Goal: Transaction & Acquisition: Purchase product/service

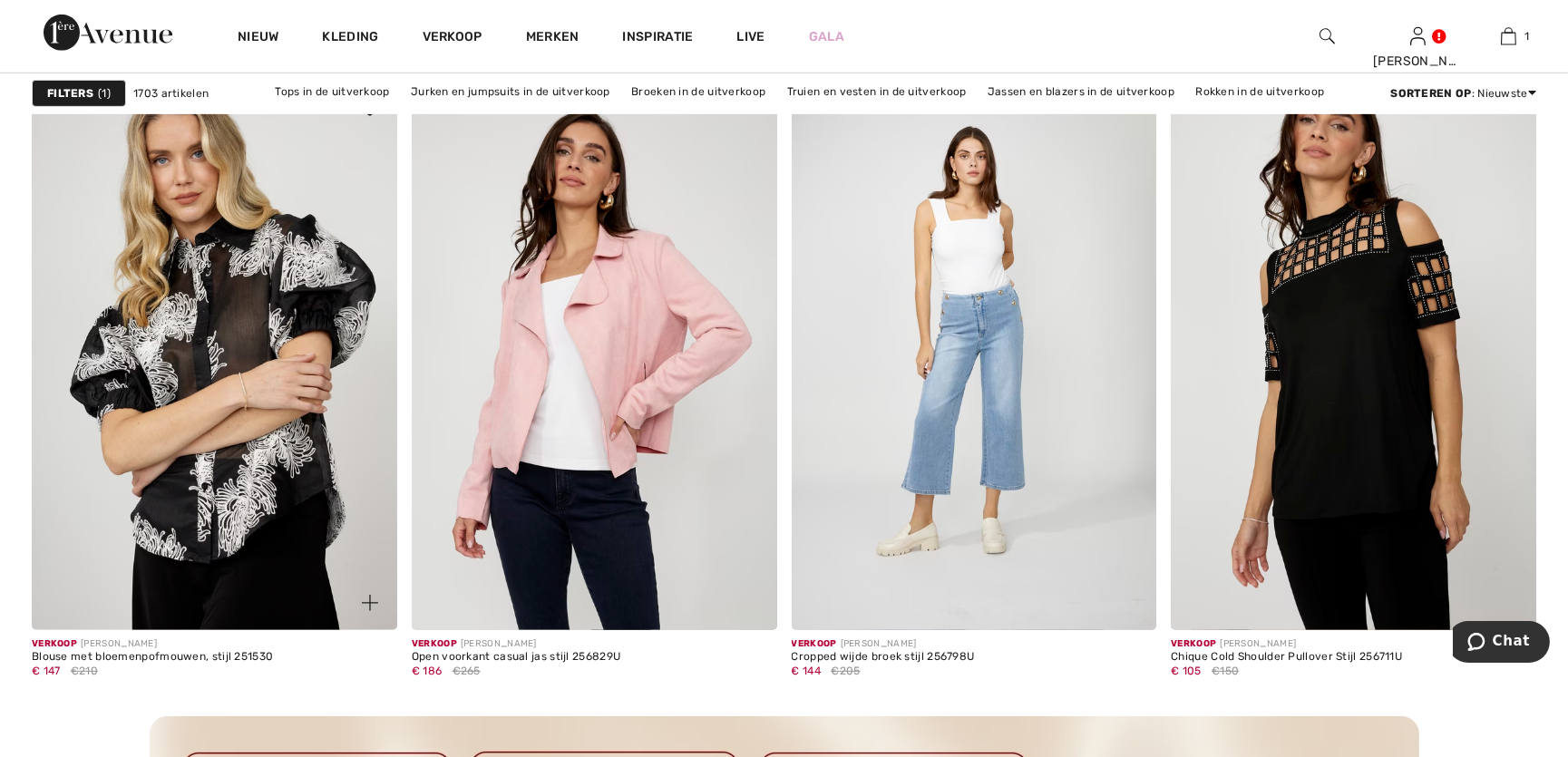
scroll to position [2225, 0]
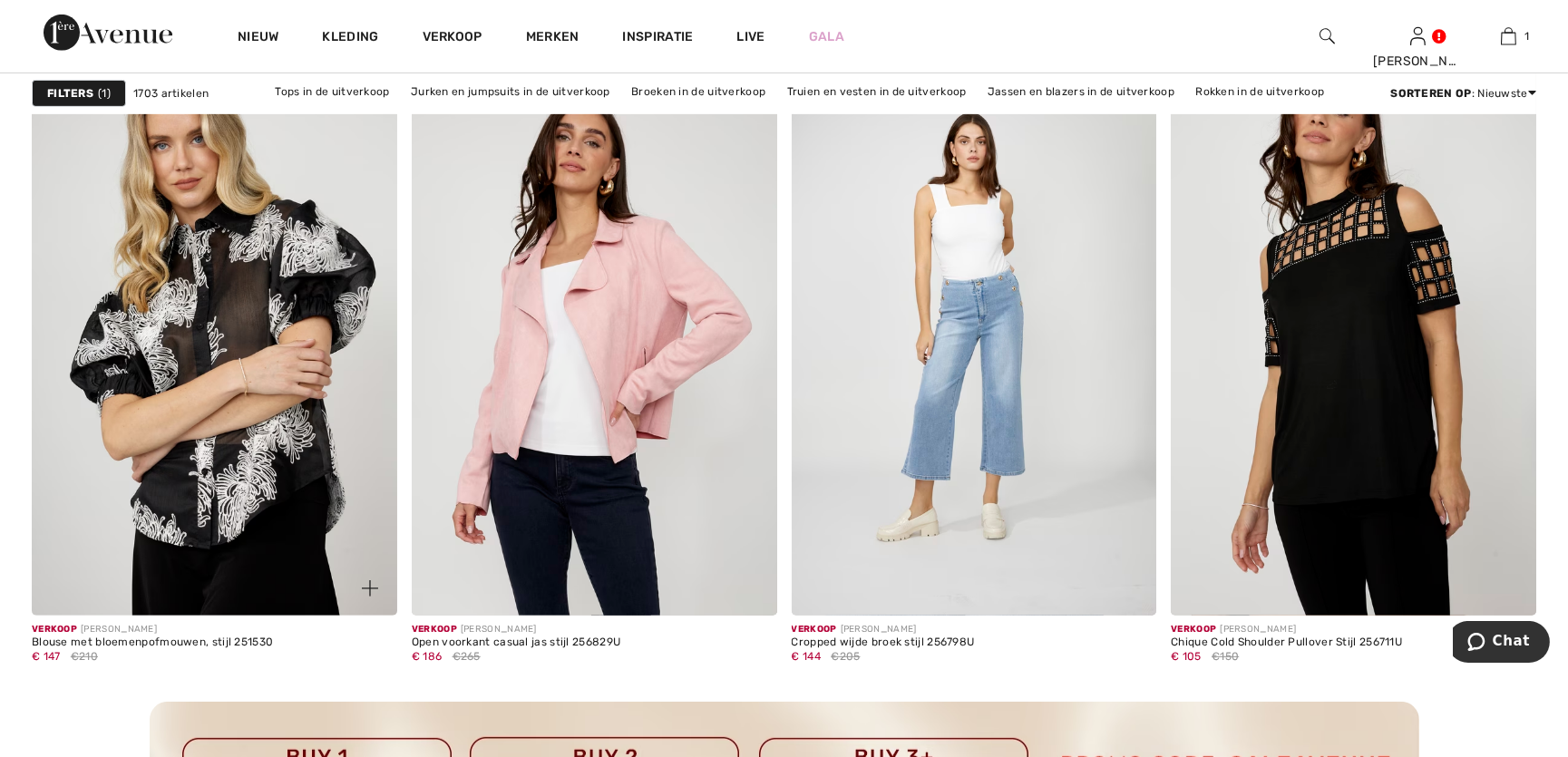
click at [227, 298] on img at bounding box center [214, 341] width 366 height 547
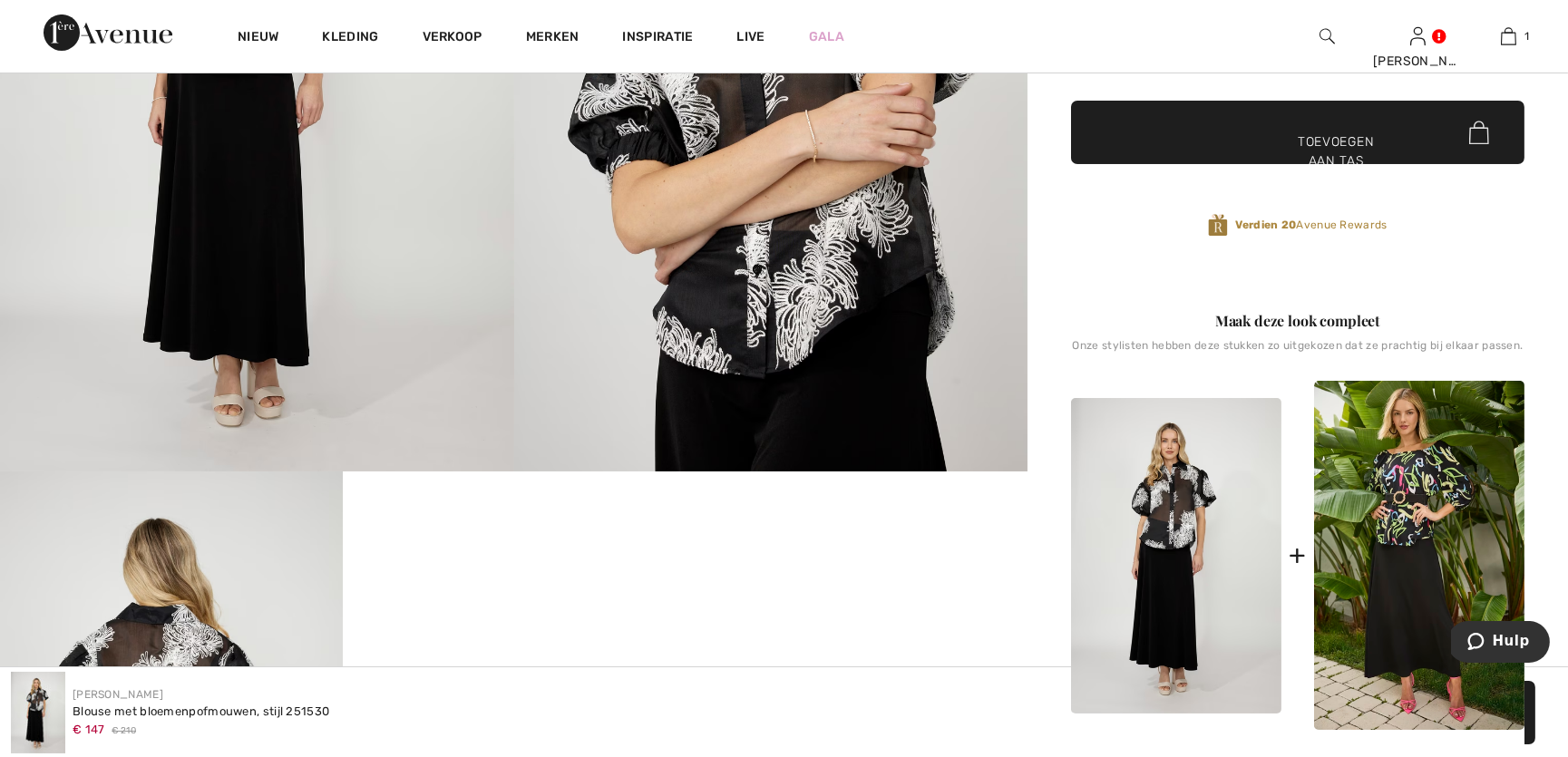
scroll to position [577, 0]
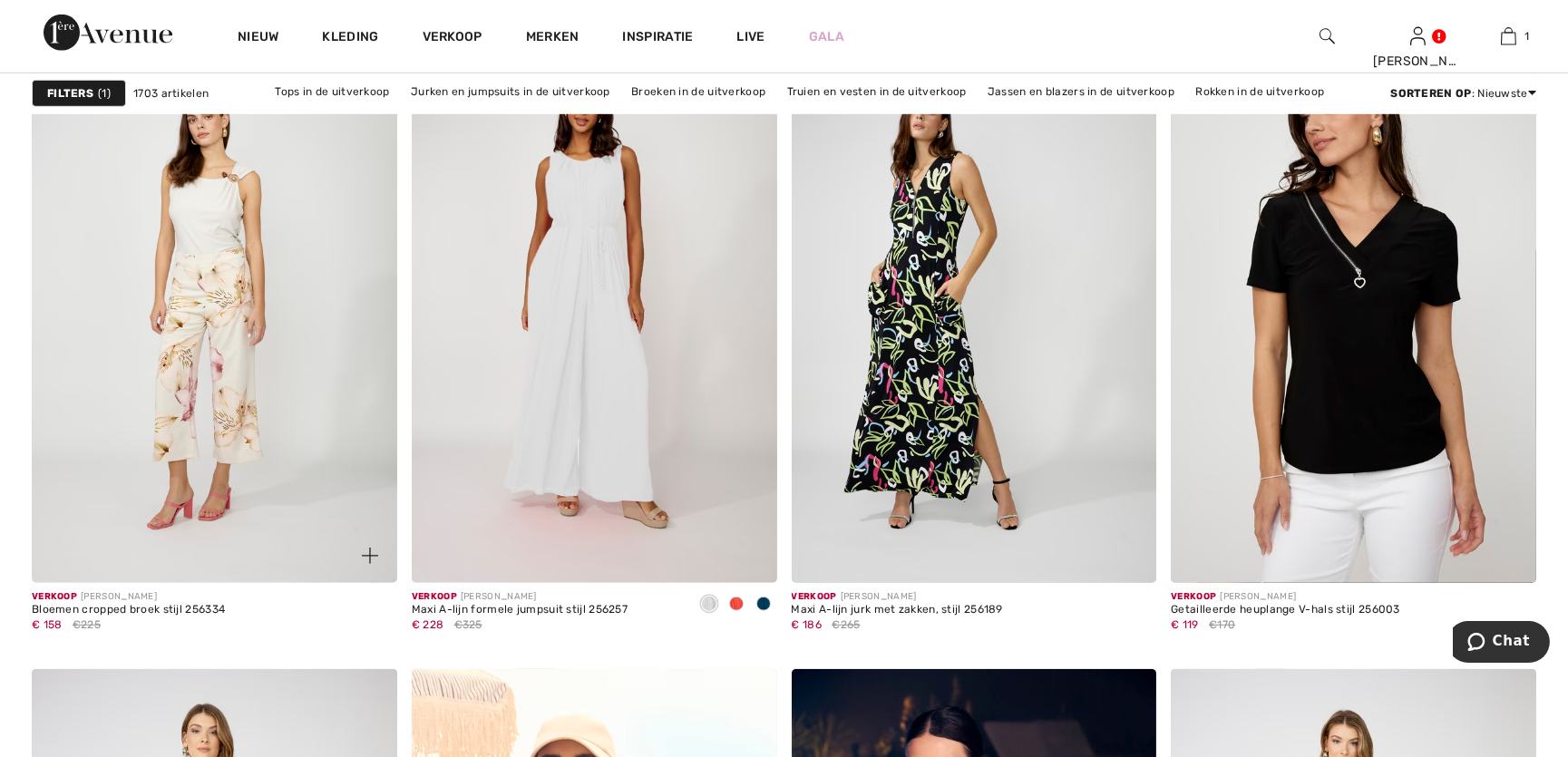
click at [197, 258] on img at bounding box center [214, 308] width 366 height 547
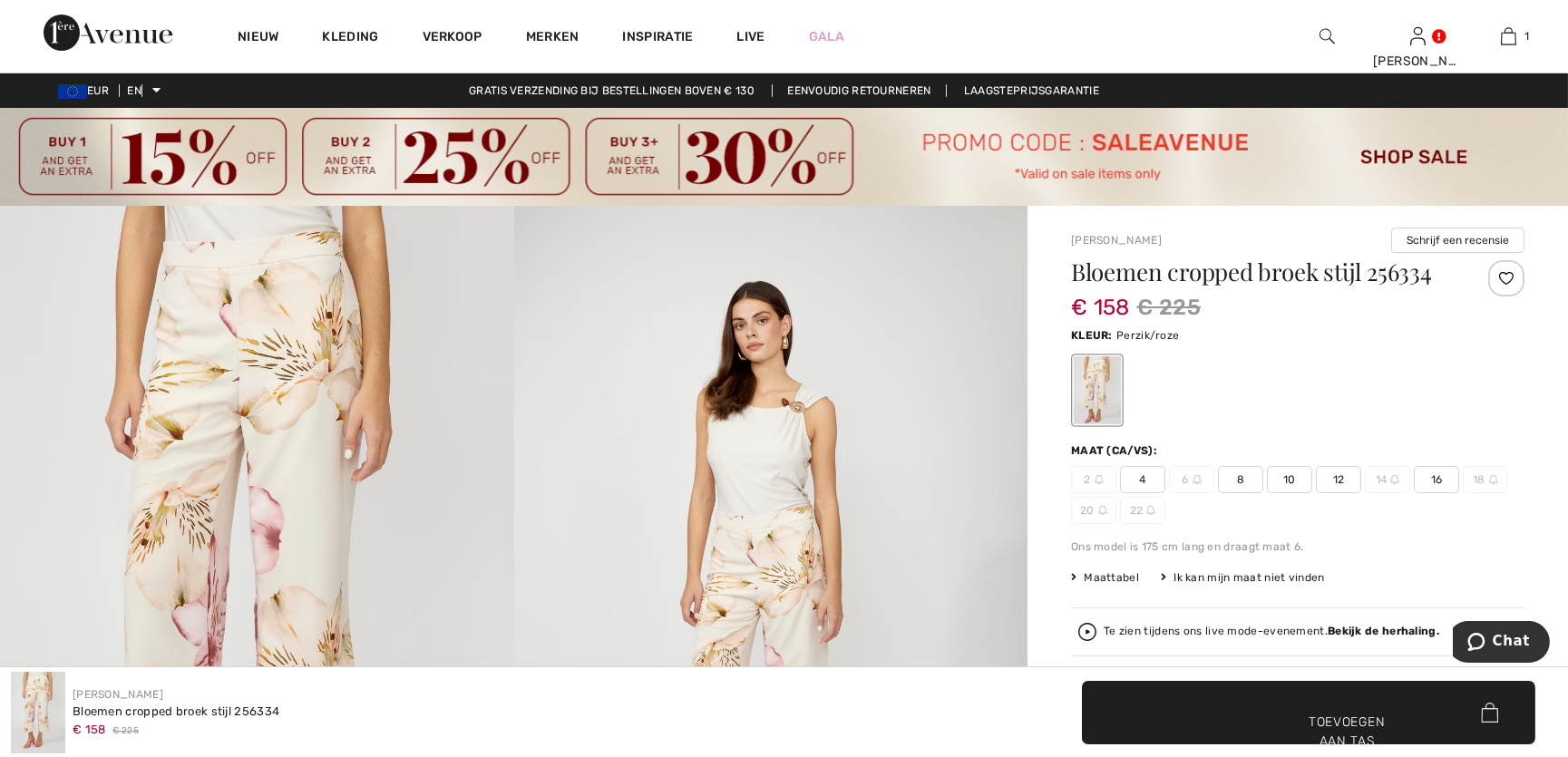
click at [1435, 483] on font "16" at bounding box center [1437, 480] width 12 height 13
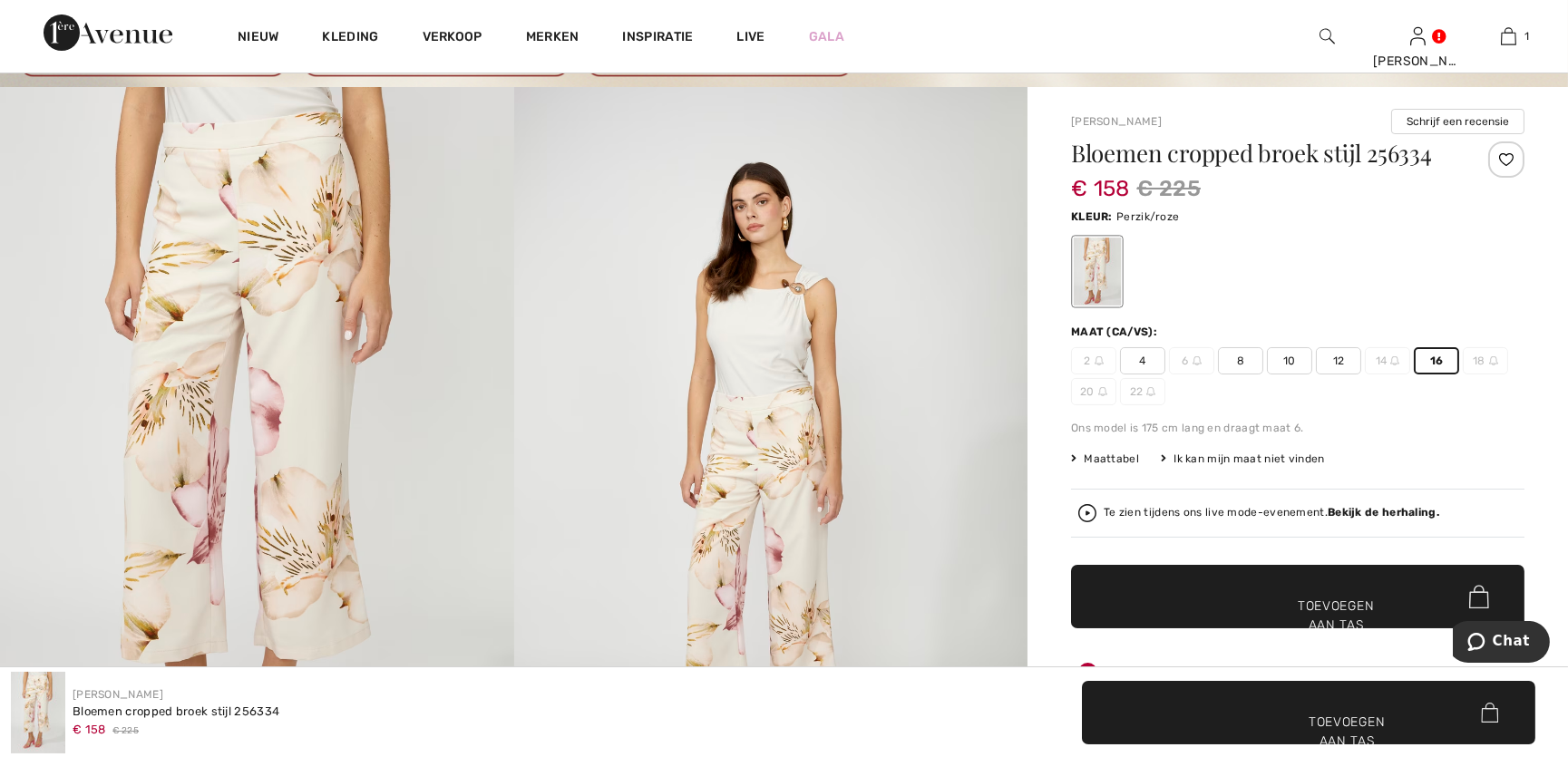
scroll to position [164, 0]
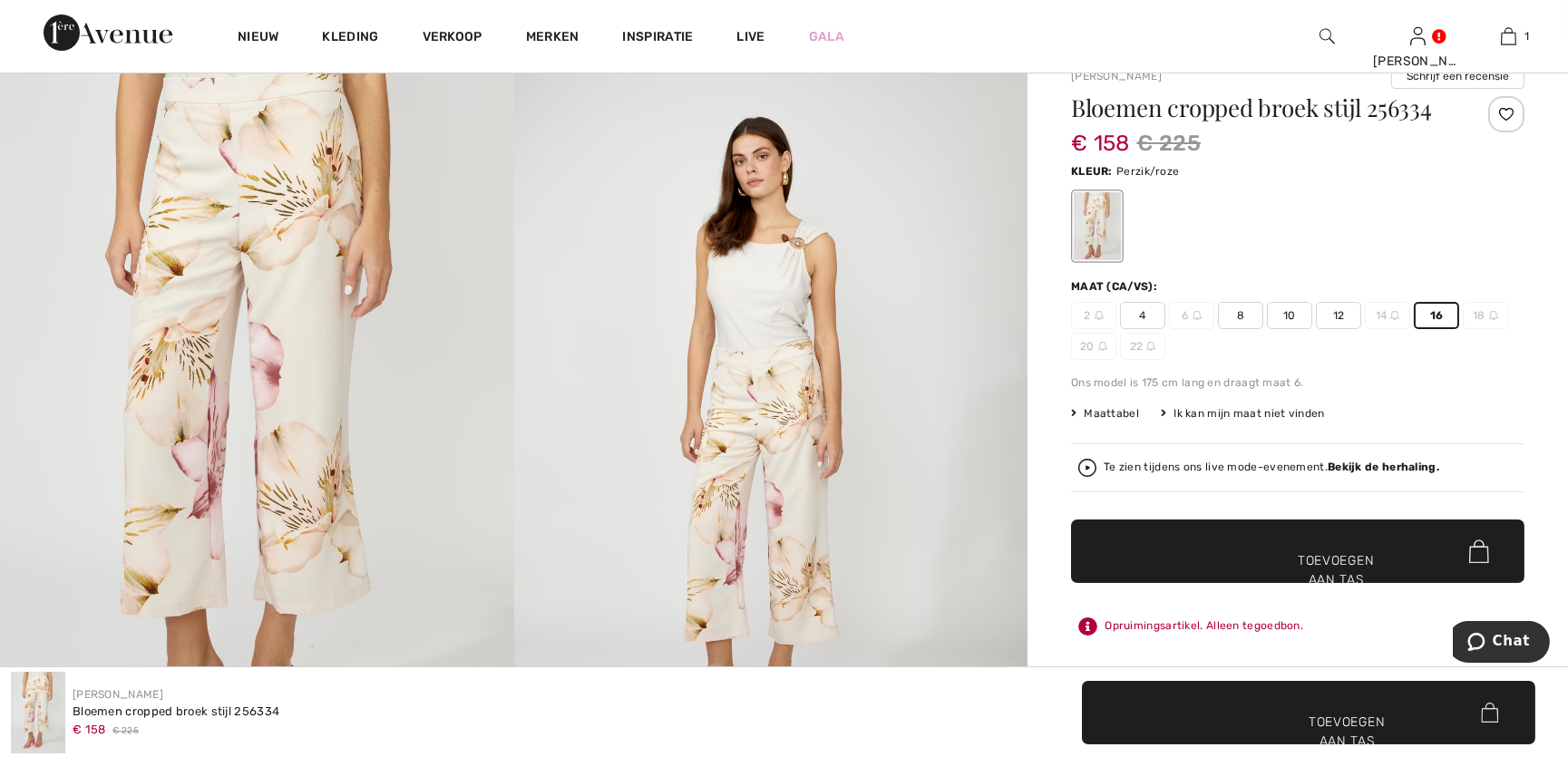
click at [1317, 557] on font "Toevoegen aan tas" at bounding box center [1335, 570] width 76 height 38
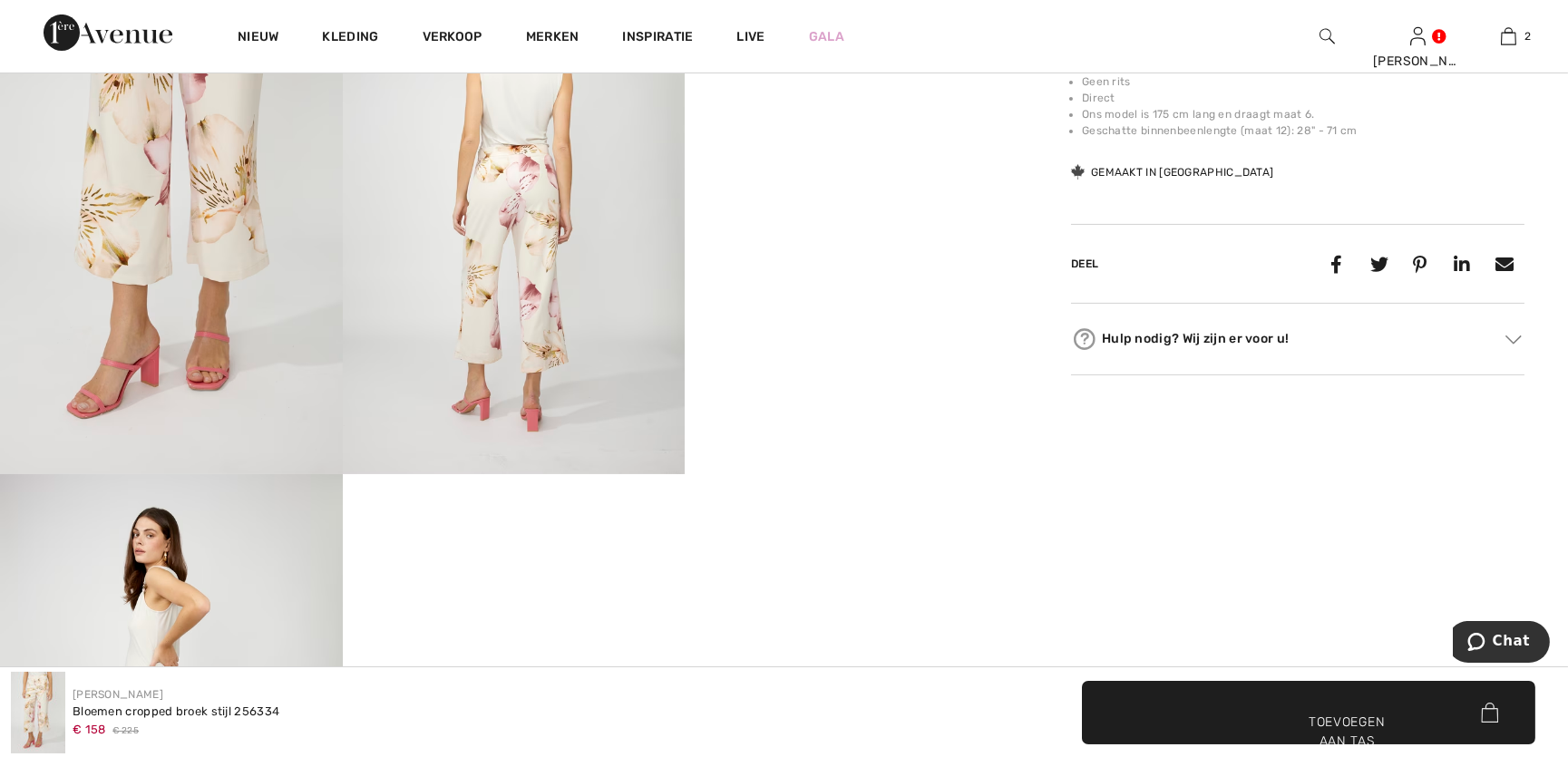
scroll to position [1071, 0]
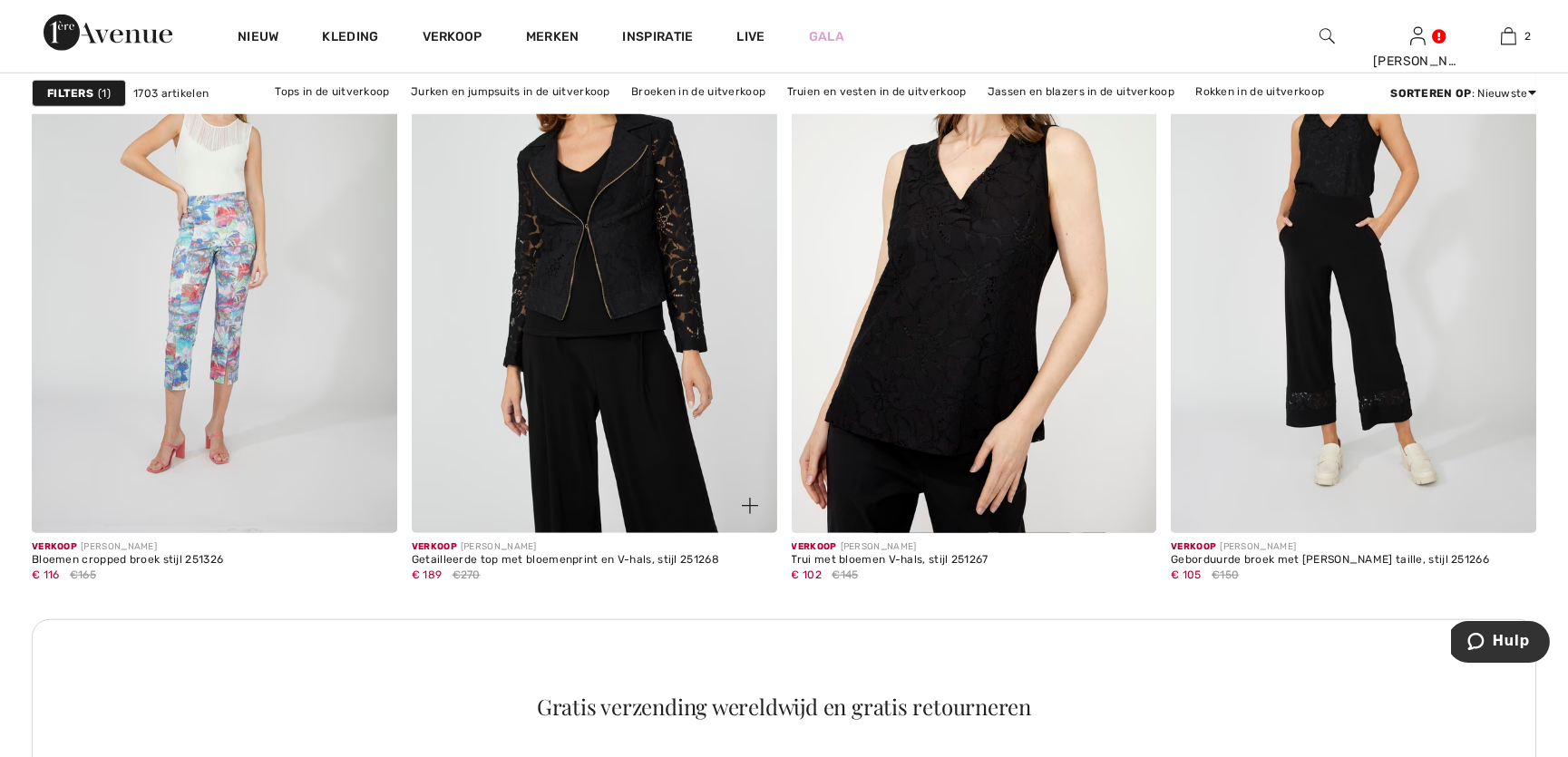
scroll to position [4479, 0]
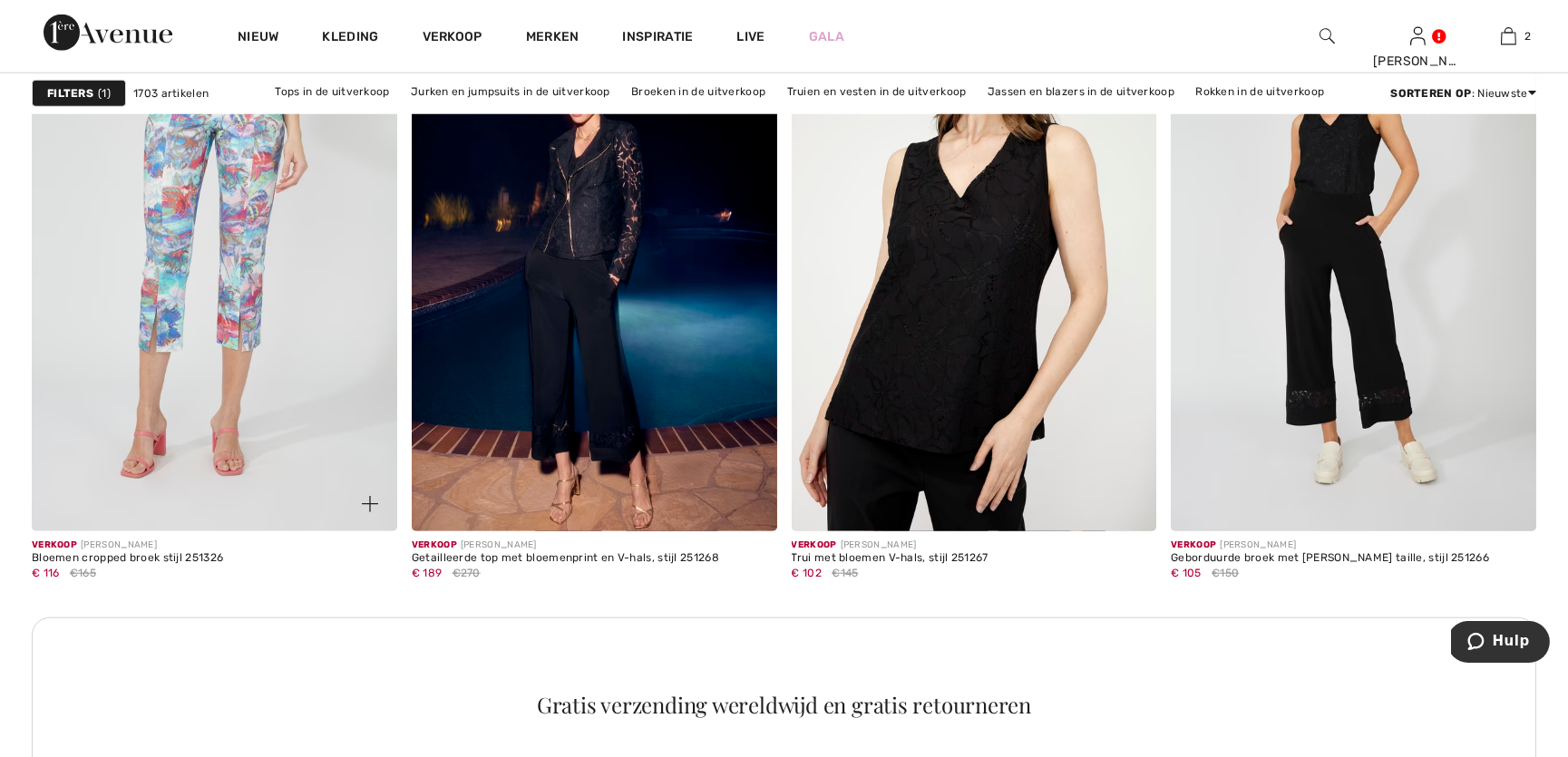
click at [229, 255] on img at bounding box center [214, 257] width 366 height 547
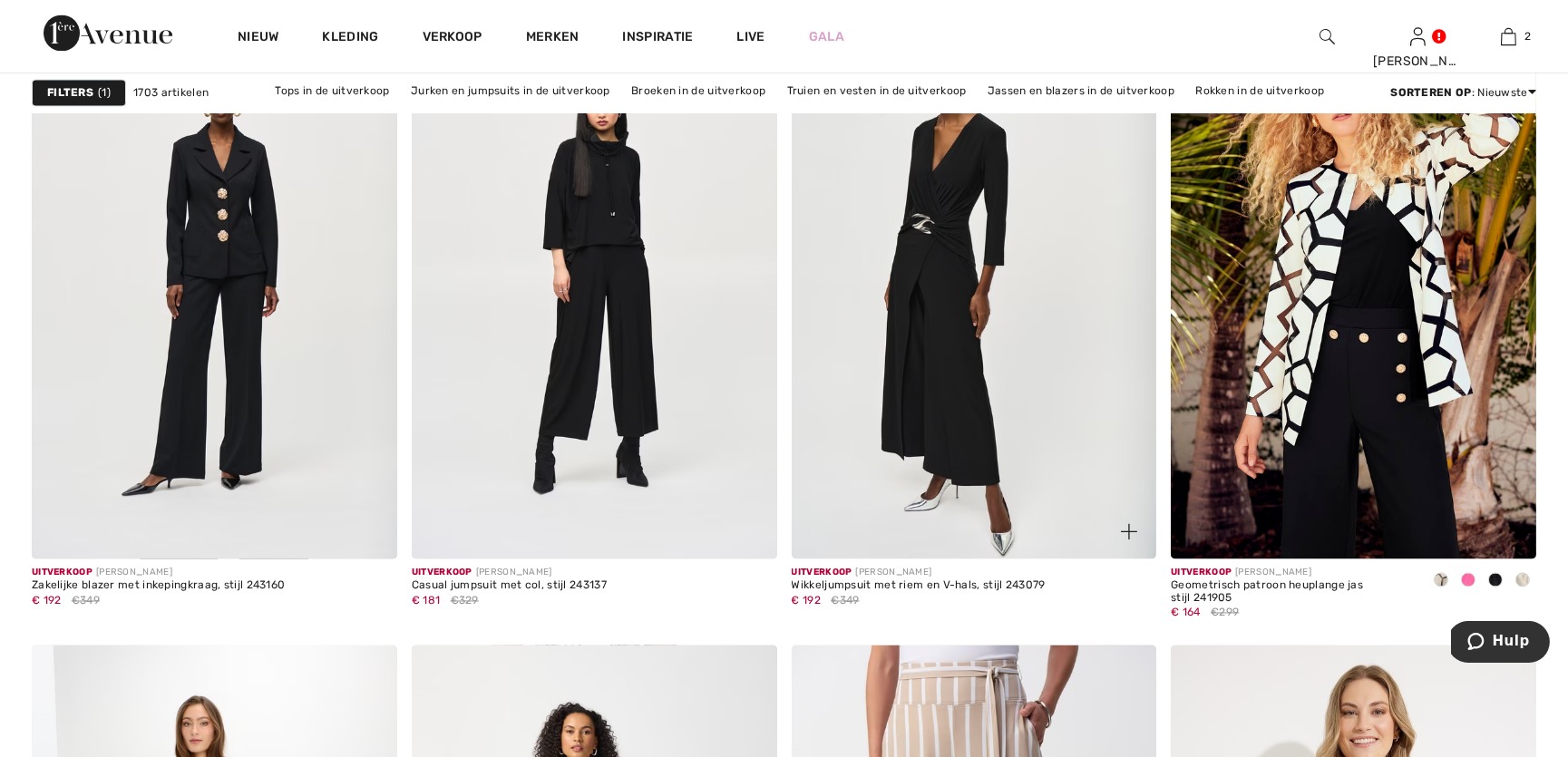
scroll to position [8738, 0]
click at [939, 277] on img at bounding box center [974, 283] width 366 height 547
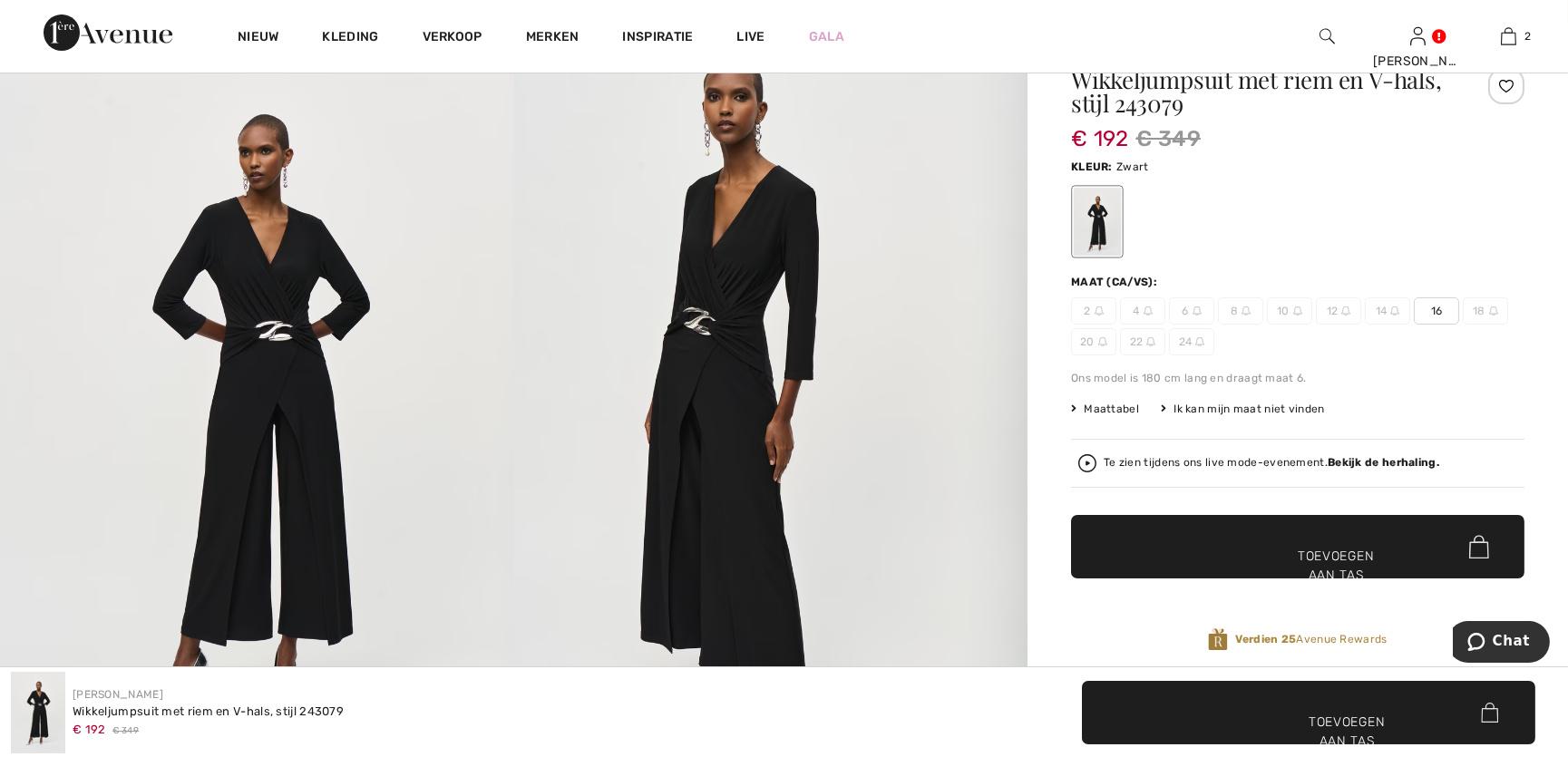
scroll to position [81, 0]
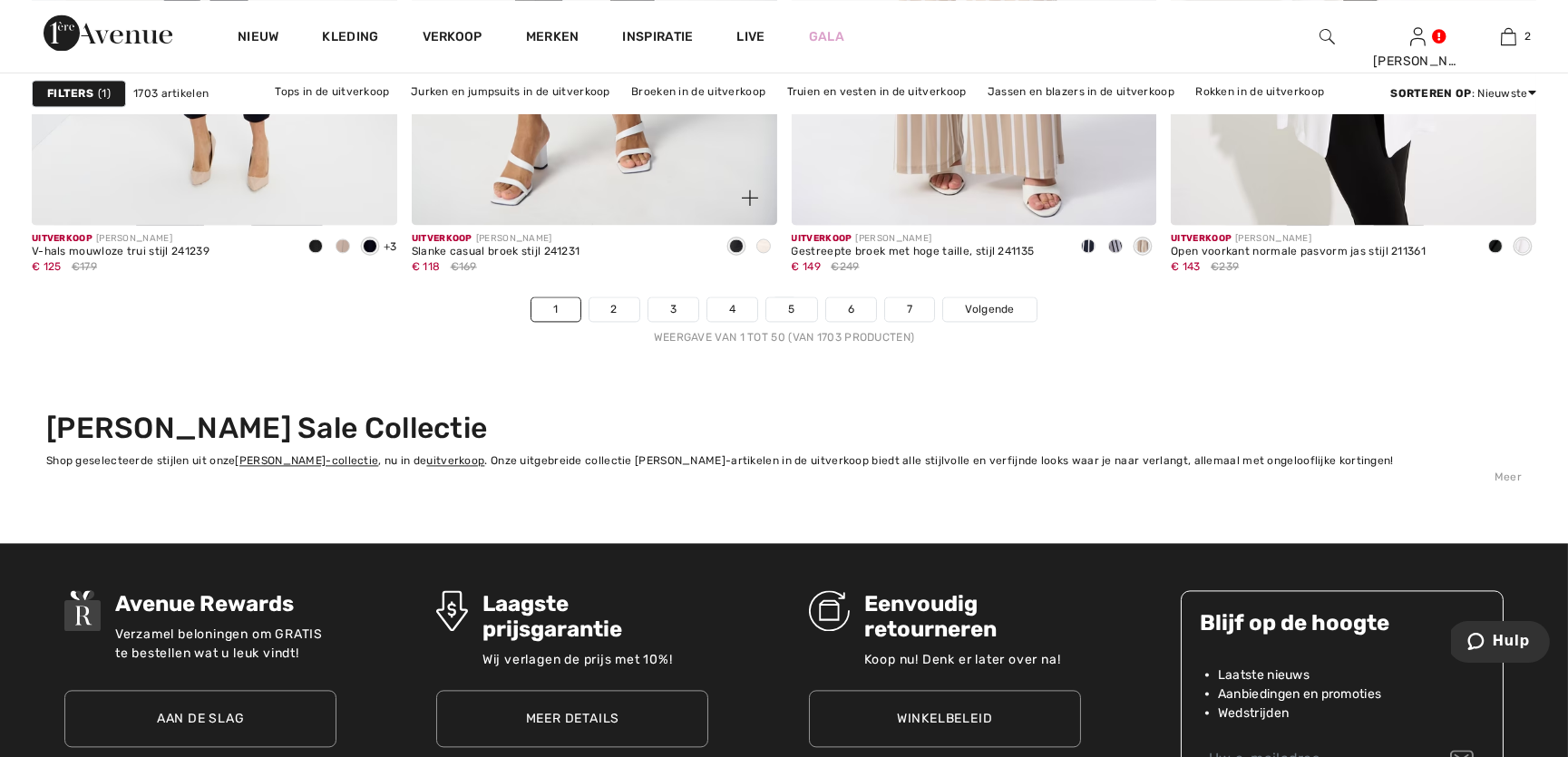
scroll to position [9755, 0]
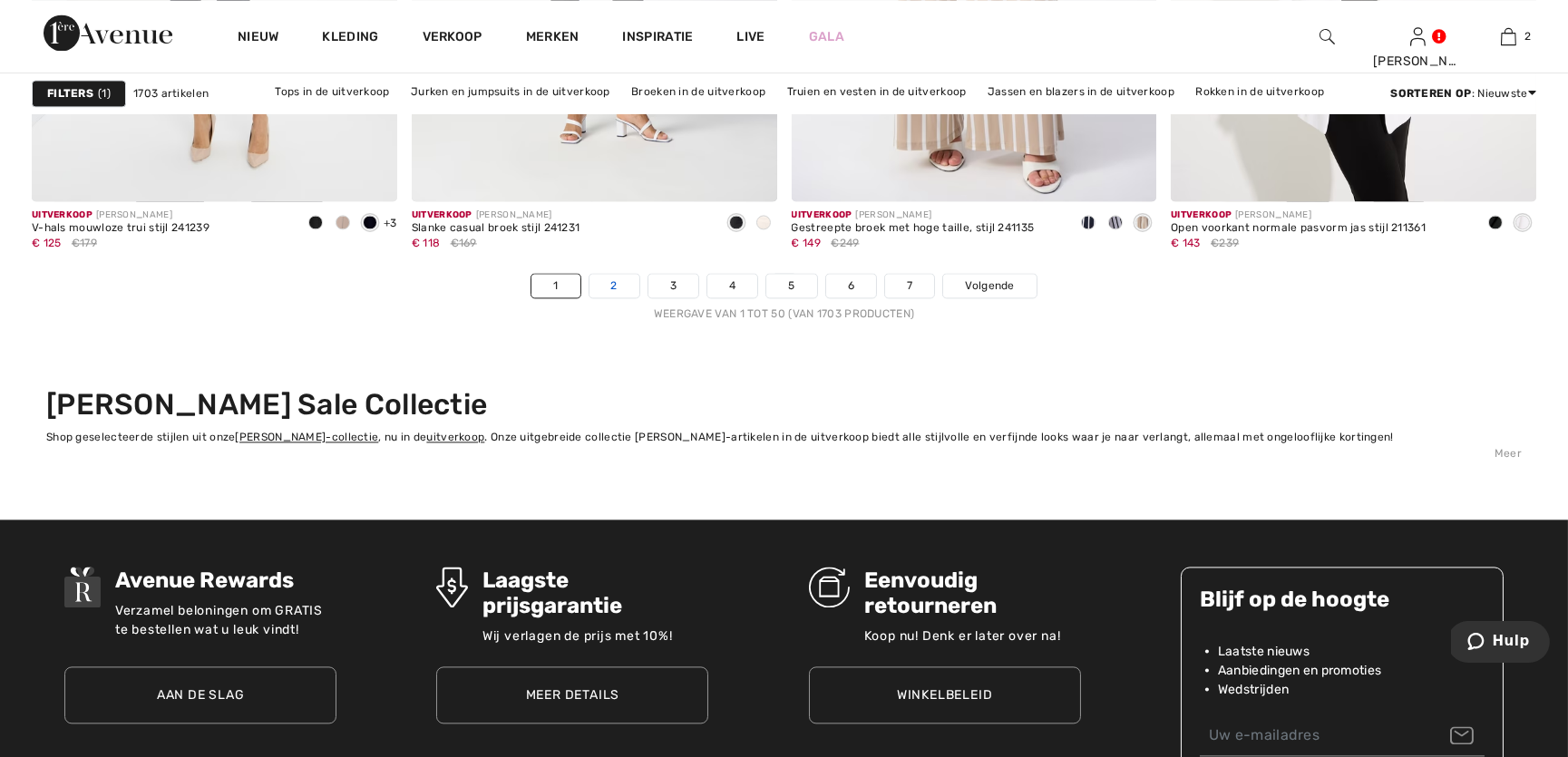
click at [614, 291] on link "2" at bounding box center [614, 286] width 50 height 24
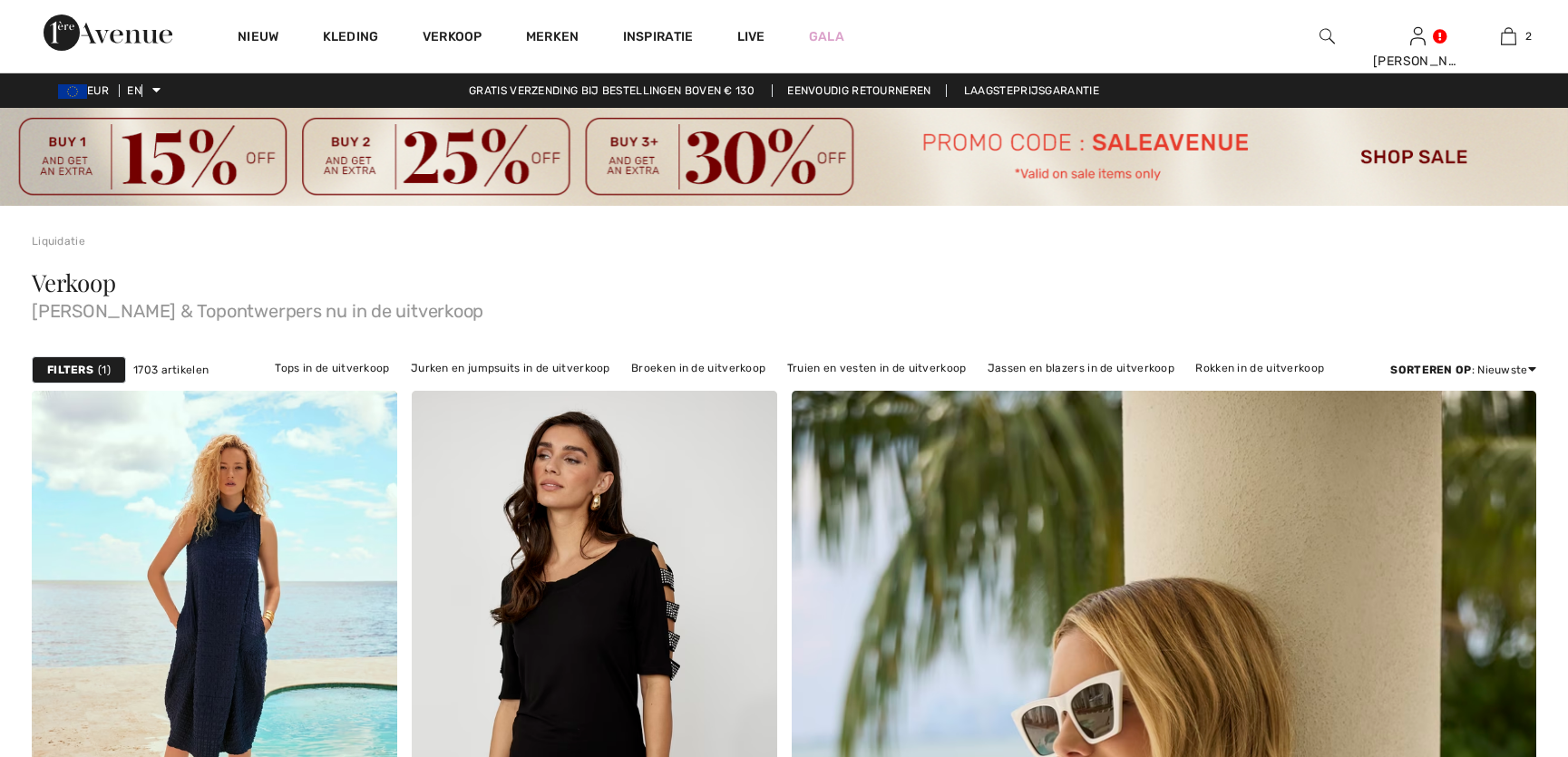
checkbox input "true"
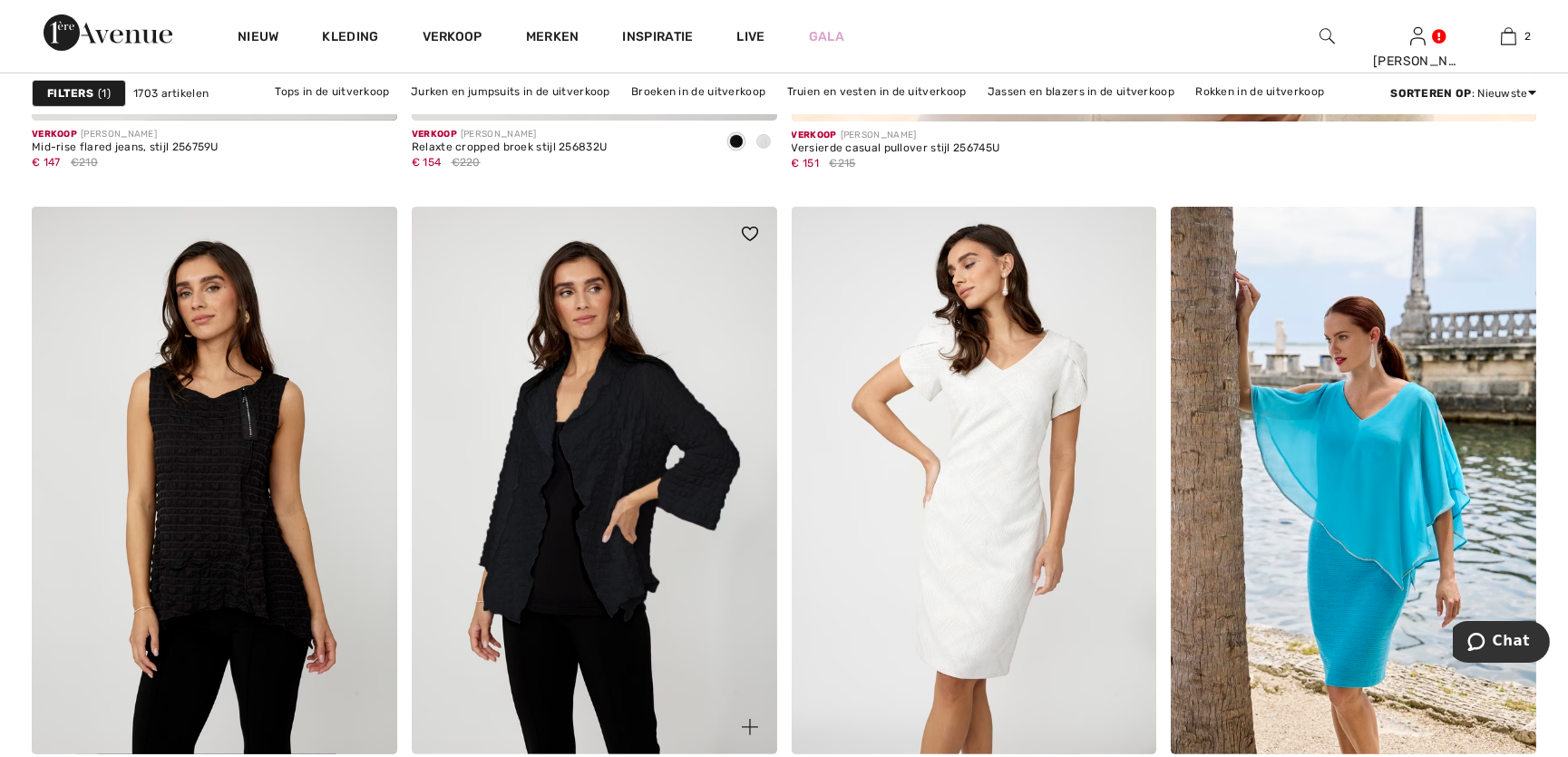
scroll to position [1236, 0]
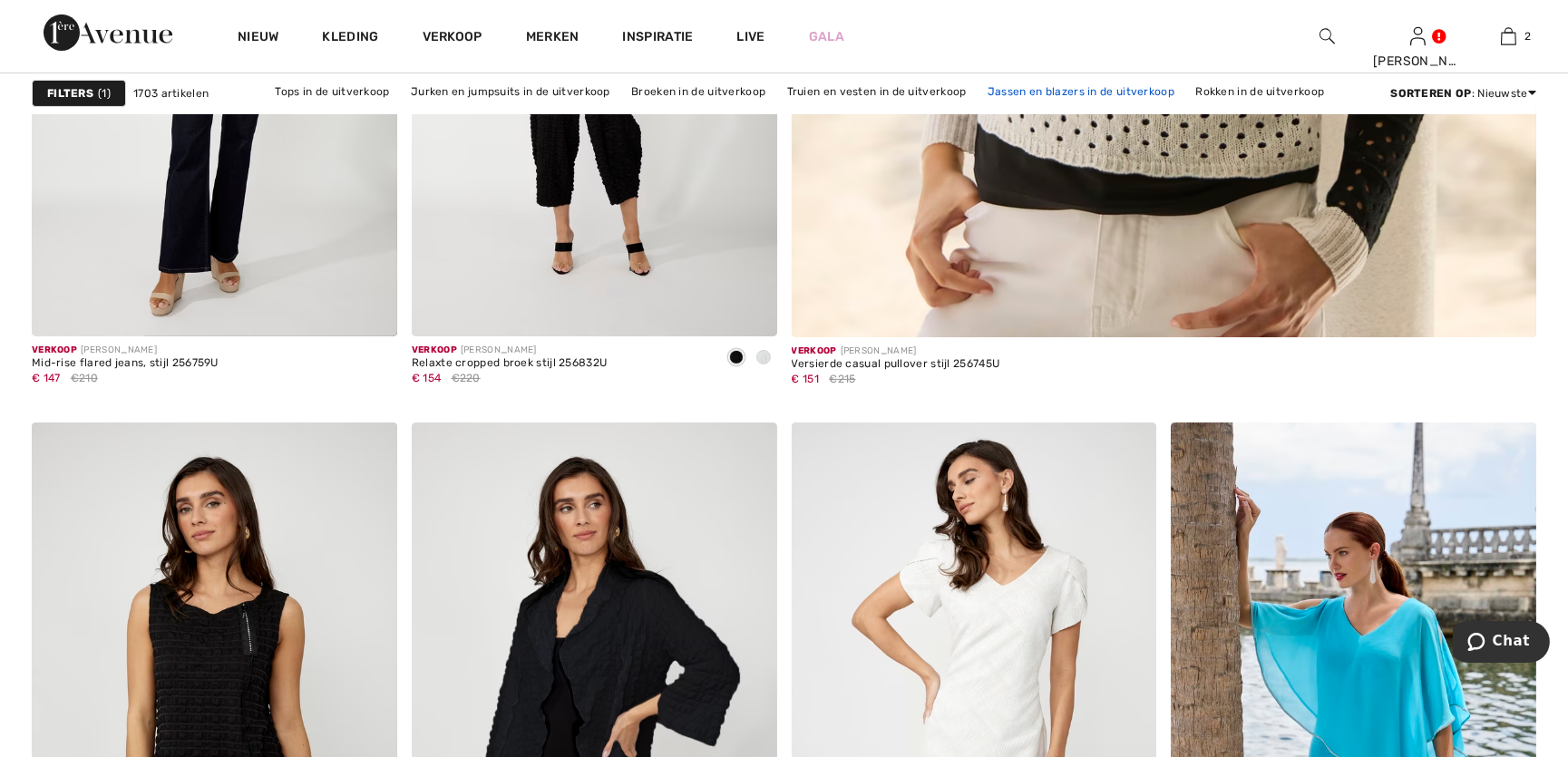
click at [1021, 94] on font "Jassen en blazers in de uitverkoop" at bounding box center [1081, 91] width 187 height 13
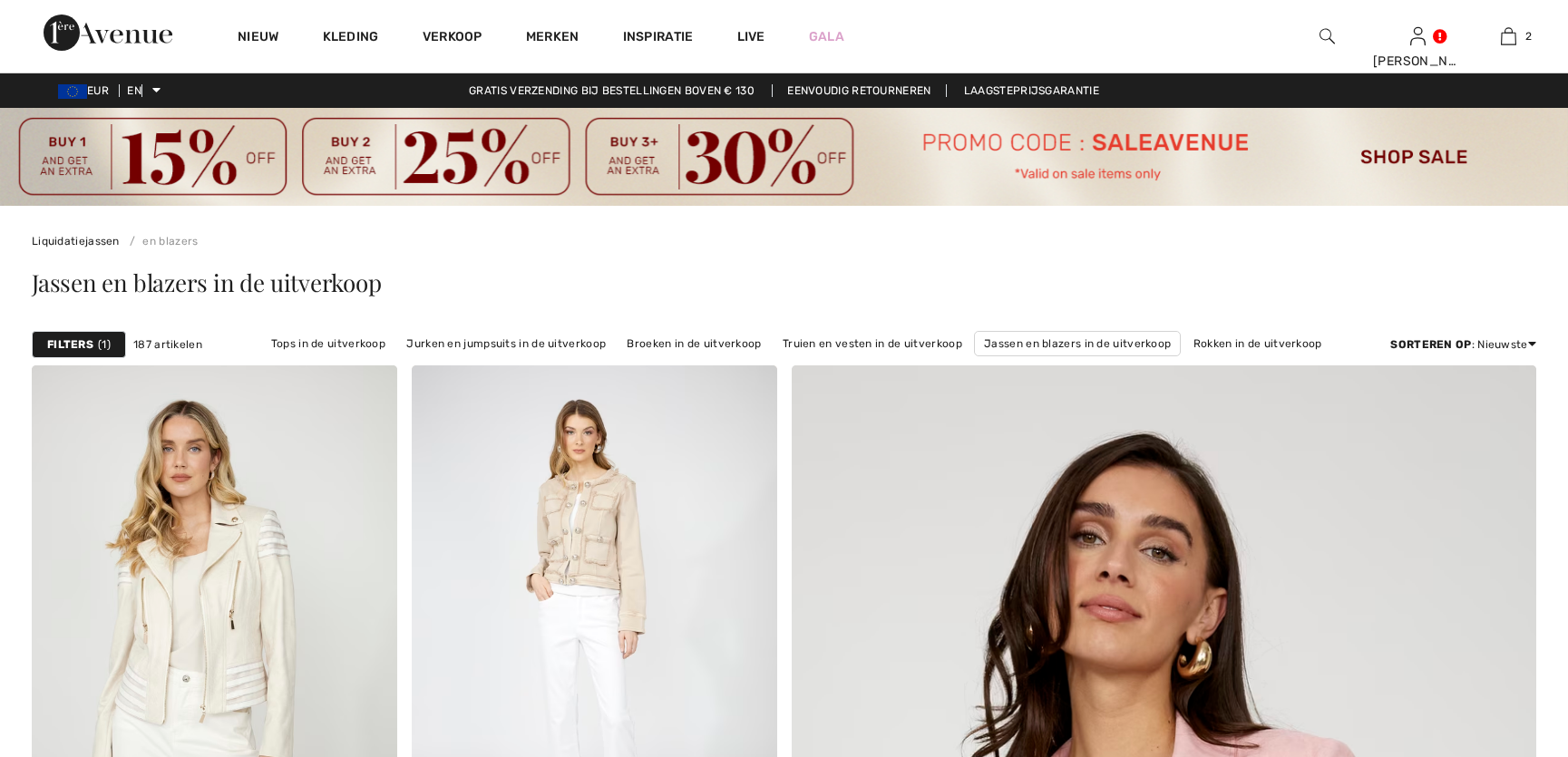
checkbox input "true"
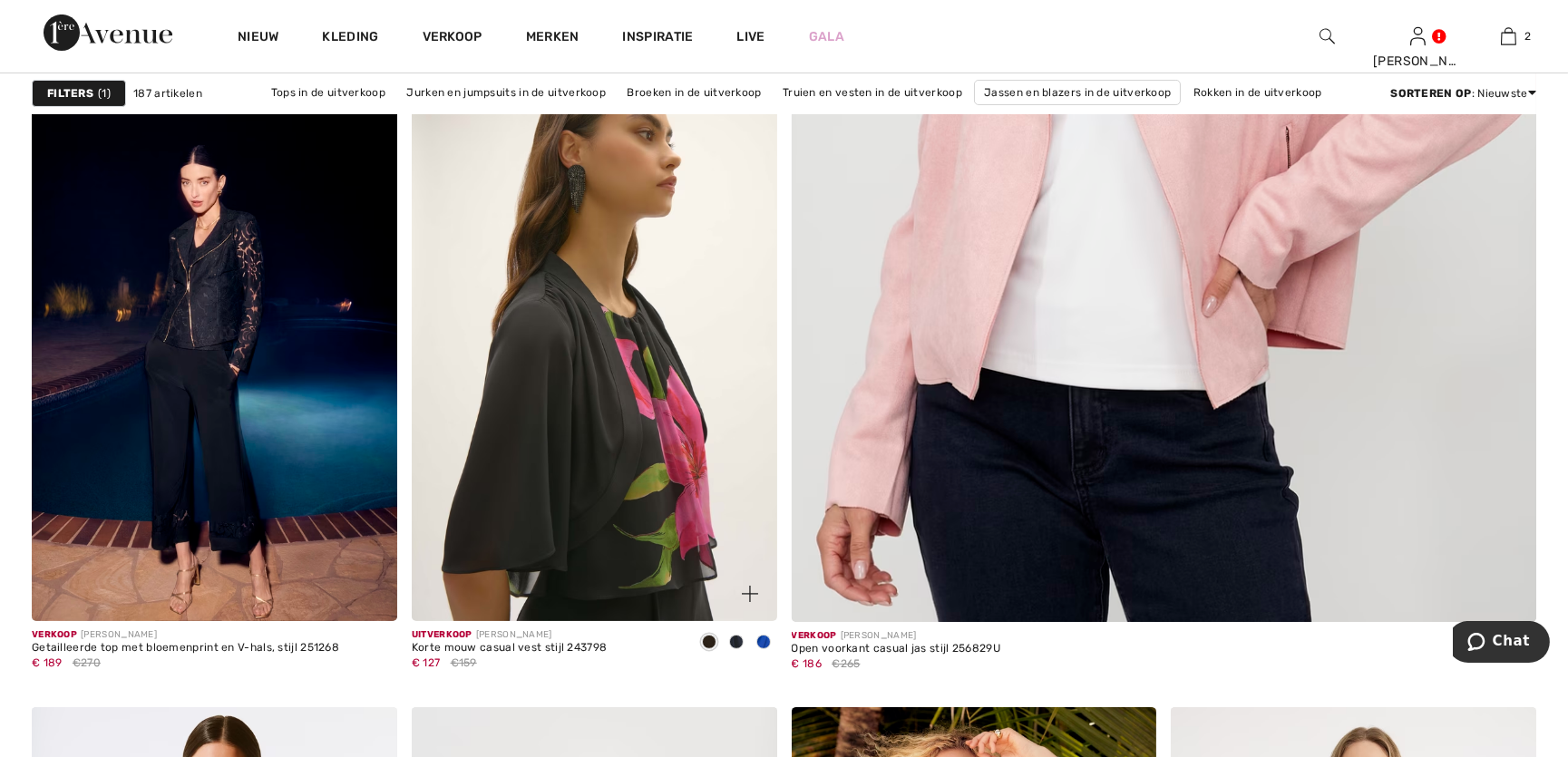
scroll to position [907, 0]
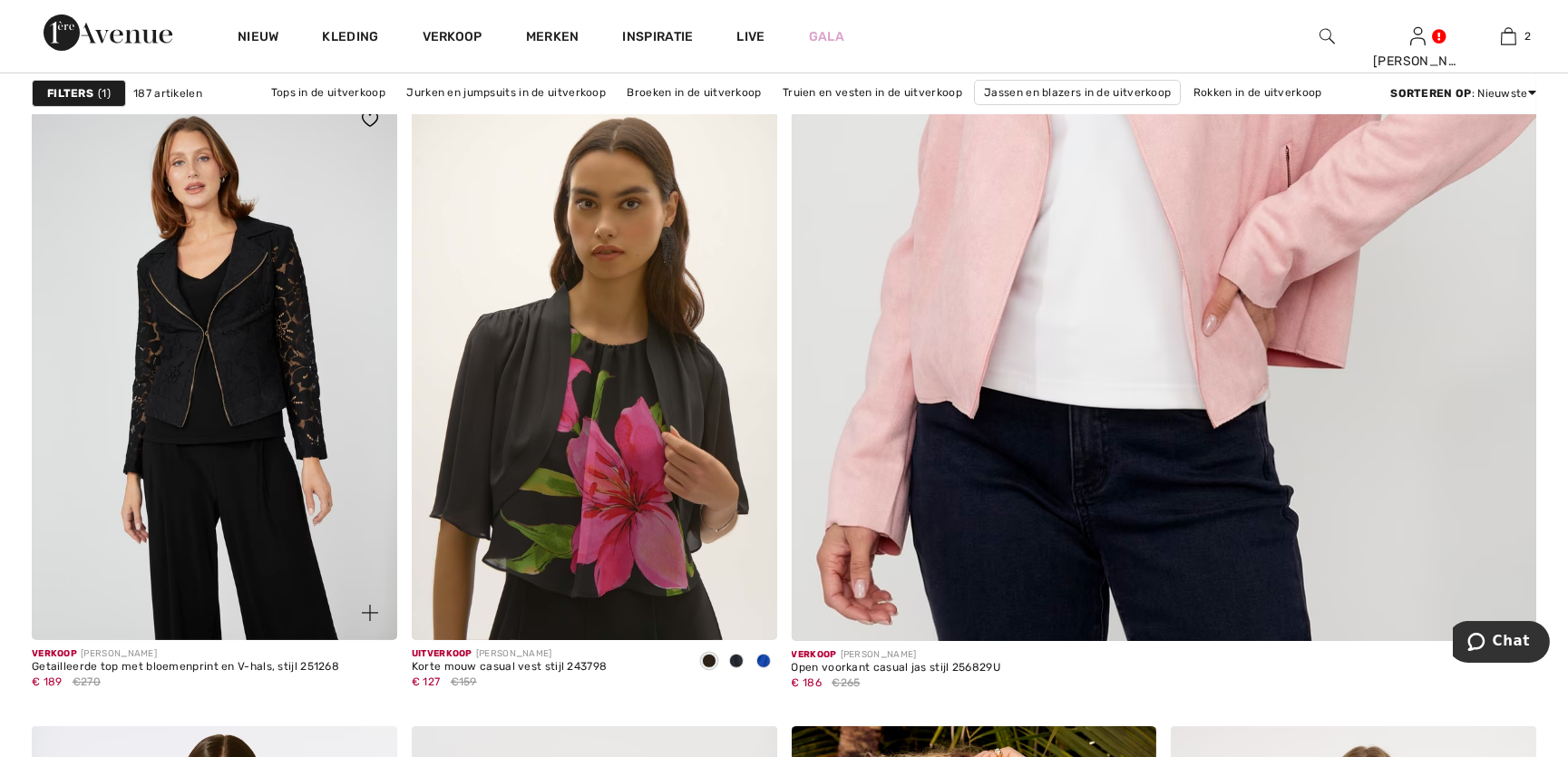
click at [210, 347] on img at bounding box center [214, 366] width 366 height 547
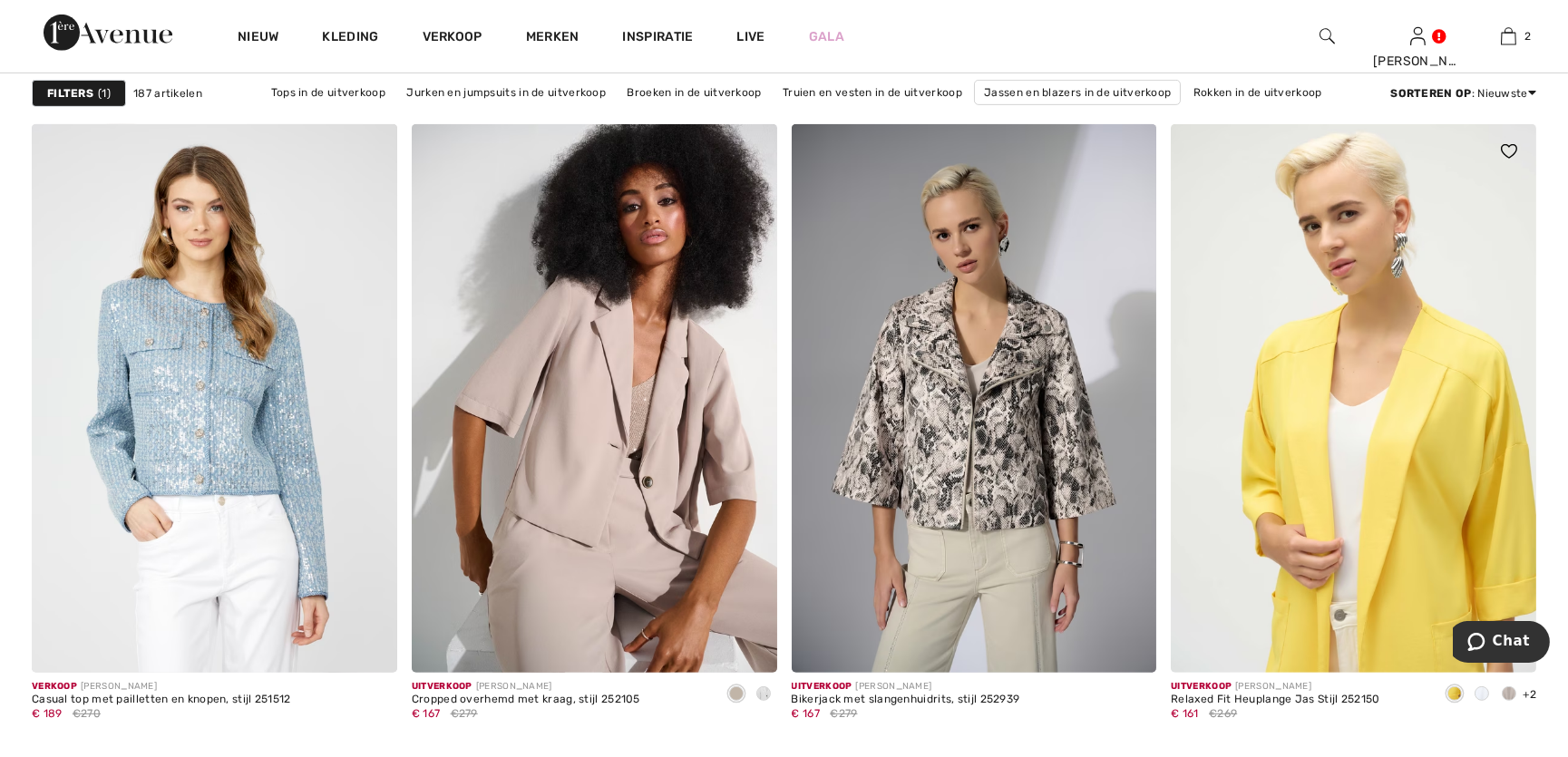
click at [1371, 334] on img at bounding box center [1354, 398] width 366 height 547
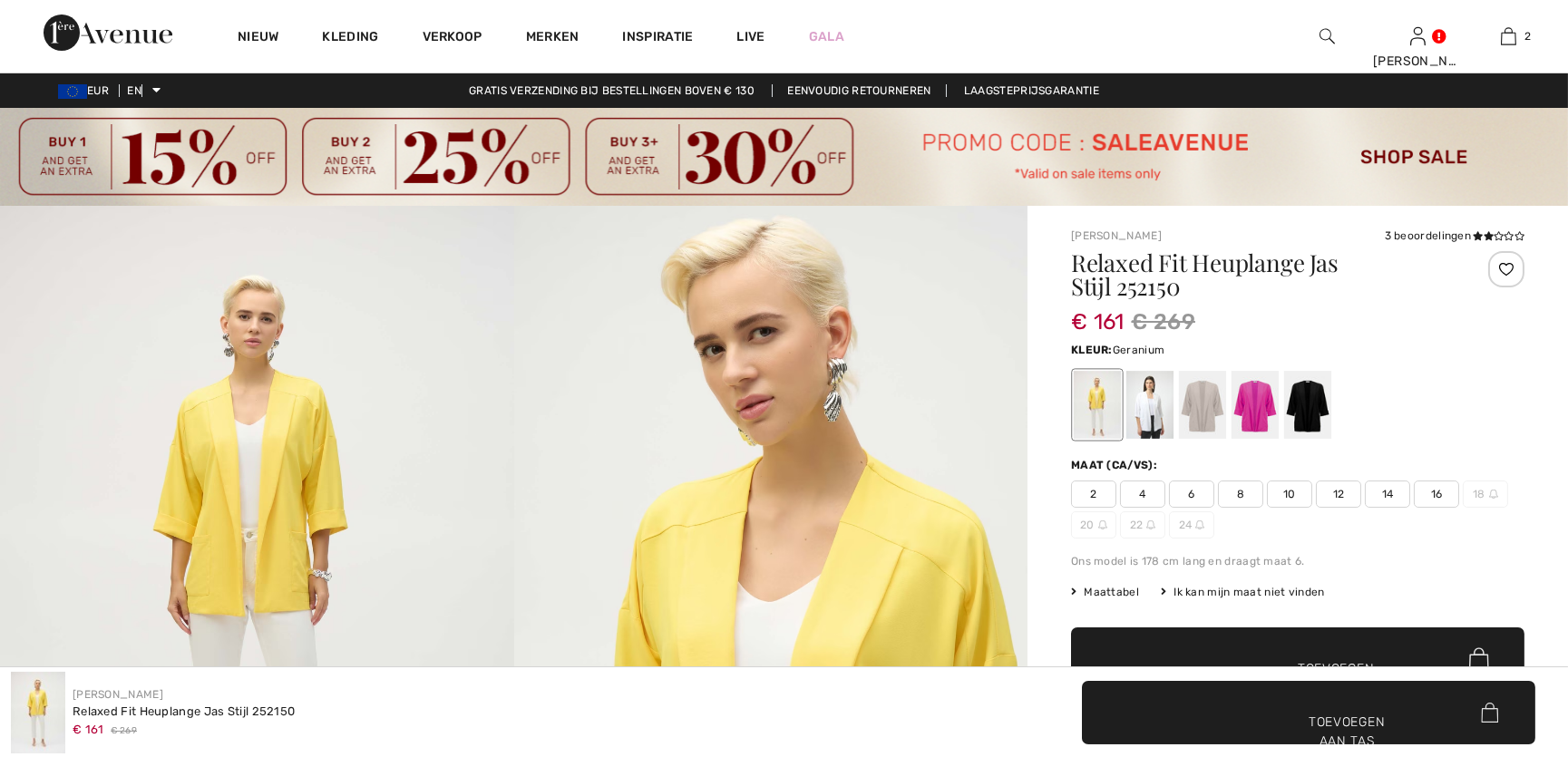
drag, startPoint x: 0, startPoint y: 0, endPoint x: 1254, endPoint y: 417, distance: 1321.5
click at [1254, 417] on div at bounding box center [1255, 405] width 47 height 68
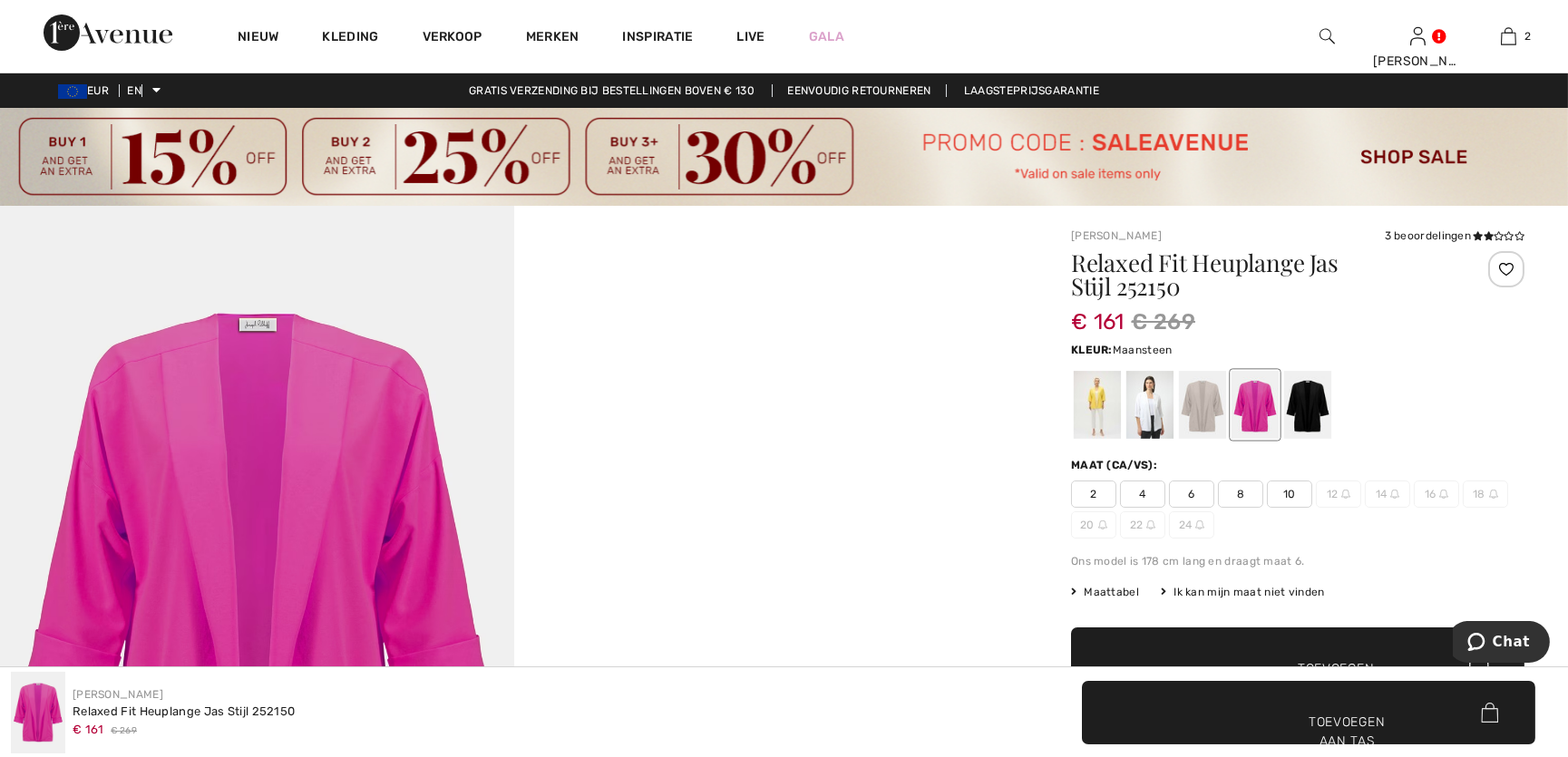
click at [1203, 412] on div at bounding box center [1202, 405] width 47 height 68
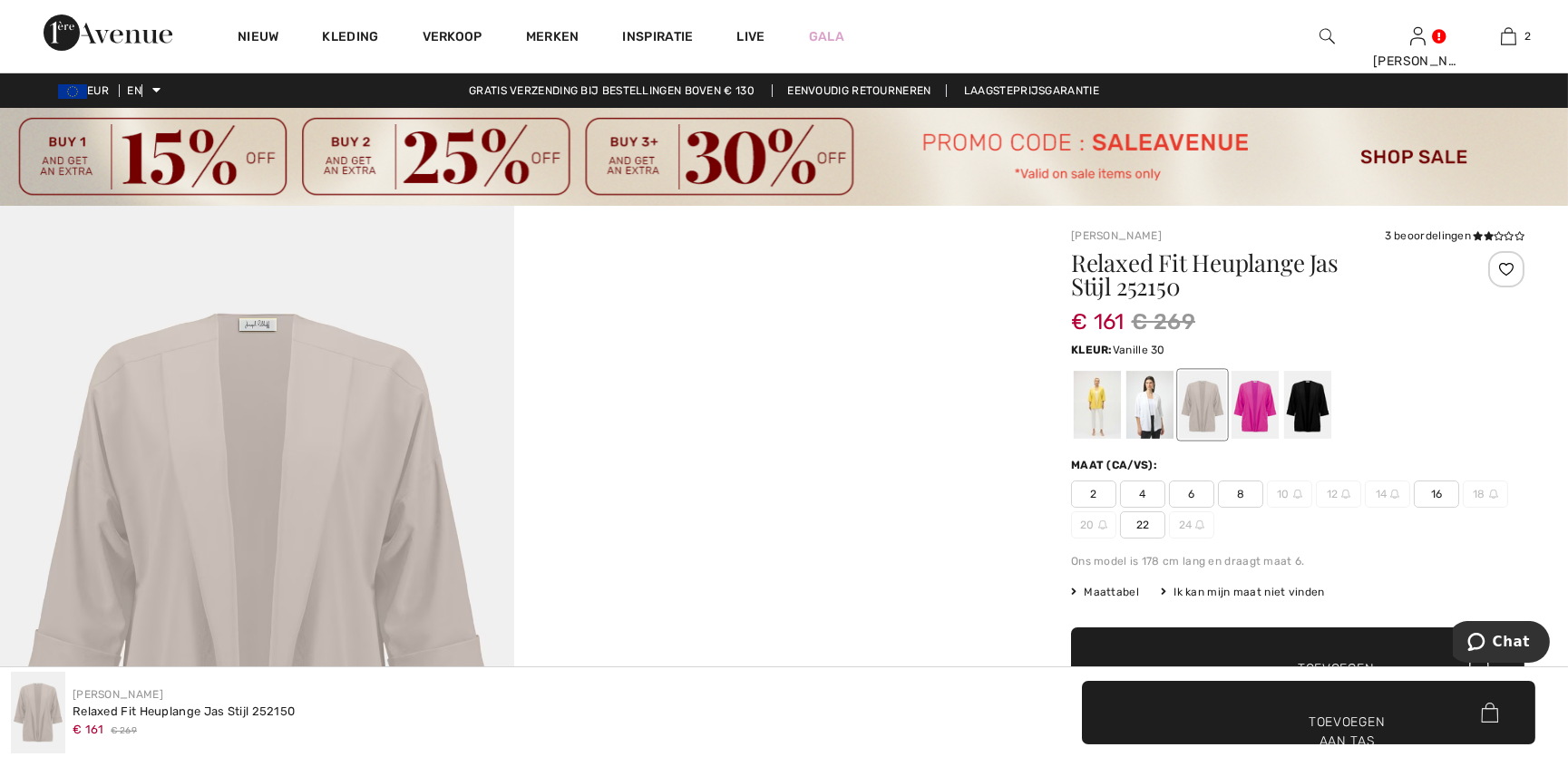
click at [1142, 406] on div at bounding box center [1150, 405] width 47 height 68
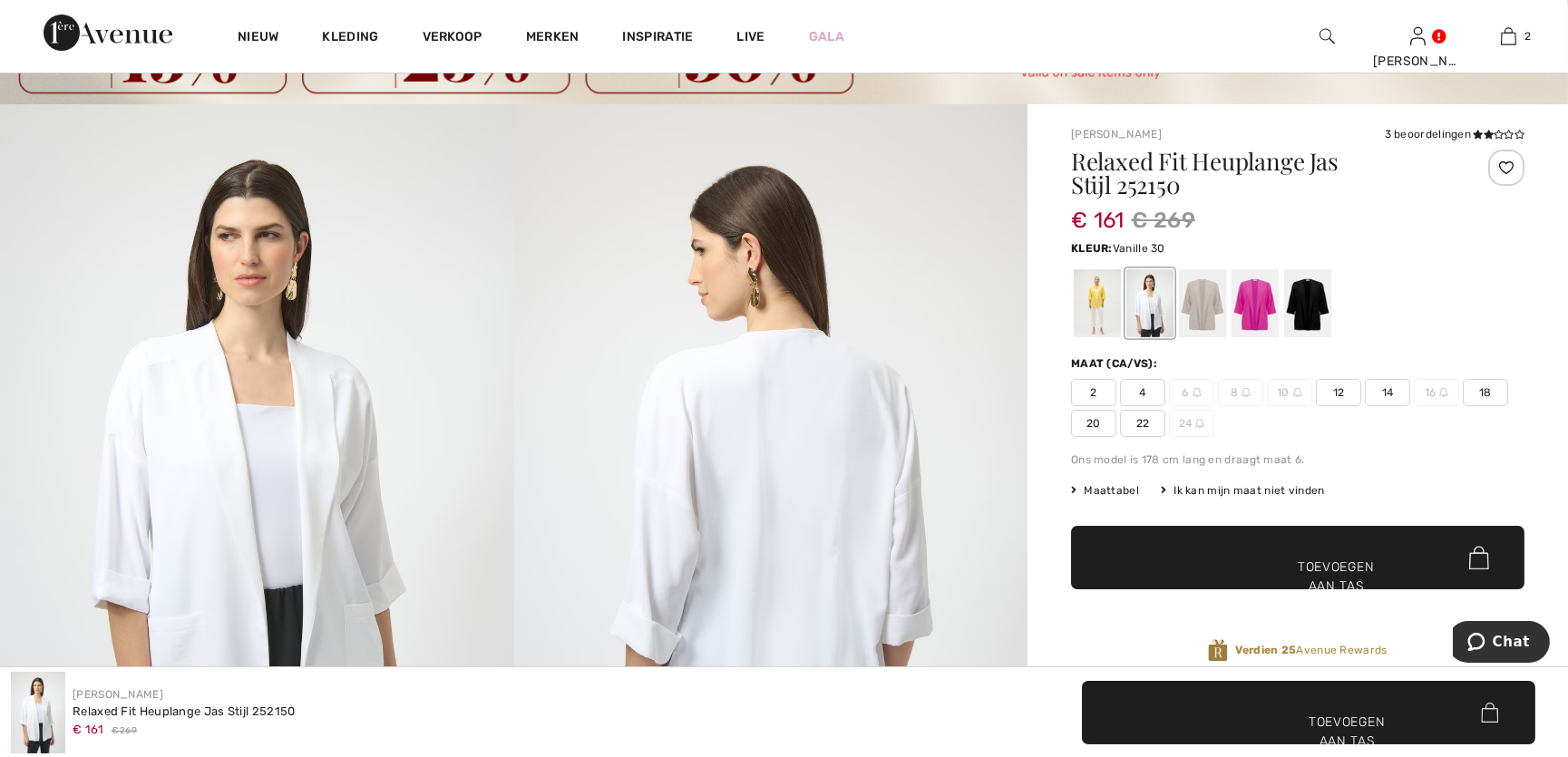
scroll to position [164, 0]
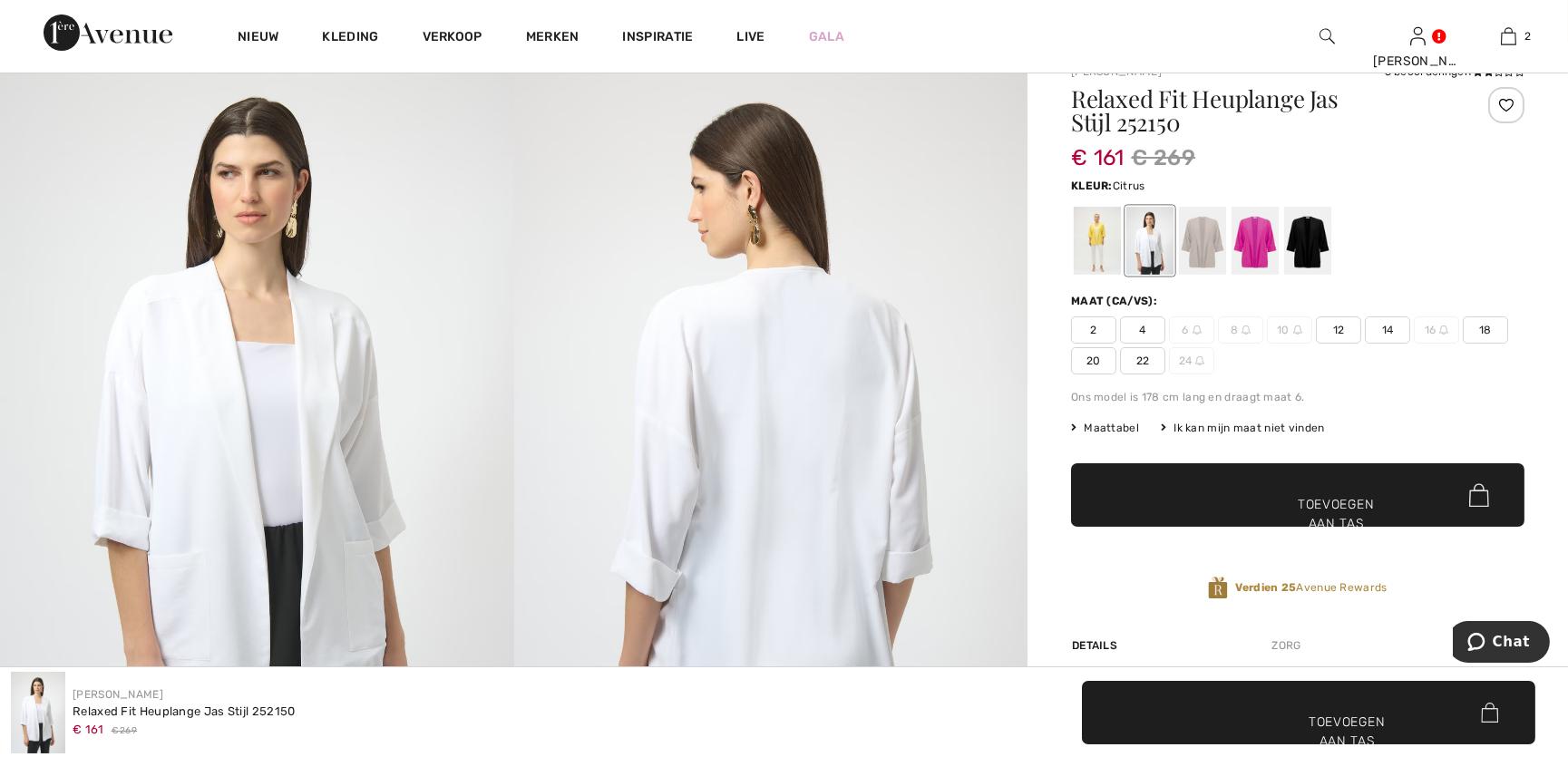
click at [1107, 241] on div at bounding box center [1097, 241] width 47 height 68
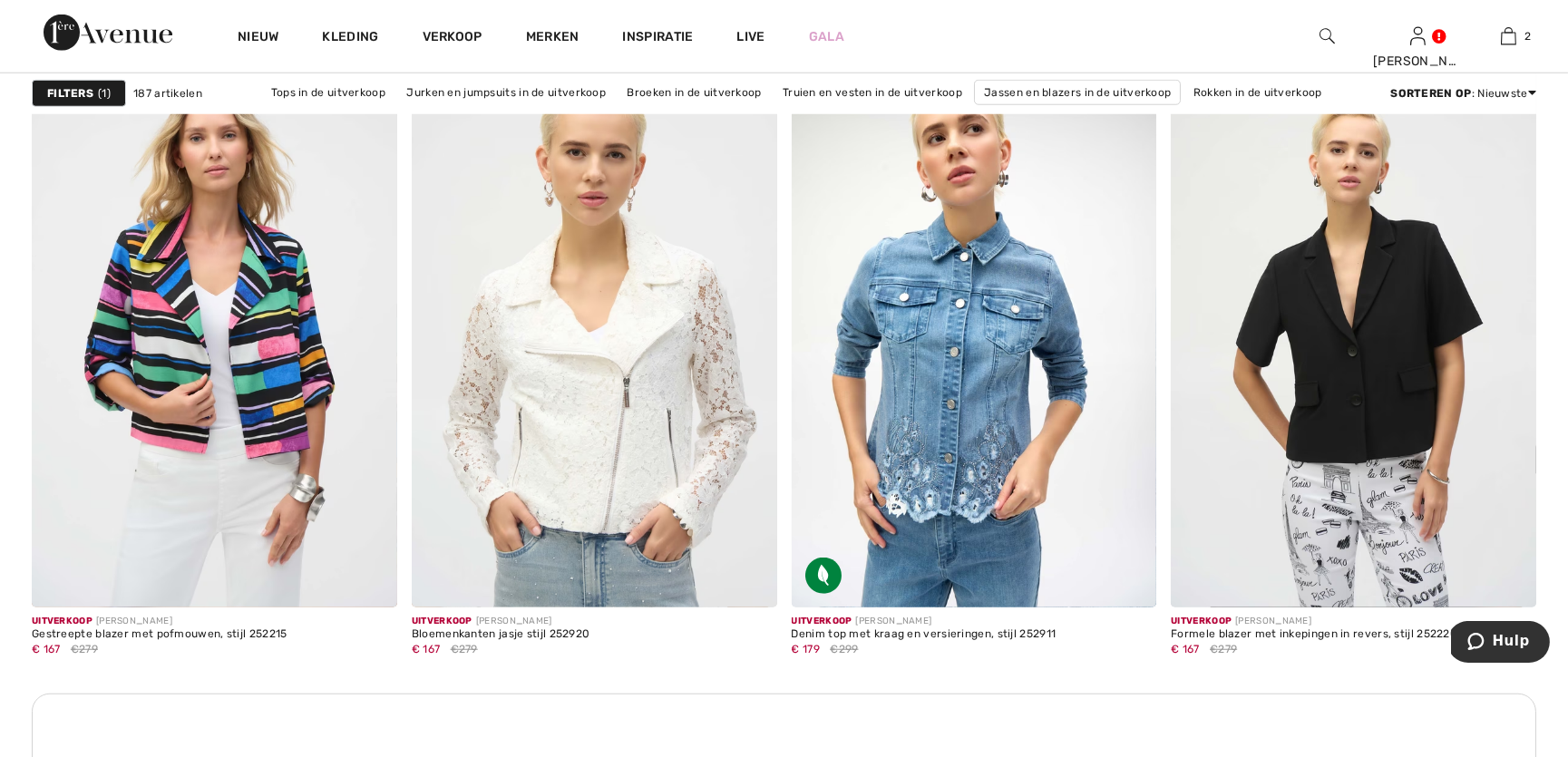
scroll to position [4381, 0]
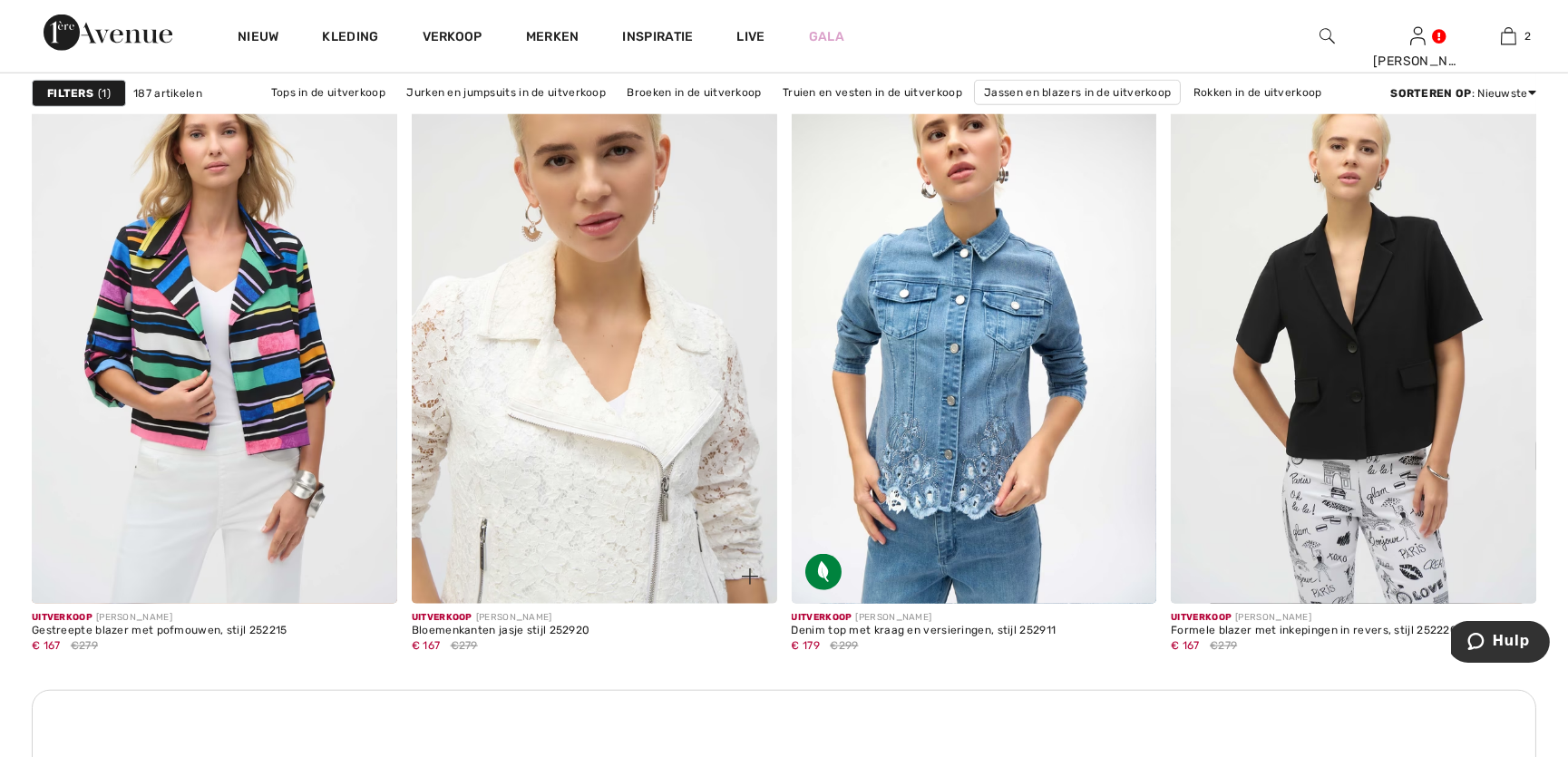
click at [643, 268] on img at bounding box center [595, 330] width 366 height 547
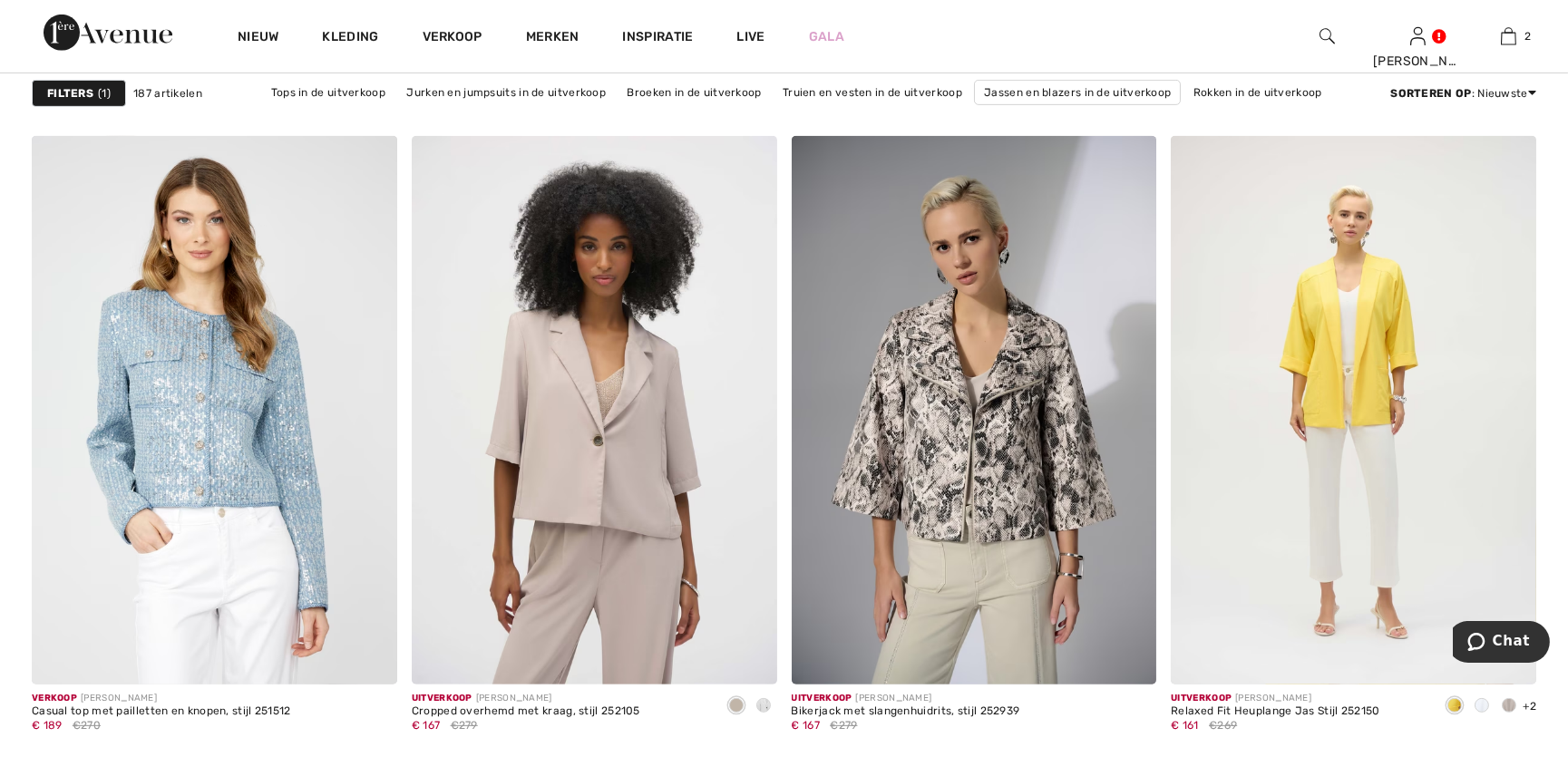
scroll to position [2129, 0]
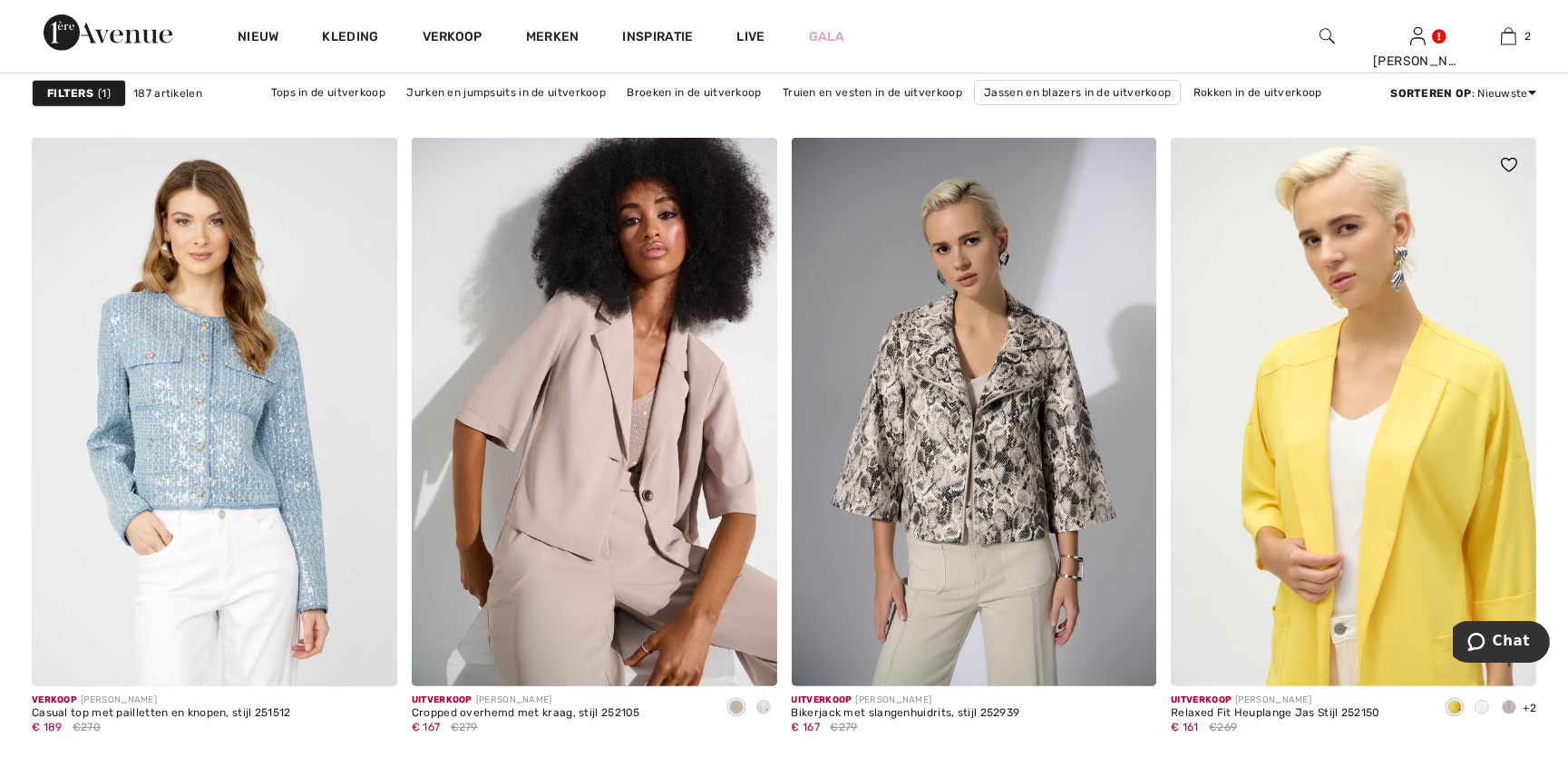
click at [1369, 366] on img at bounding box center [1354, 411] width 366 height 547
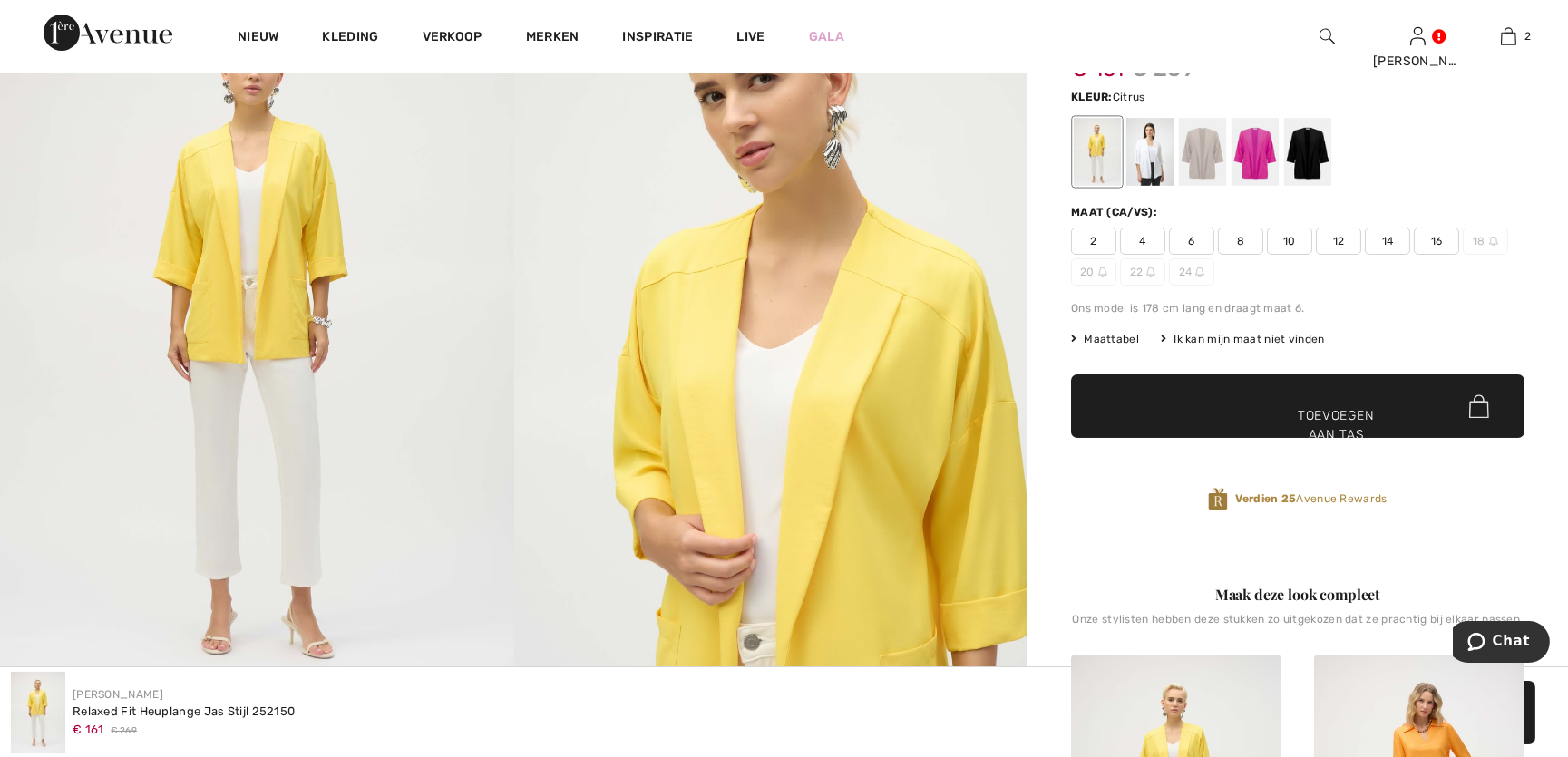
scroll to position [81, 0]
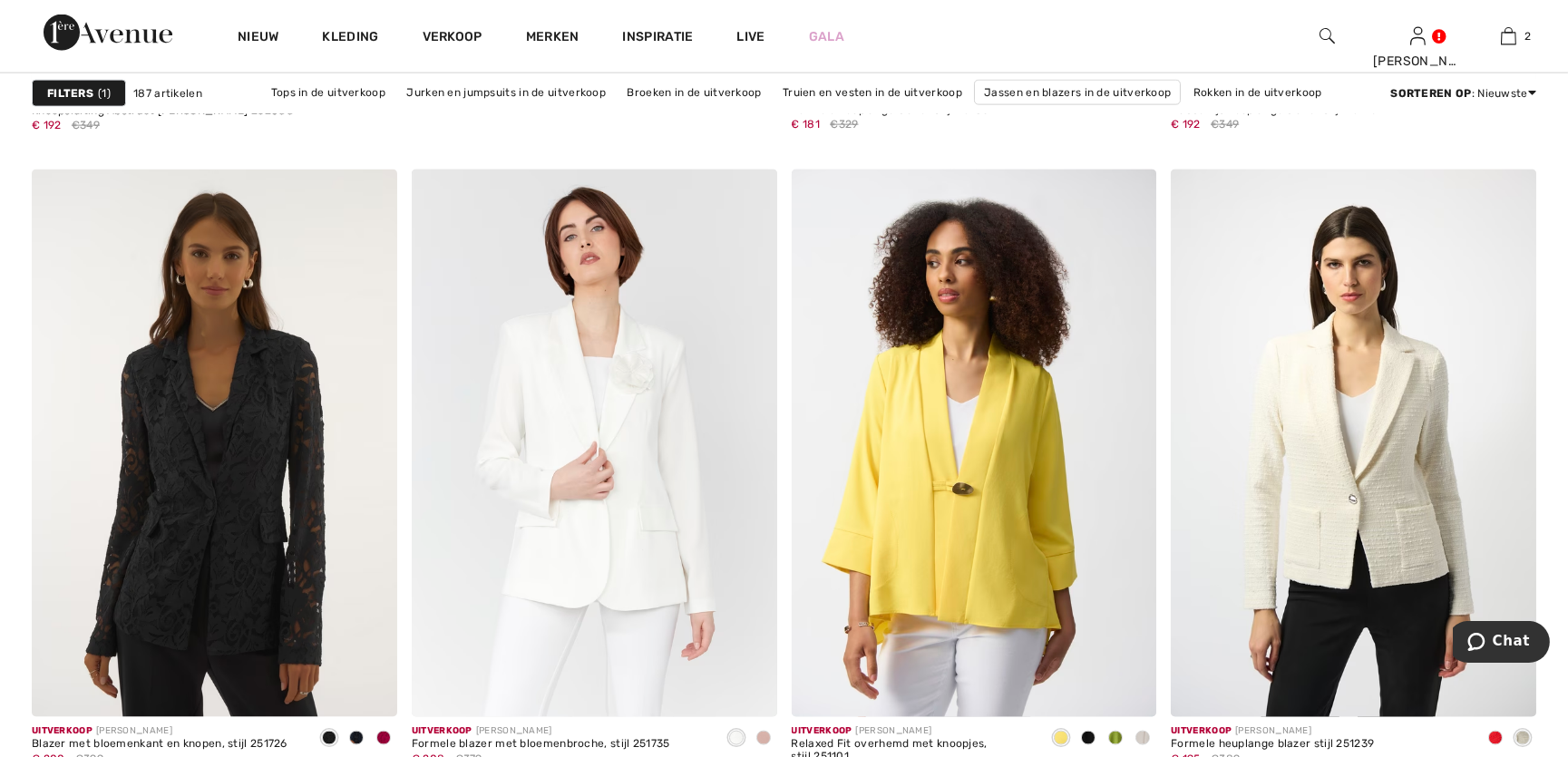
scroll to position [6497, 0]
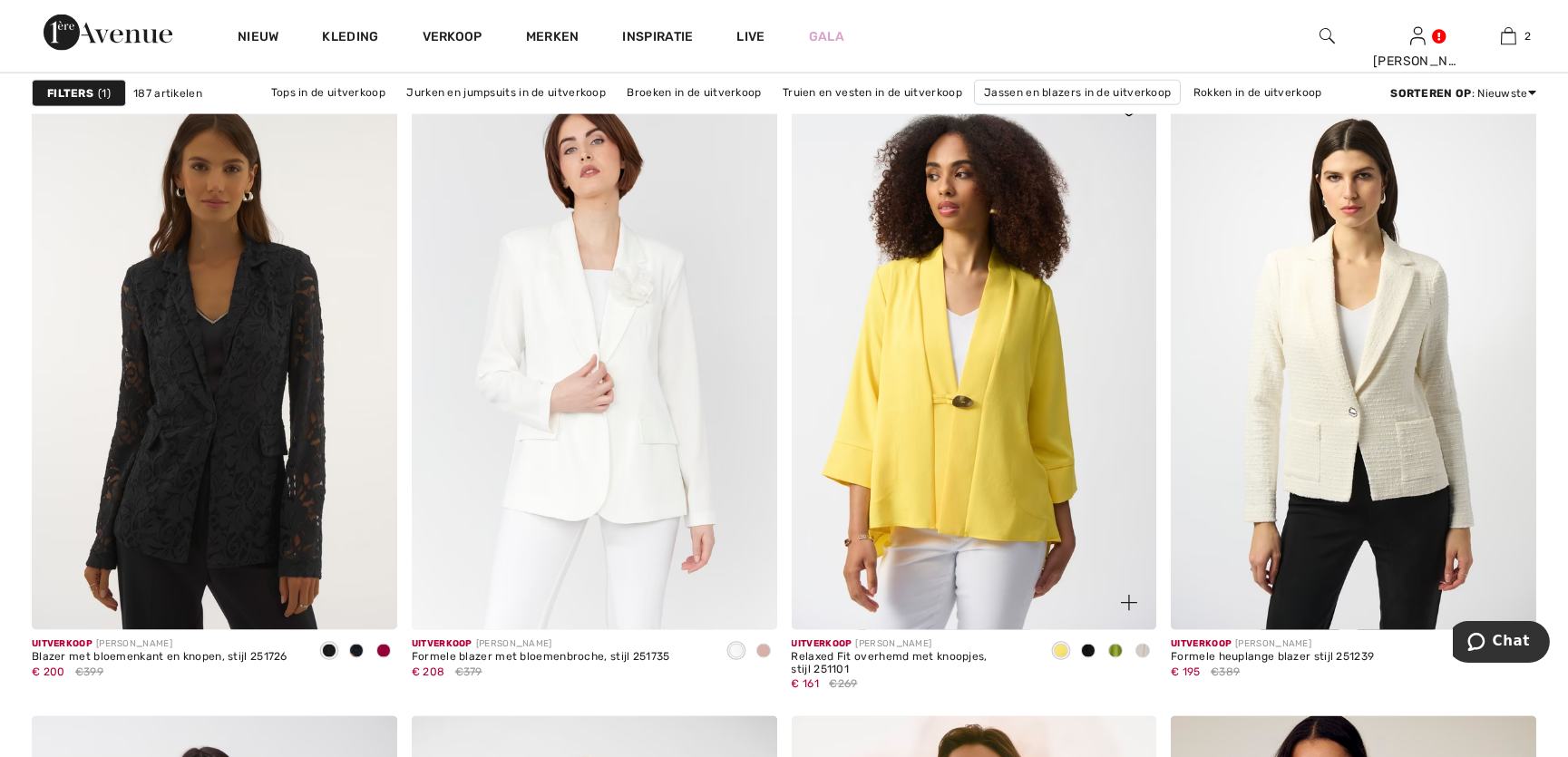
click at [1120, 651] on span at bounding box center [1116, 651] width 15 height 15
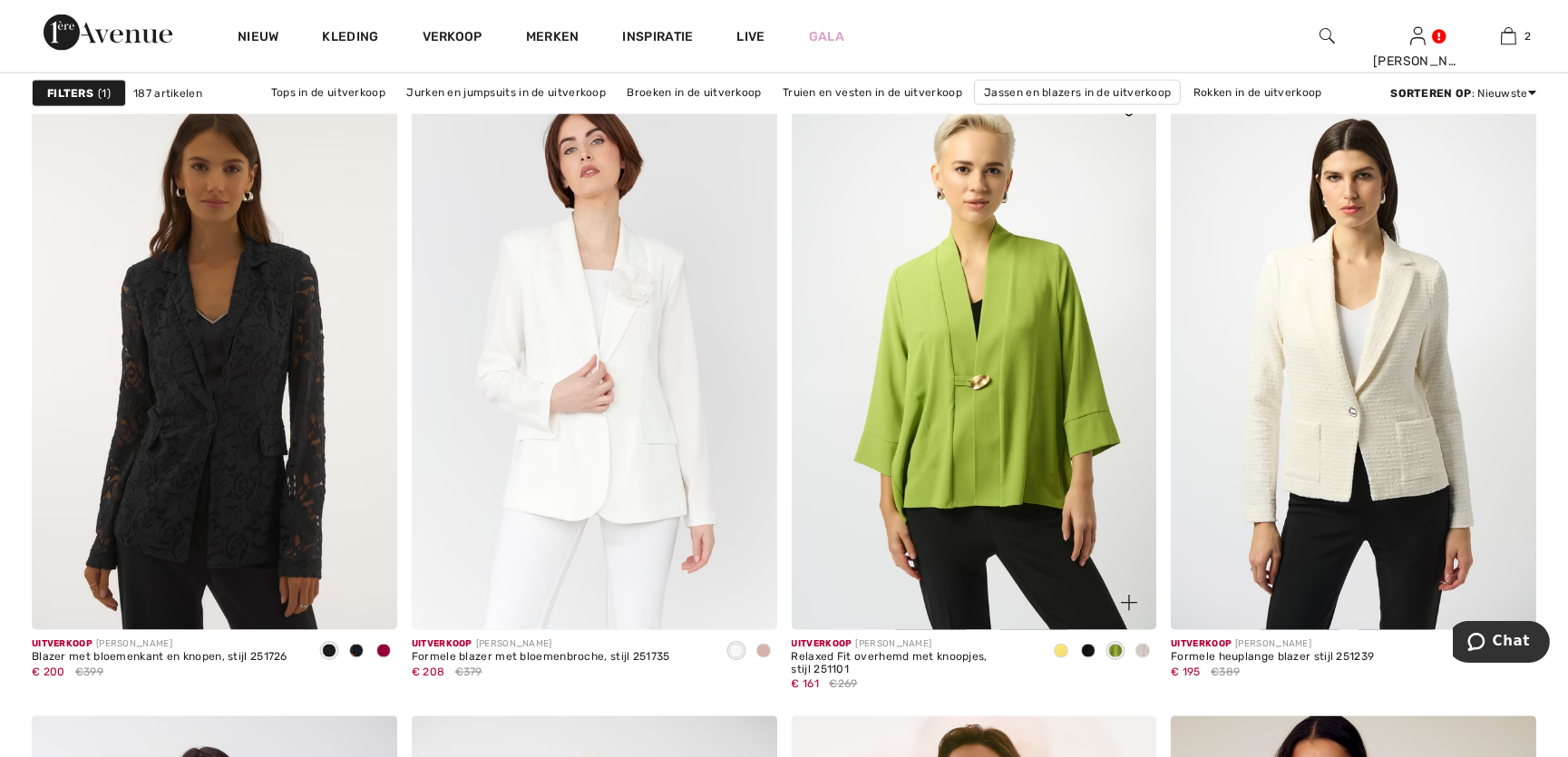
click at [1061, 651] on span at bounding box center [1061, 651] width 15 height 15
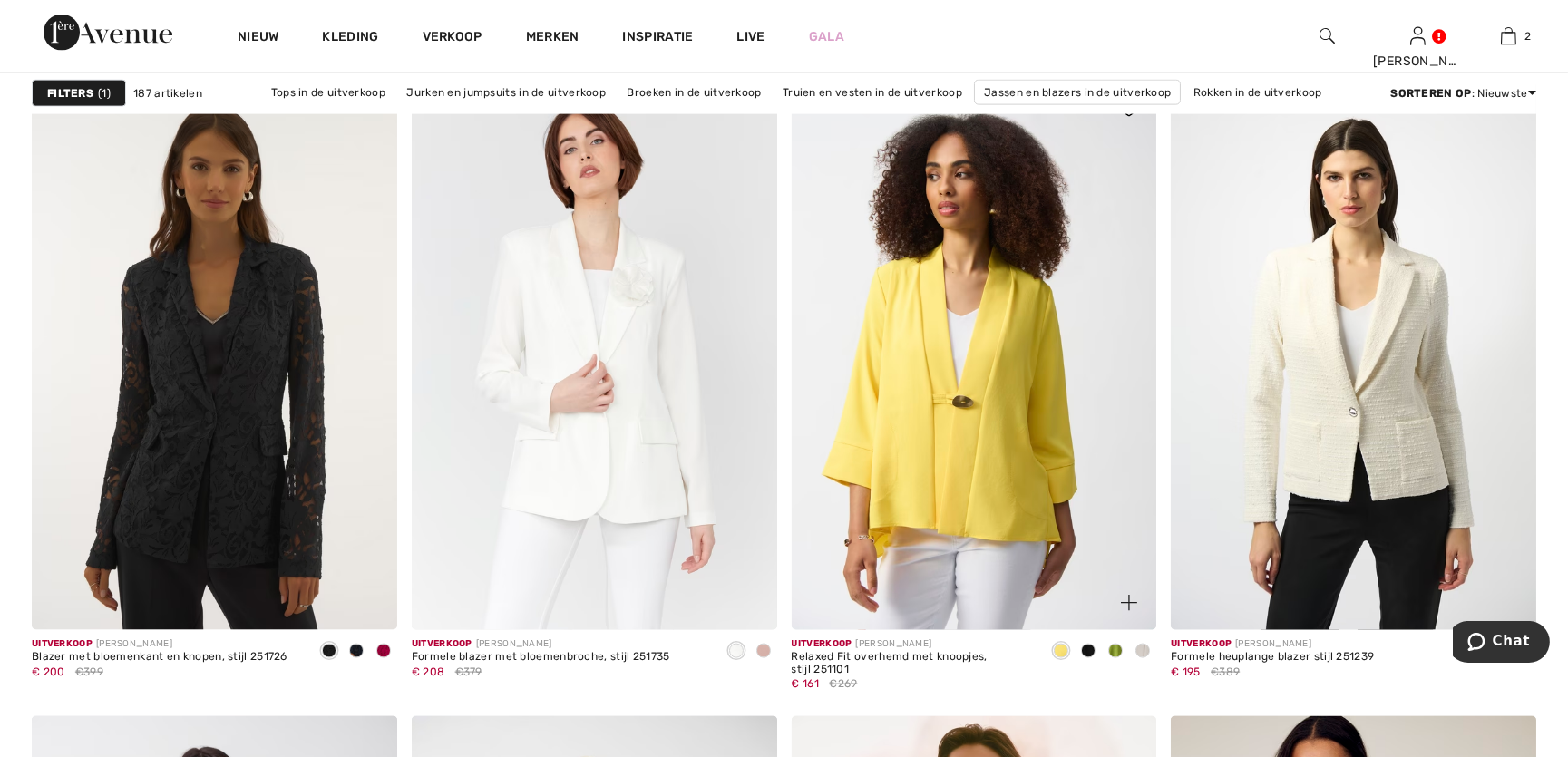
click at [858, 658] on font "Relaxed Fit overhemd met knoopjes, stijl 251101" at bounding box center [889, 662] width 196 height 25
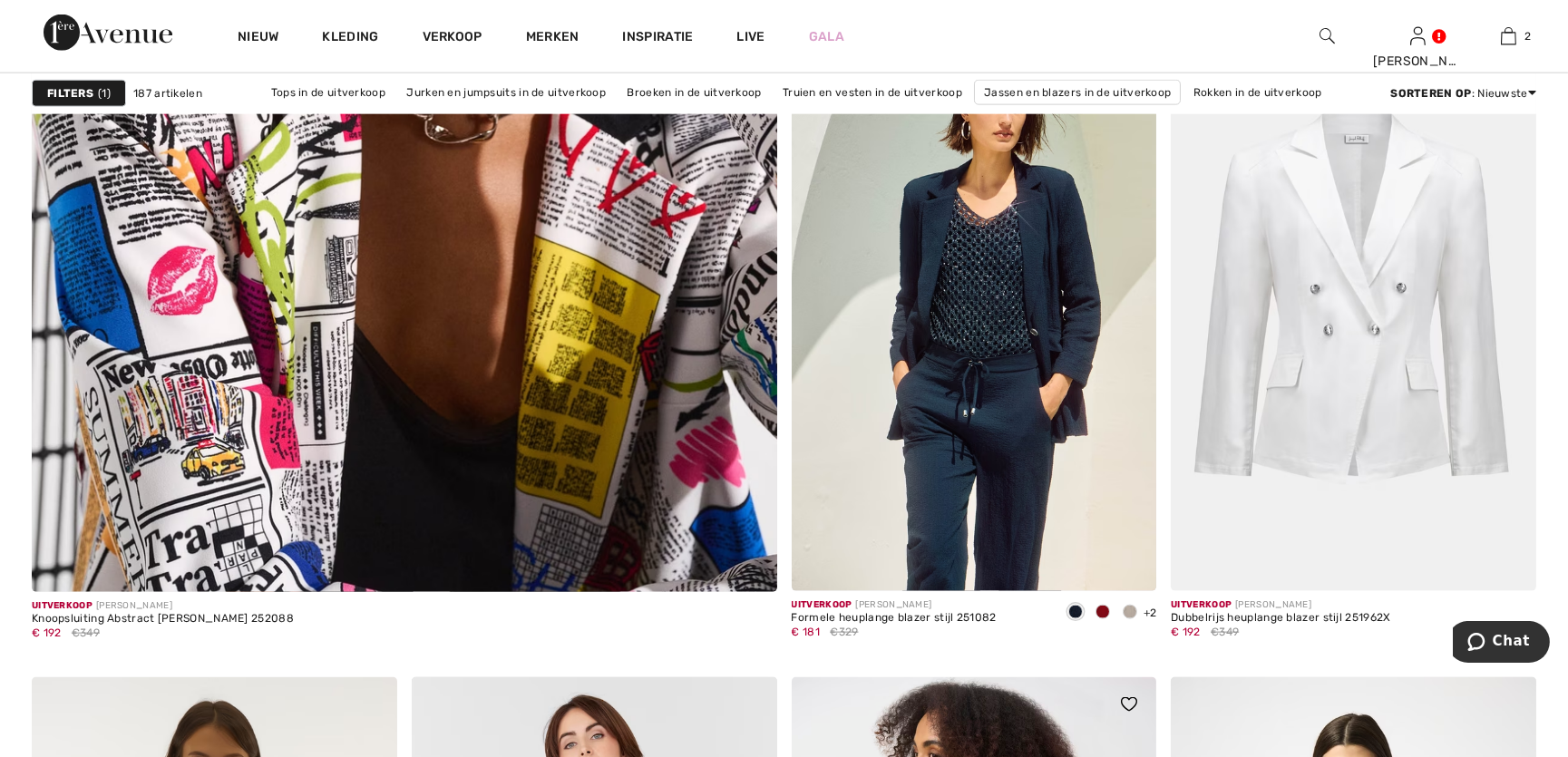
scroll to position [5756, 0]
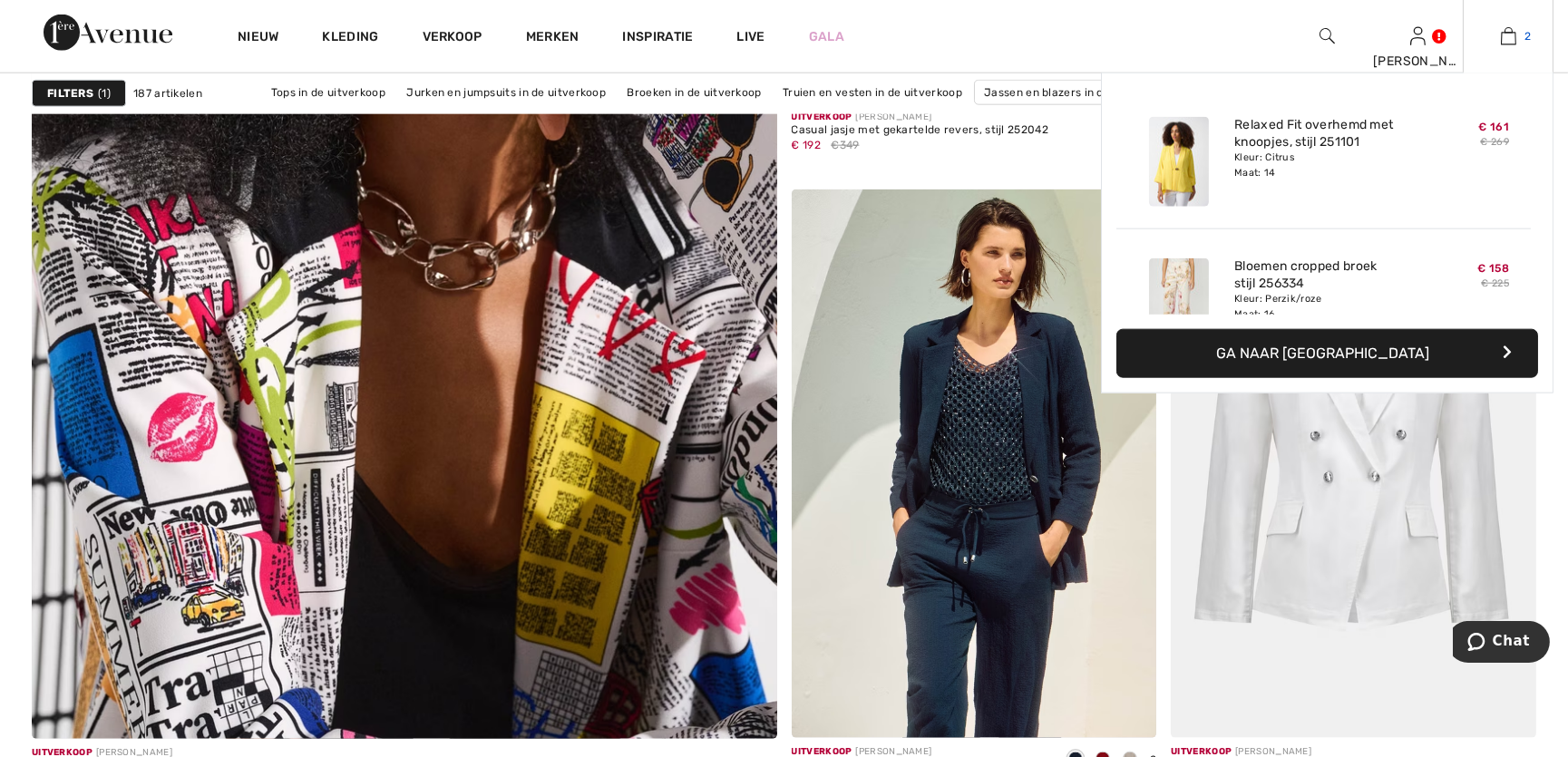
click at [1509, 38] on img at bounding box center [1508, 36] width 16 height 22
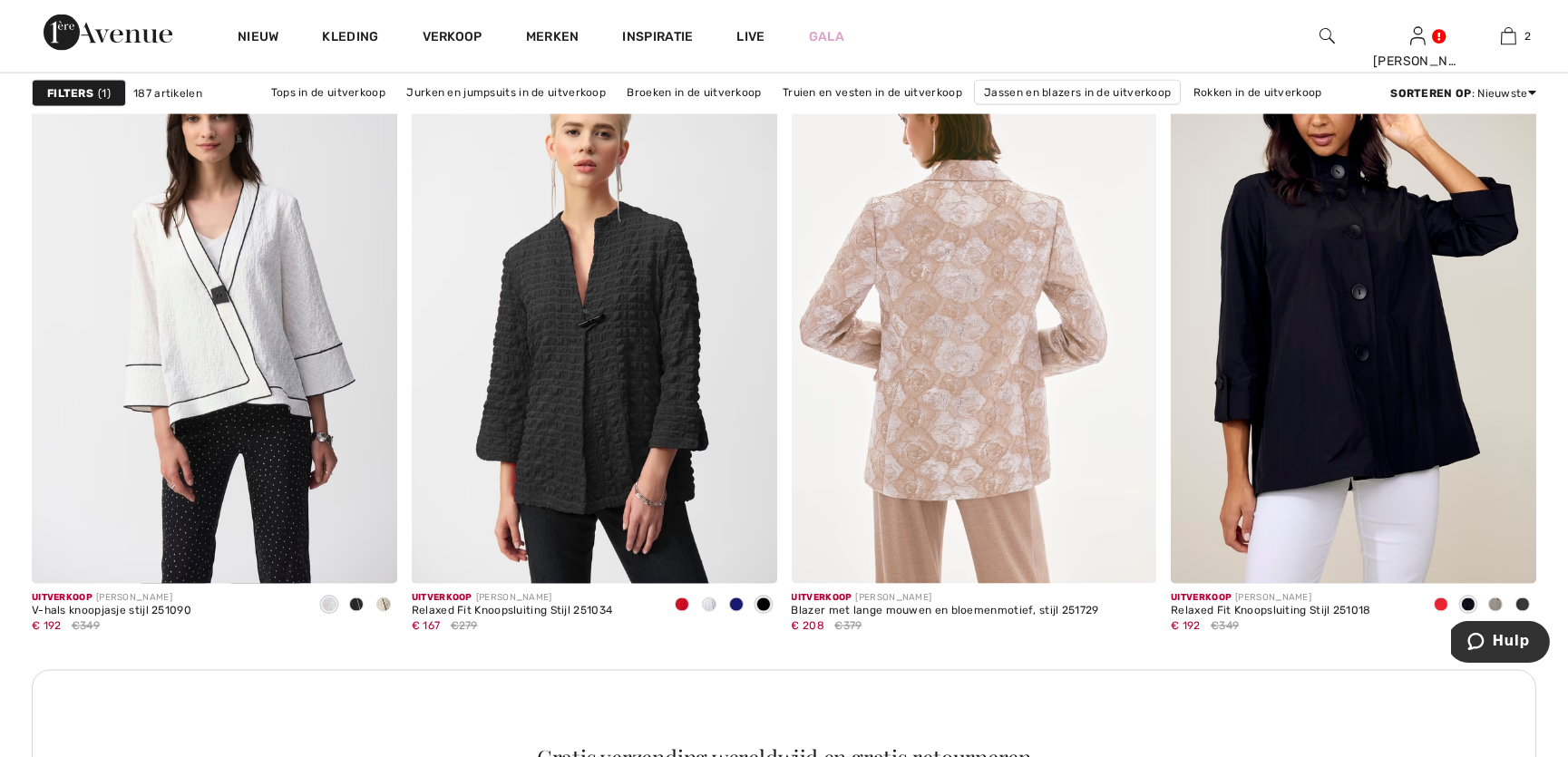
scroll to position [7156, 0]
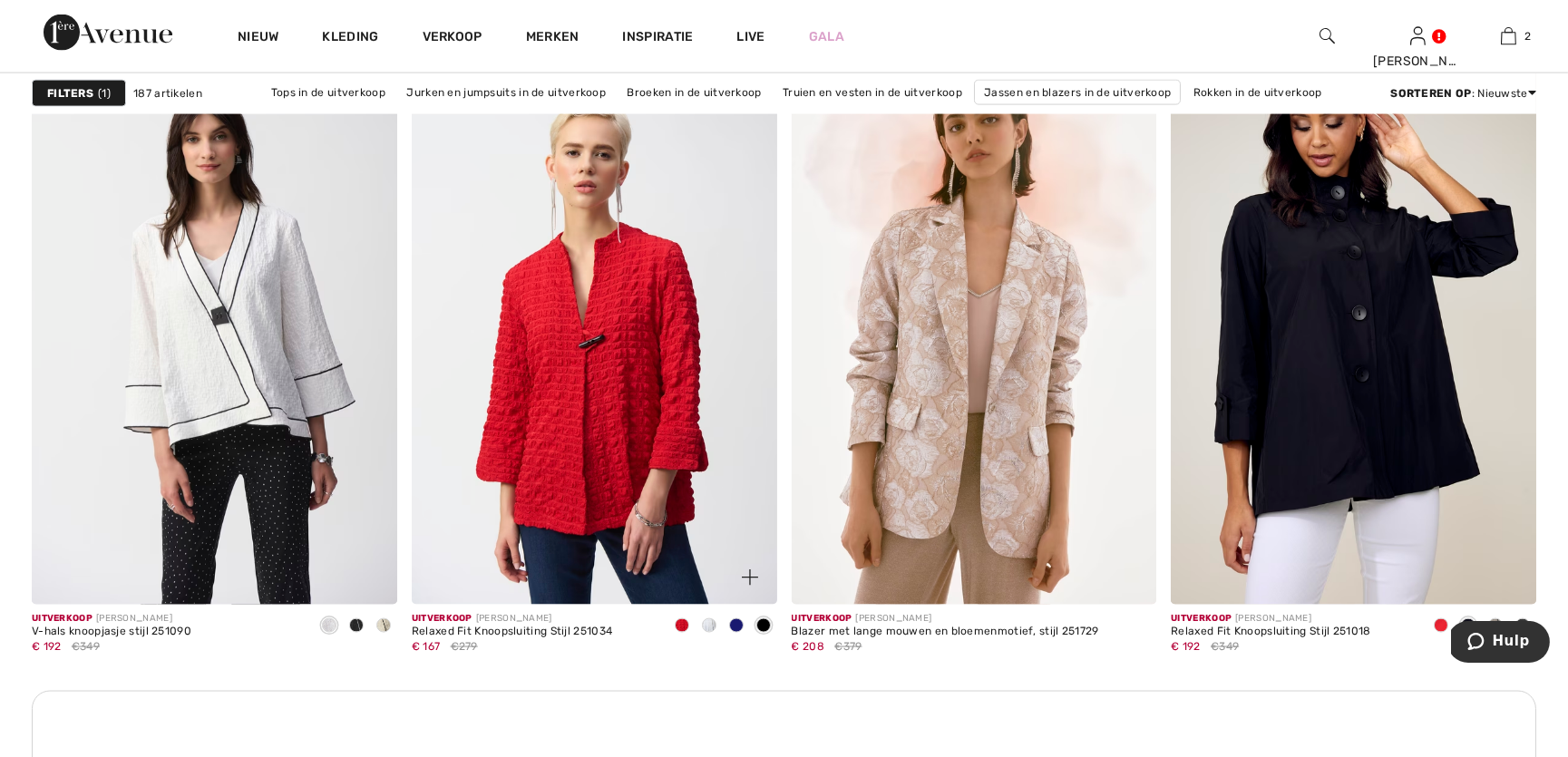
click at [612, 406] on img at bounding box center [595, 330] width 366 height 547
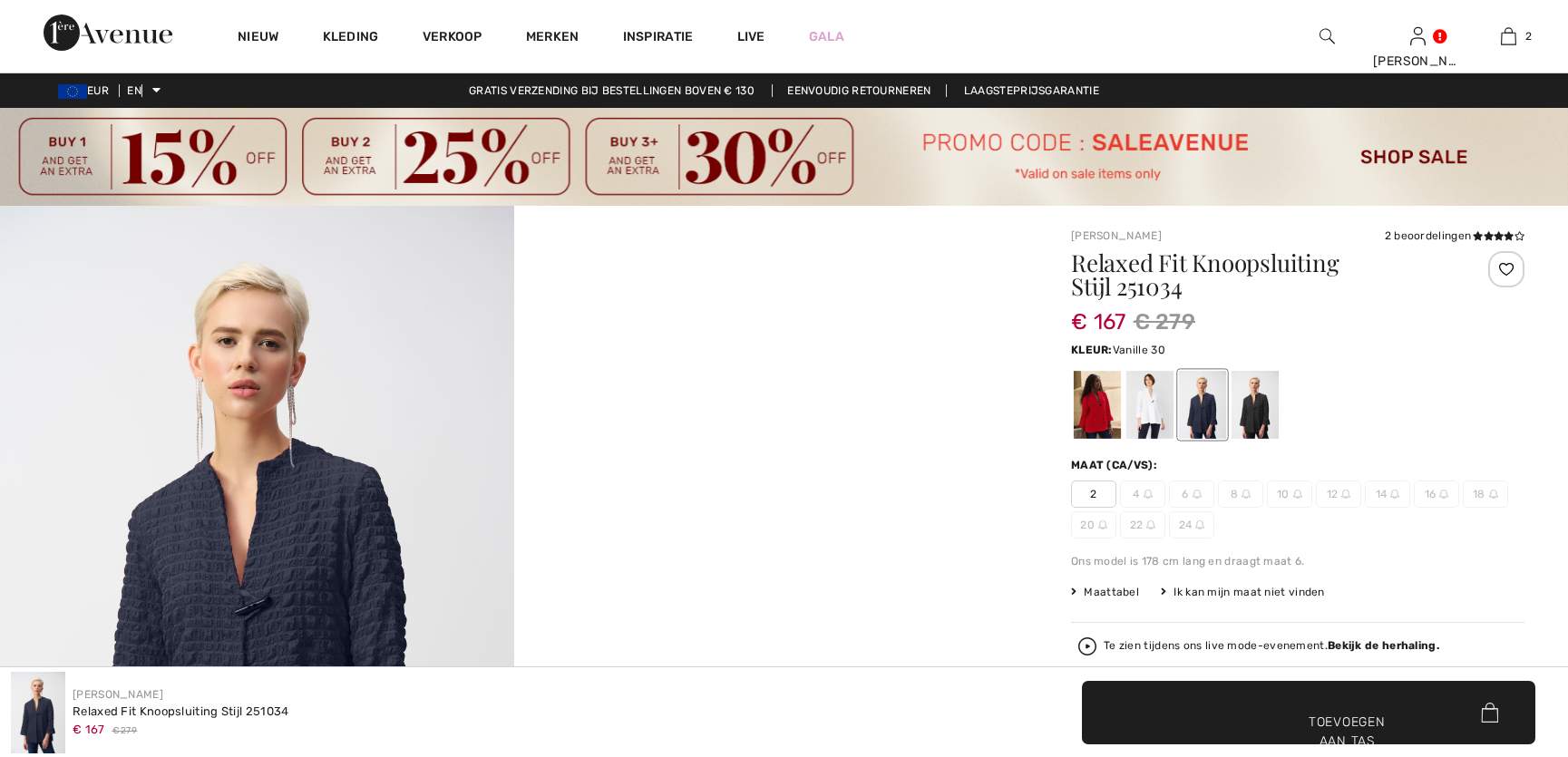
click at [1152, 416] on div at bounding box center [1150, 405] width 47 height 68
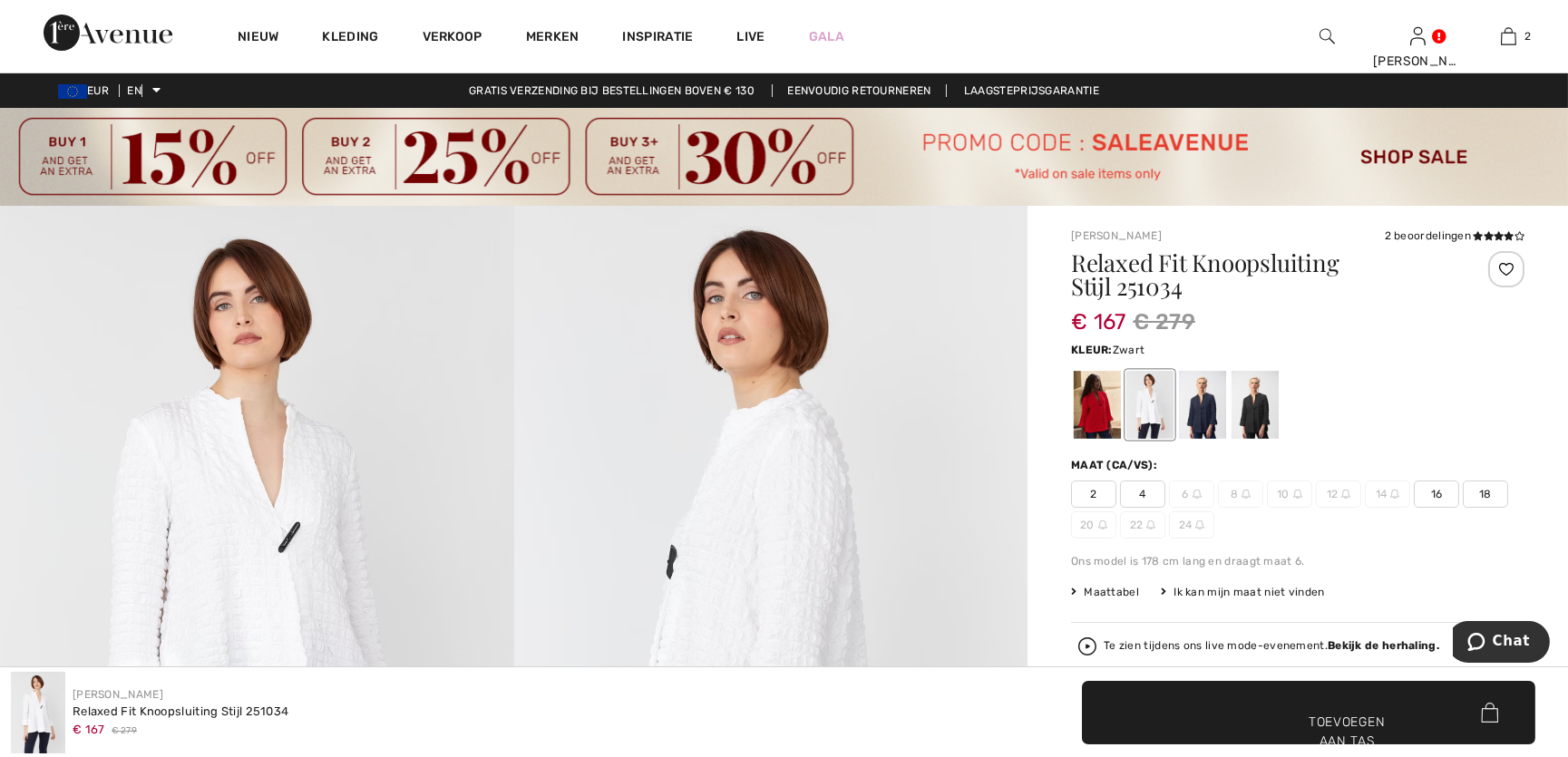
click at [1250, 409] on div at bounding box center [1255, 405] width 47 height 68
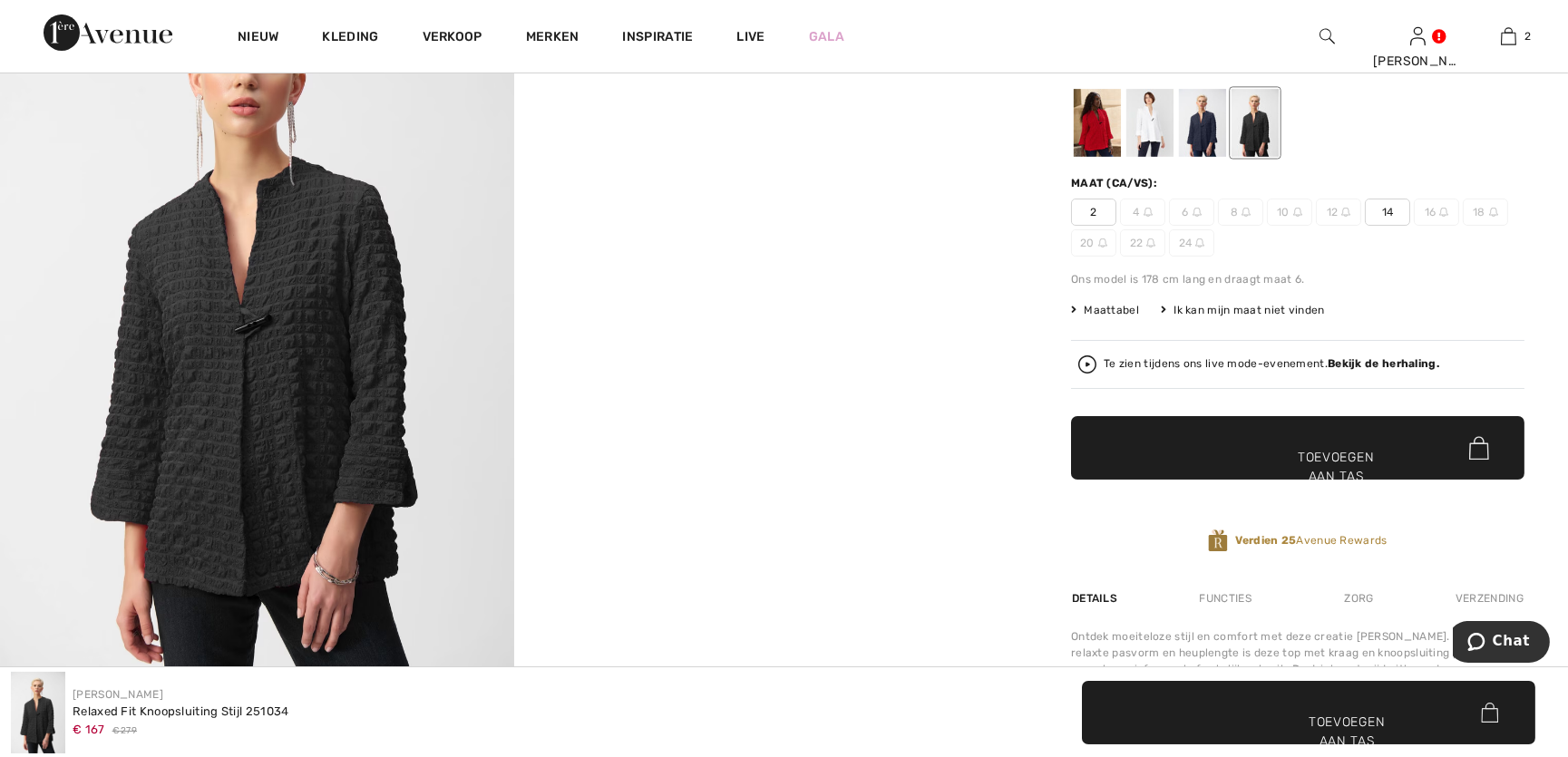
scroll to position [330, 0]
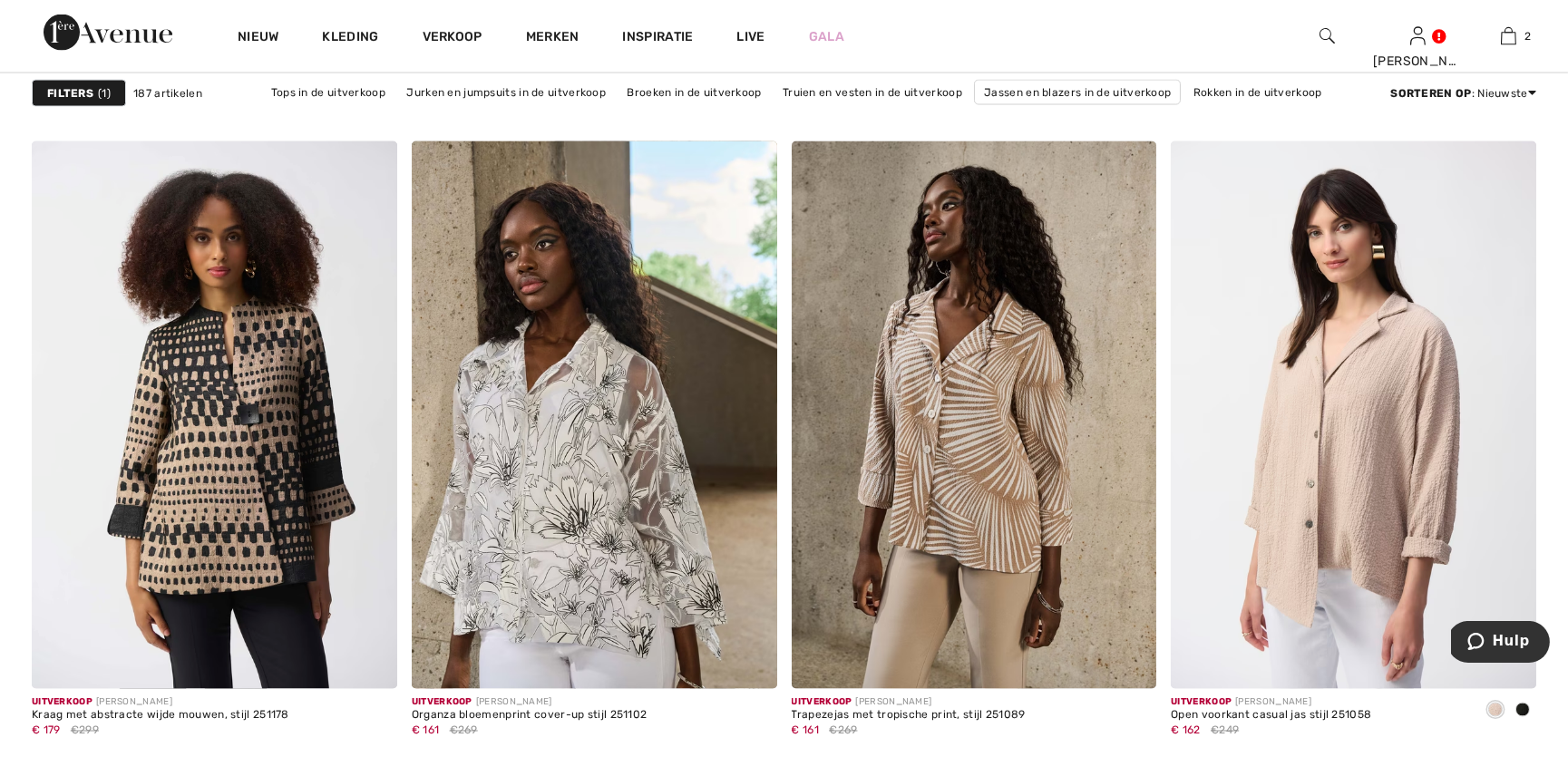
scroll to position [7981, 0]
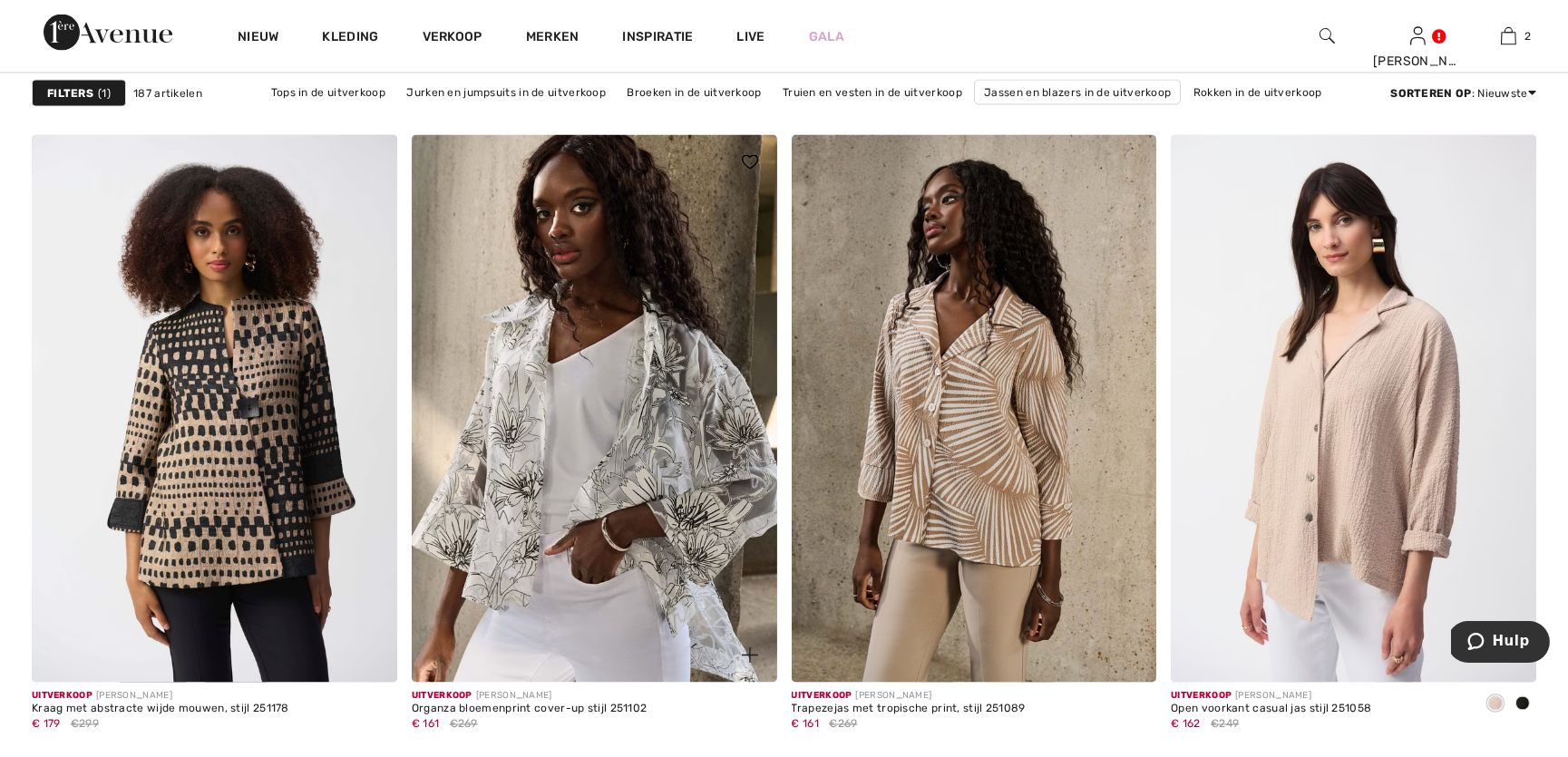
drag, startPoint x: 656, startPoint y: 411, endPoint x: 674, endPoint y: 410, distance: 18.0
click at [657, 411] on img at bounding box center [595, 408] width 366 height 547
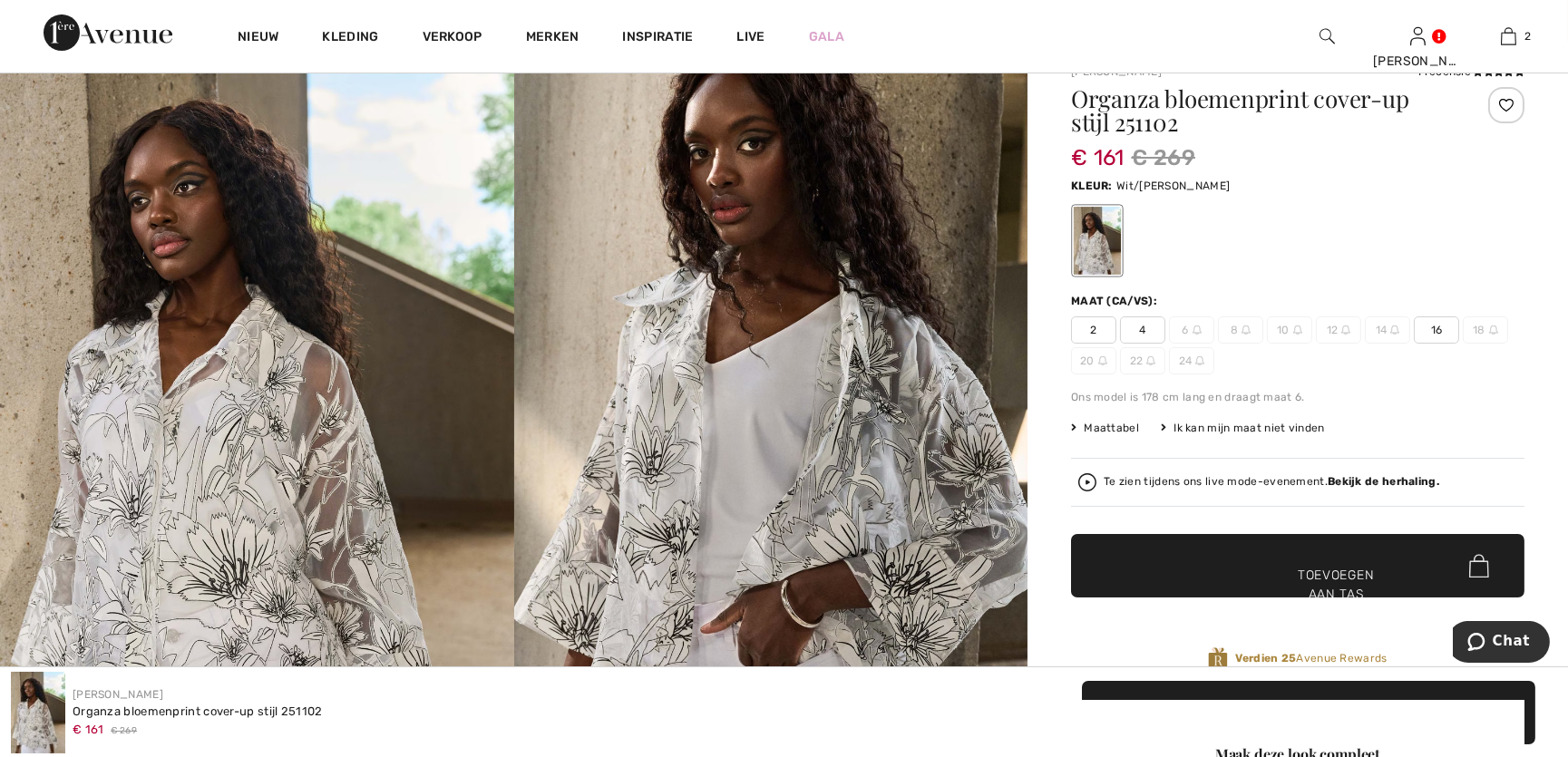
scroll to position [330, 0]
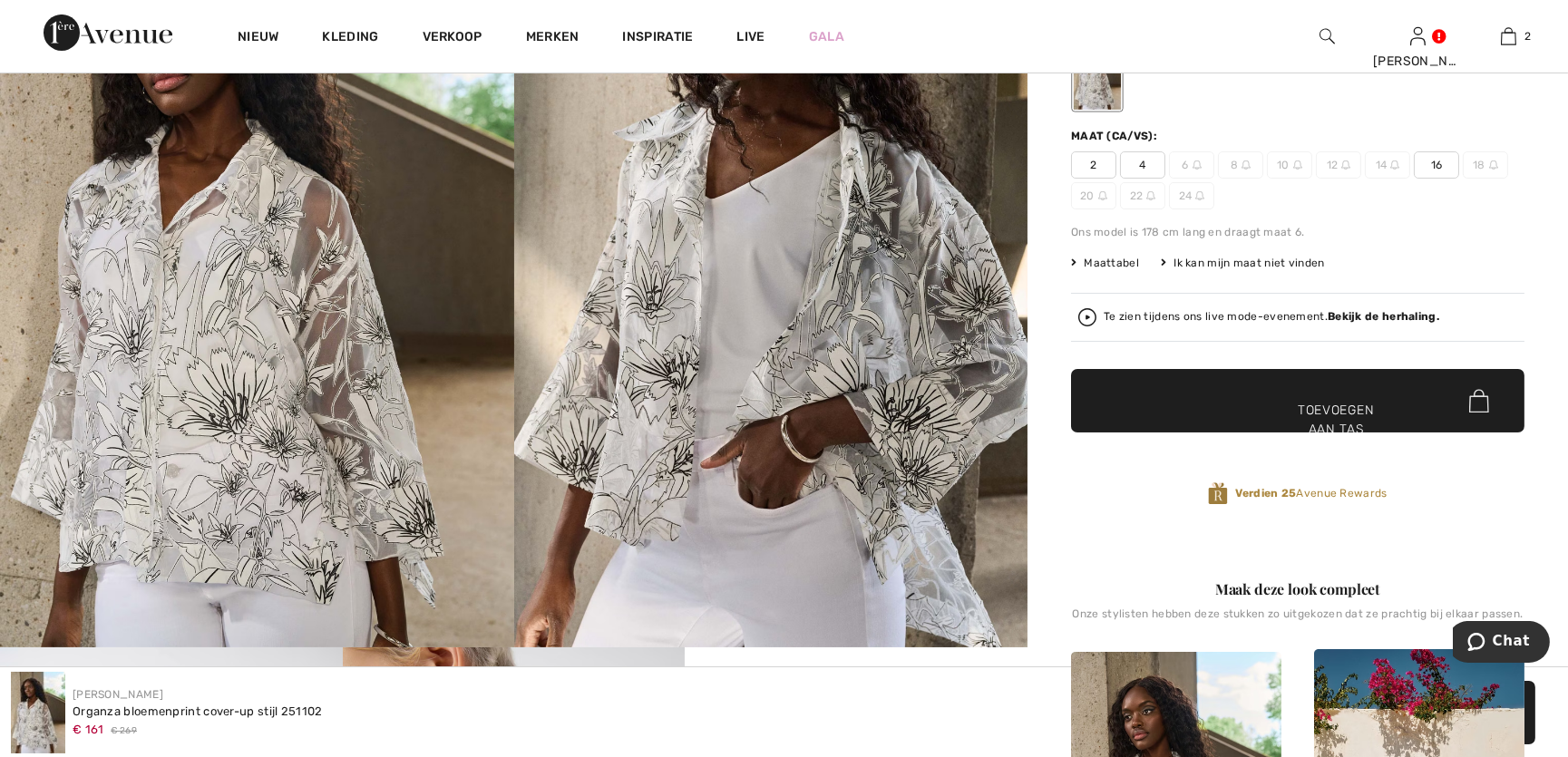
click at [1431, 163] on font "16" at bounding box center [1437, 165] width 12 height 13
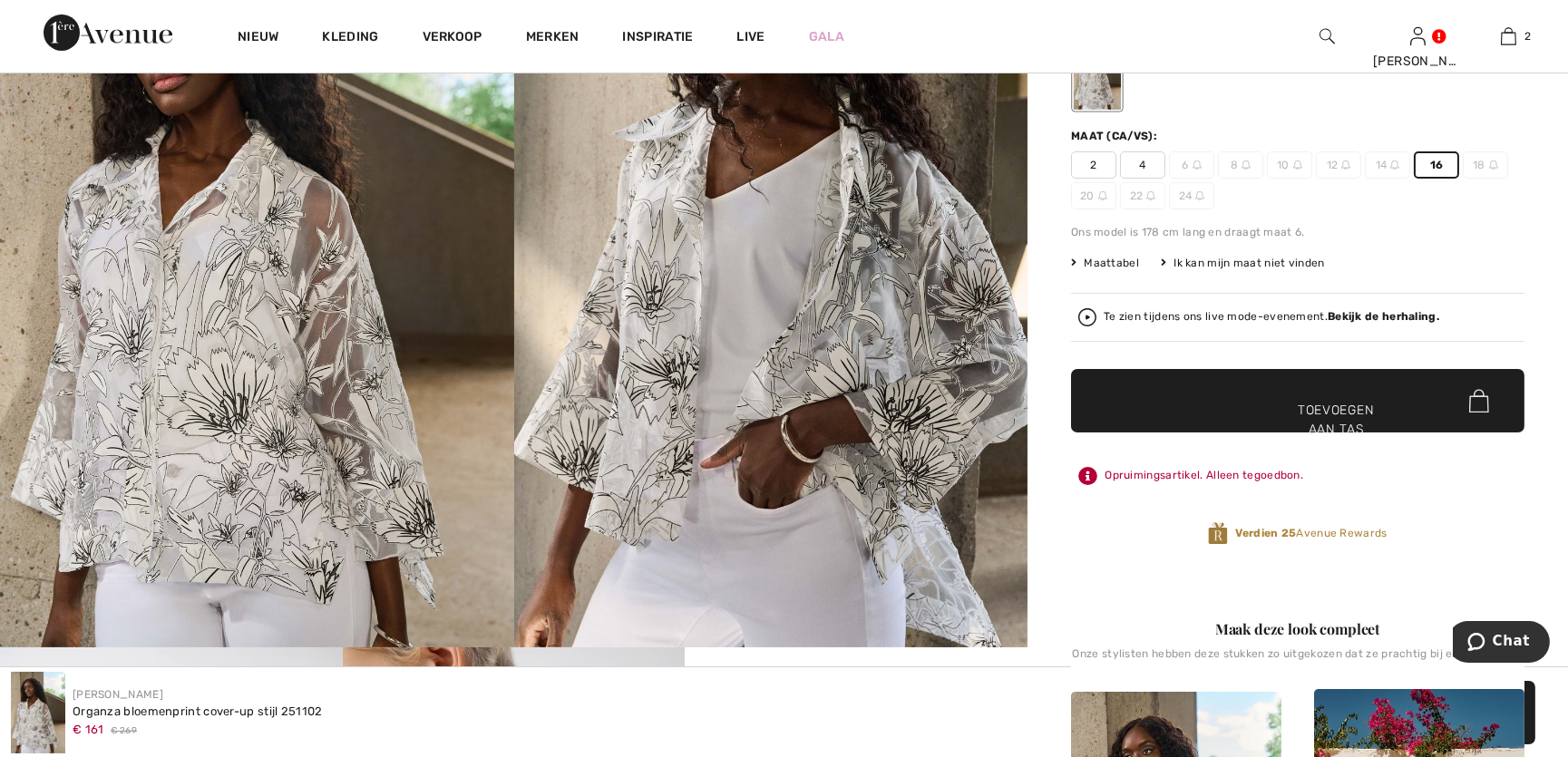
click at [1241, 416] on span "✔ Toegevoegd aan tas Toevoegen aan tas" at bounding box center [1297, 401] width 453 height 64
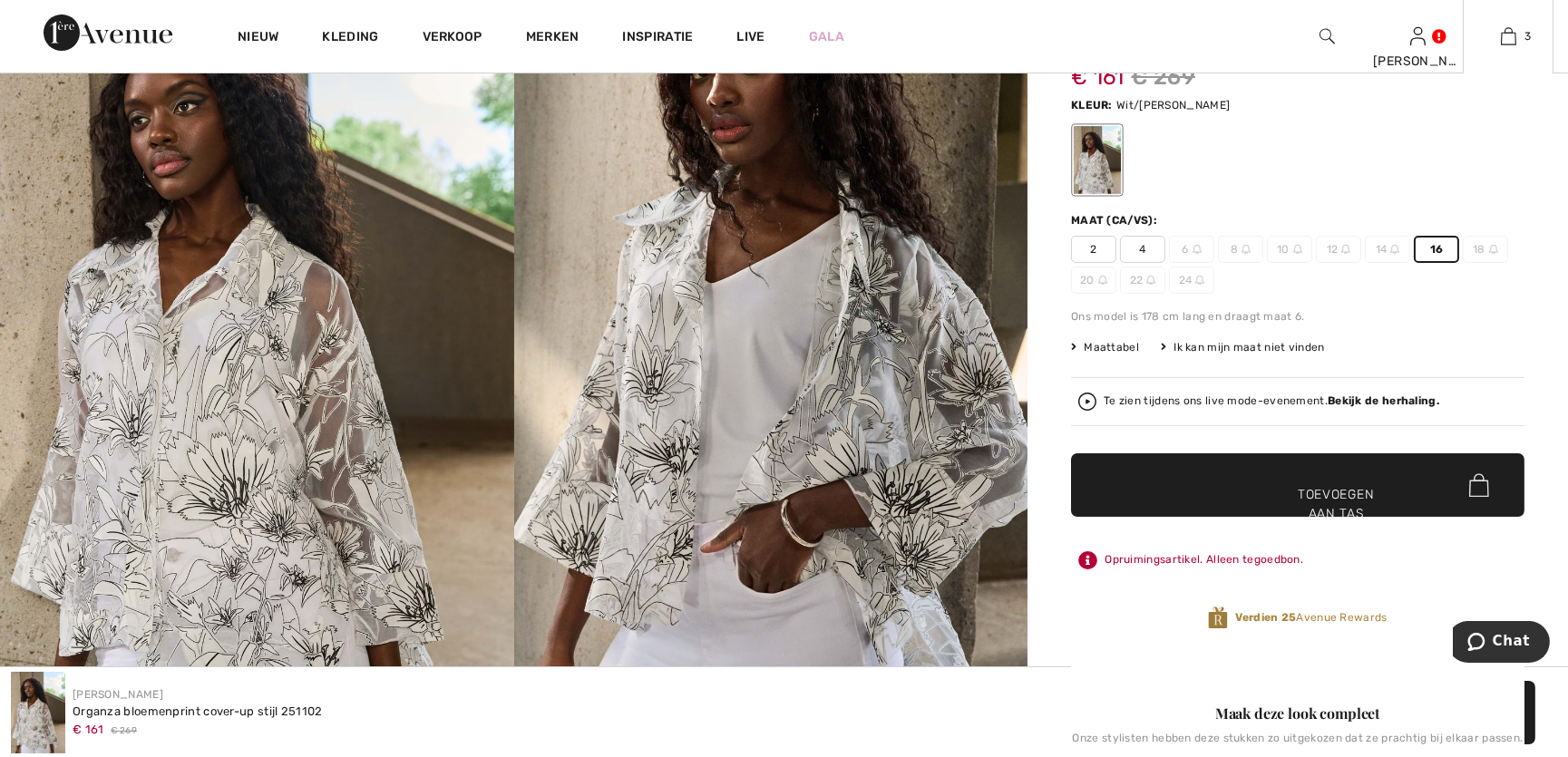
scroll to position [164, 0]
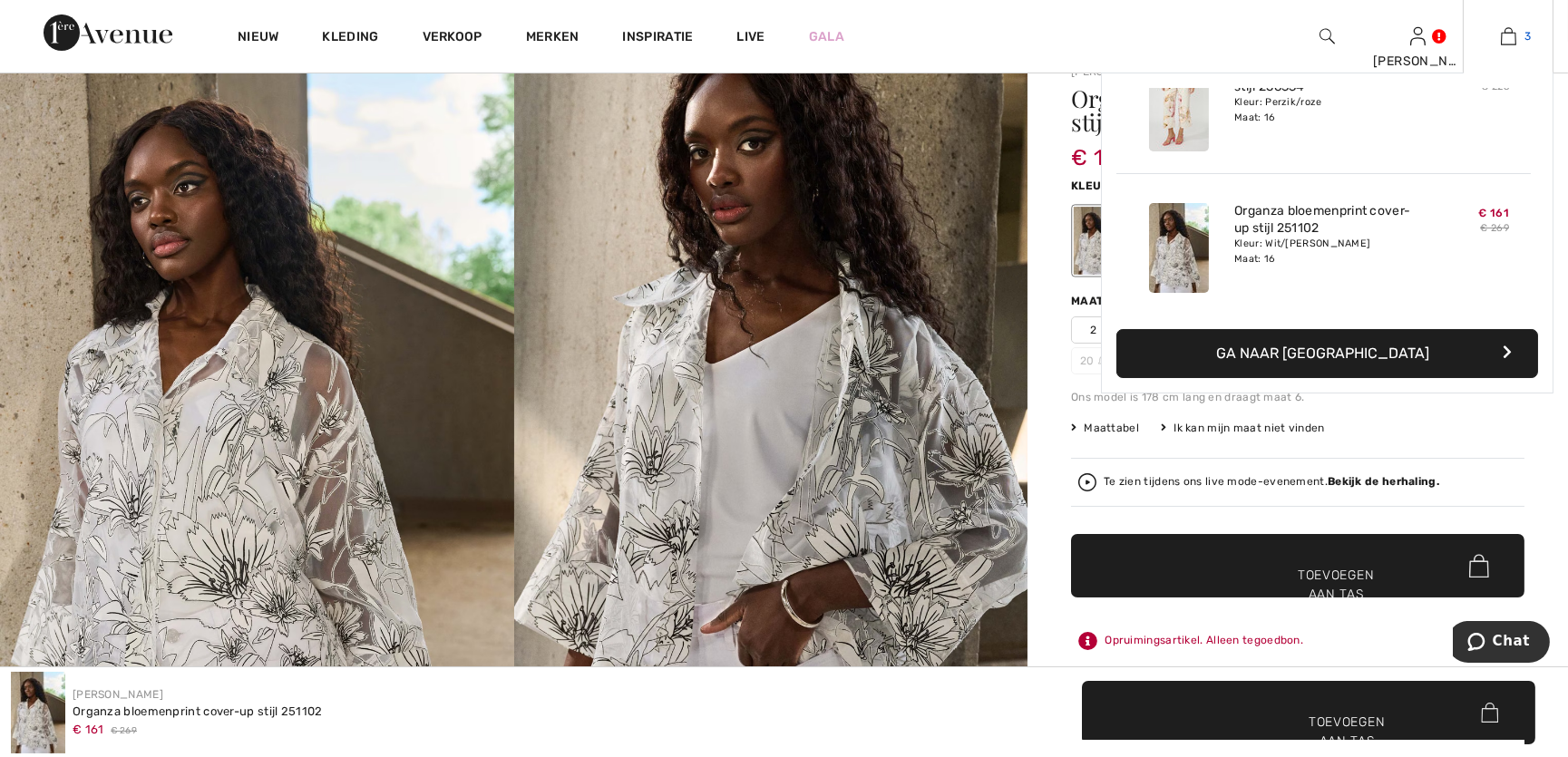
click at [1514, 39] on img at bounding box center [1508, 36] width 16 height 22
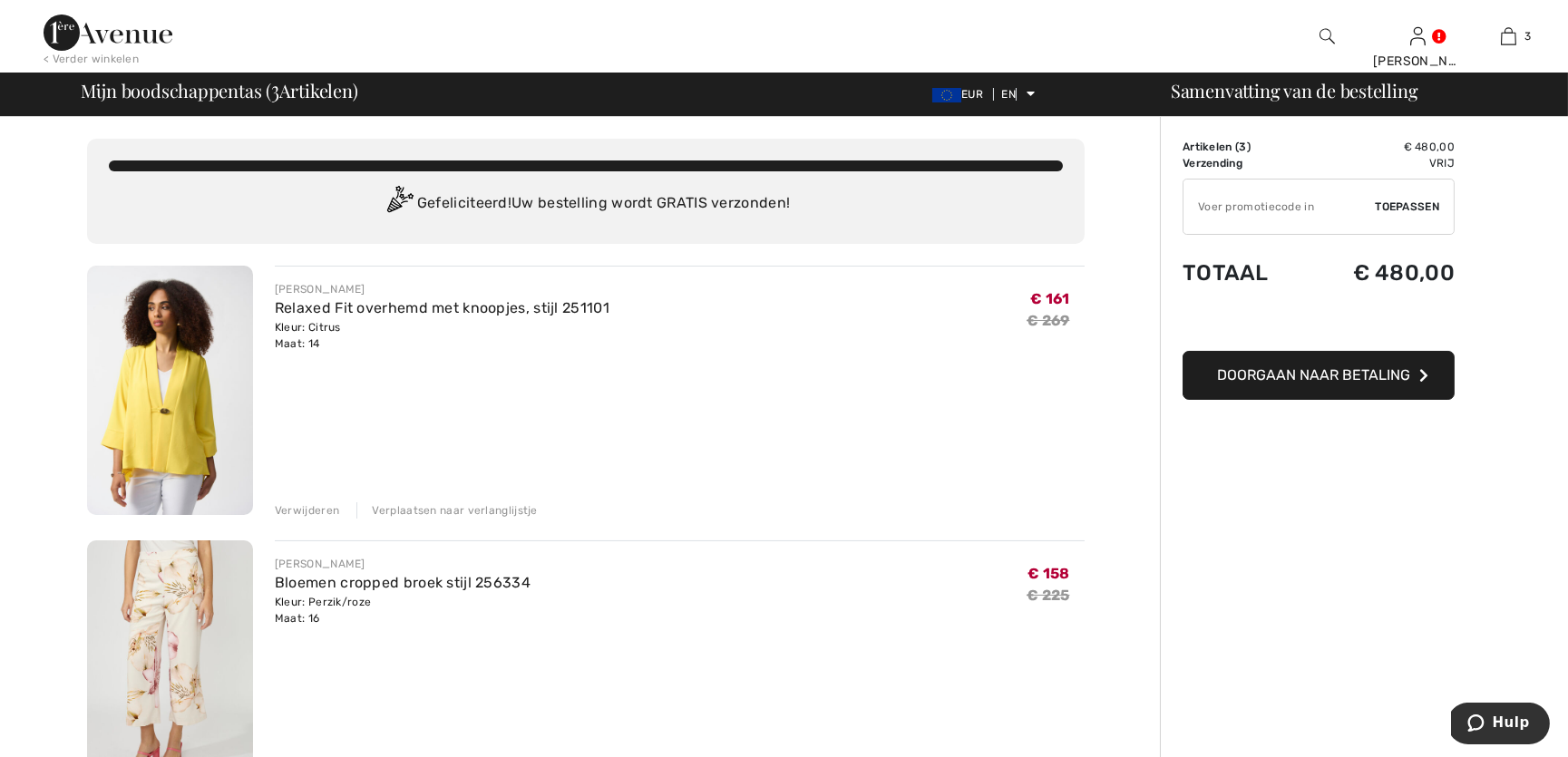
click at [1204, 208] on input "TEXT" at bounding box center [1279, 206] width 191 height 54
click at [1393, 209] on font "Toepassen" at bounding box center [1407, 207] width 65 height 13
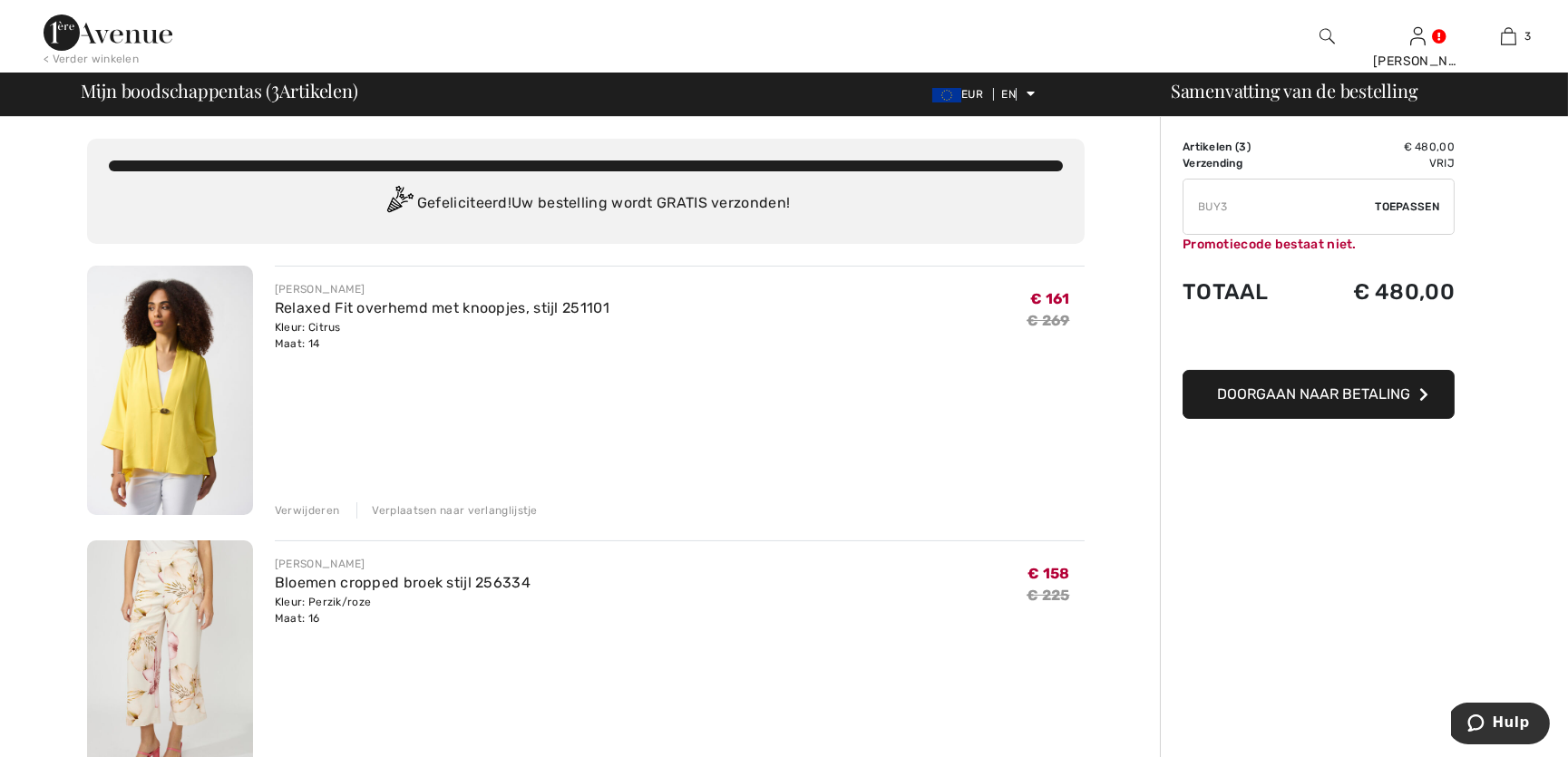
drag, startPoint x: 1194, startPoint y: 204, endPoint x: 1232, endPoint y: 209, distance: 38.3
click at [1232, 209] on input "TEXT" at bounding box center [1279, 206] width 191 height 54
click at [1228, 206] on input "TEXT" at bounding box center [1279, 206] width 191 height 54
type input "BUY3PLUS"
click at [1389, 208] on font "Toepassen" at bounding box center [1407, 207] width 65 height 13
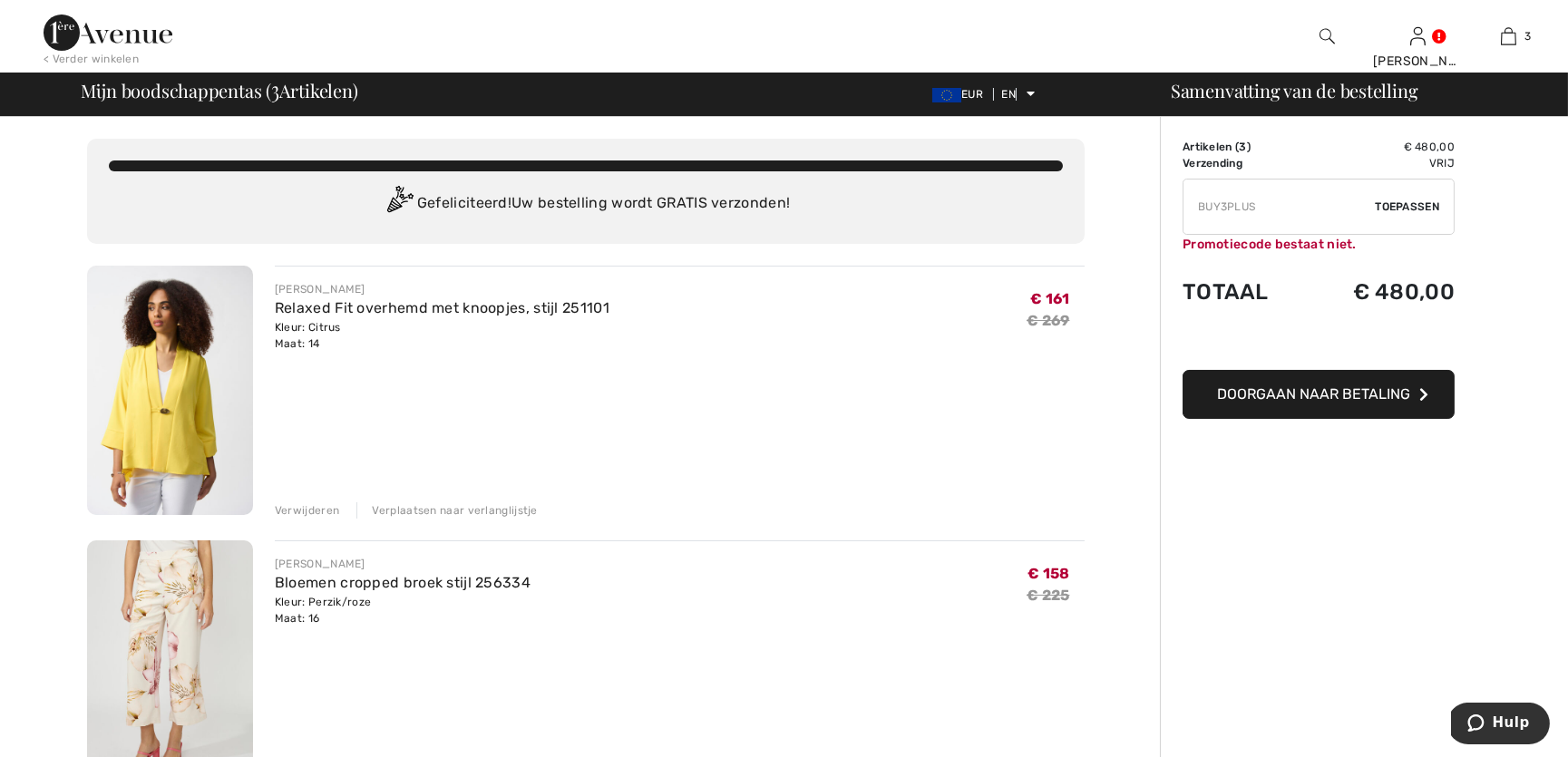
drag, startPoint x: 1200, startPoint y: 208, endPoint x: 1256, endPoint y: 208, distance: 56.0
click at [1256, 208] on input "TEXT" at bounding box center [1279, 206] width 191 height 54
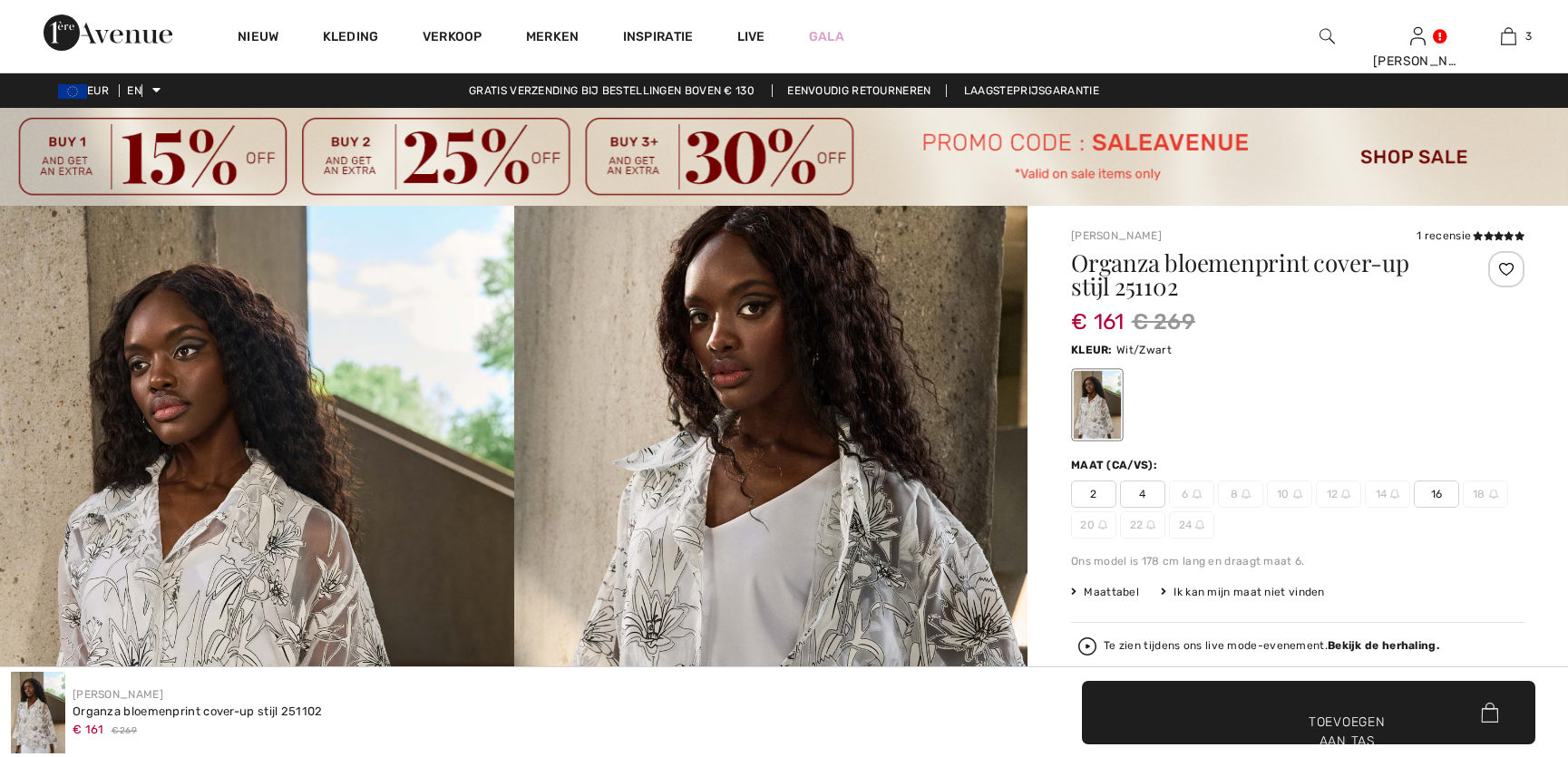
scroll to position [164, 0]
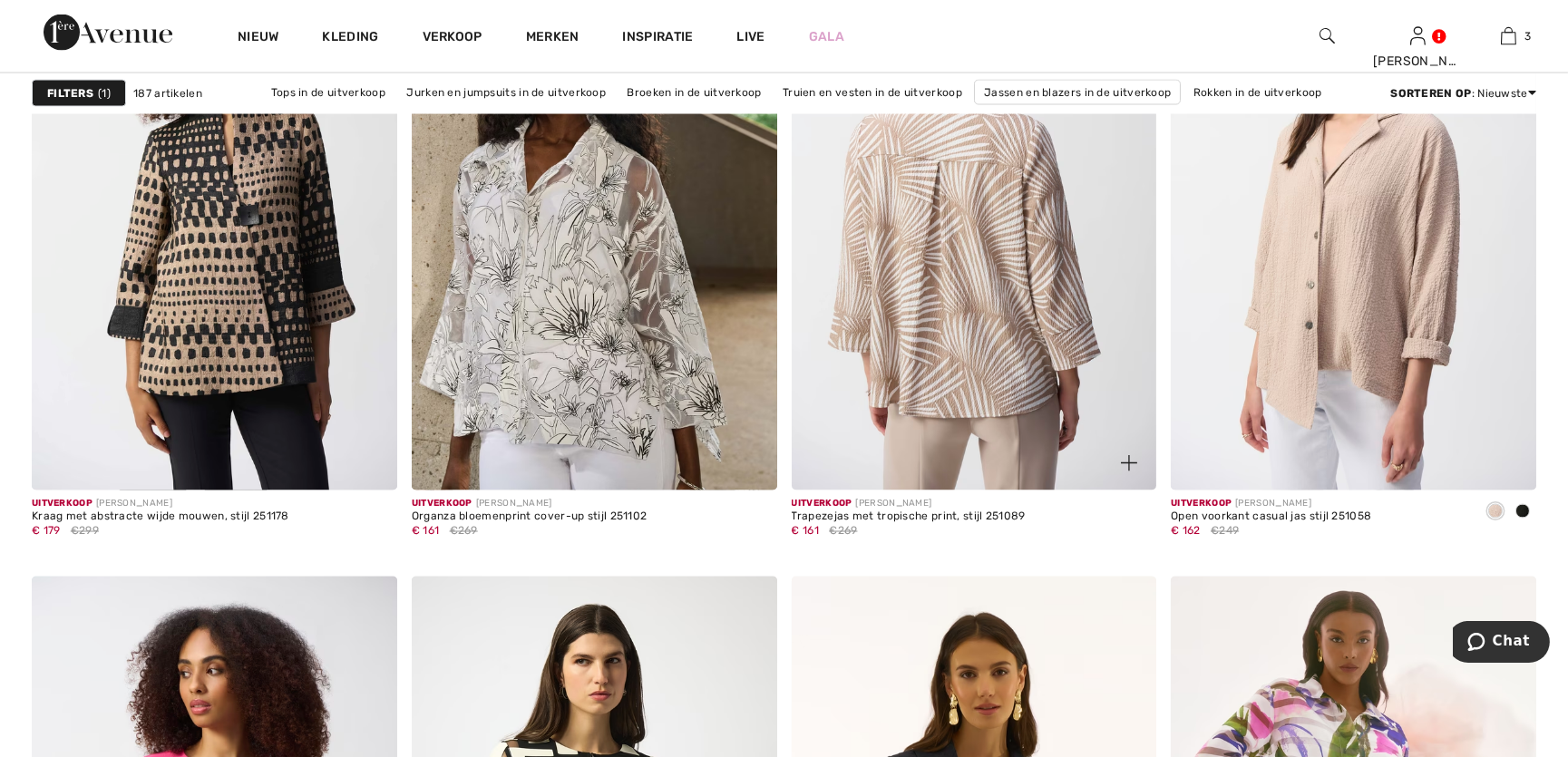
click at [1000, 272] on img at bounding box center [974, 215] width 366 height 547
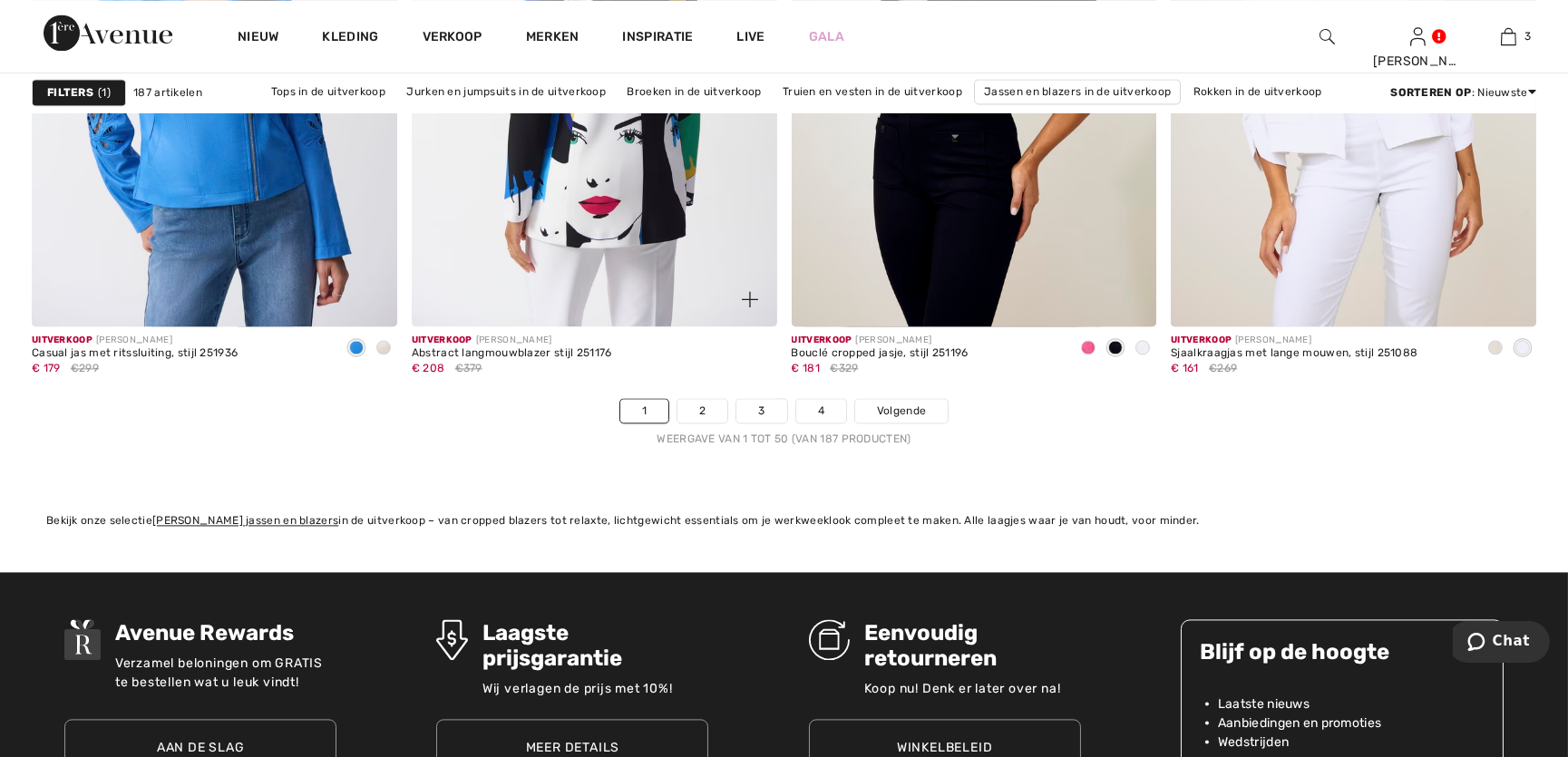
scroll to position [9656, 0]
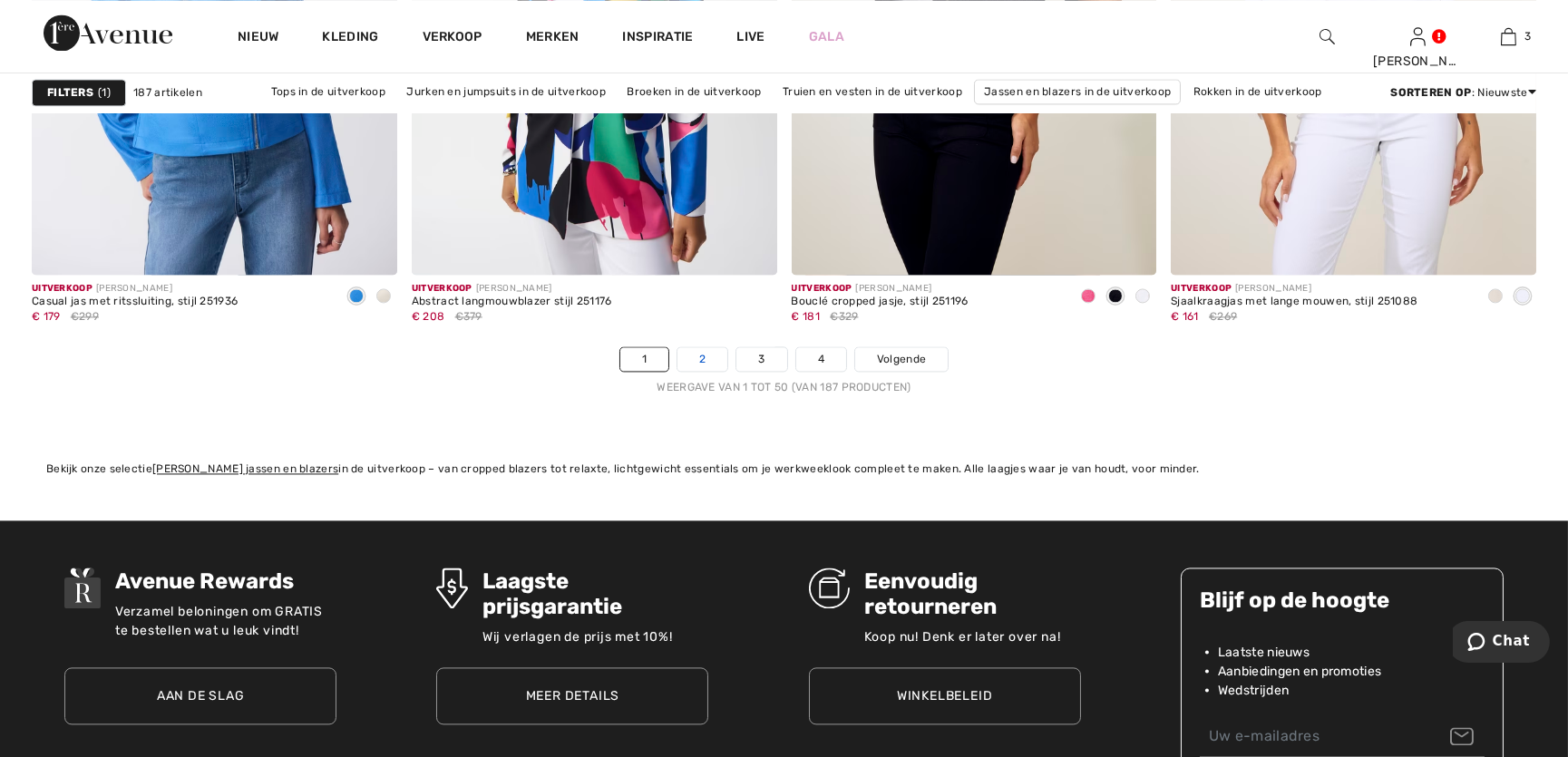
click at [698, 362] on link "2" at bounding box center [703, 359] width 50 height 24
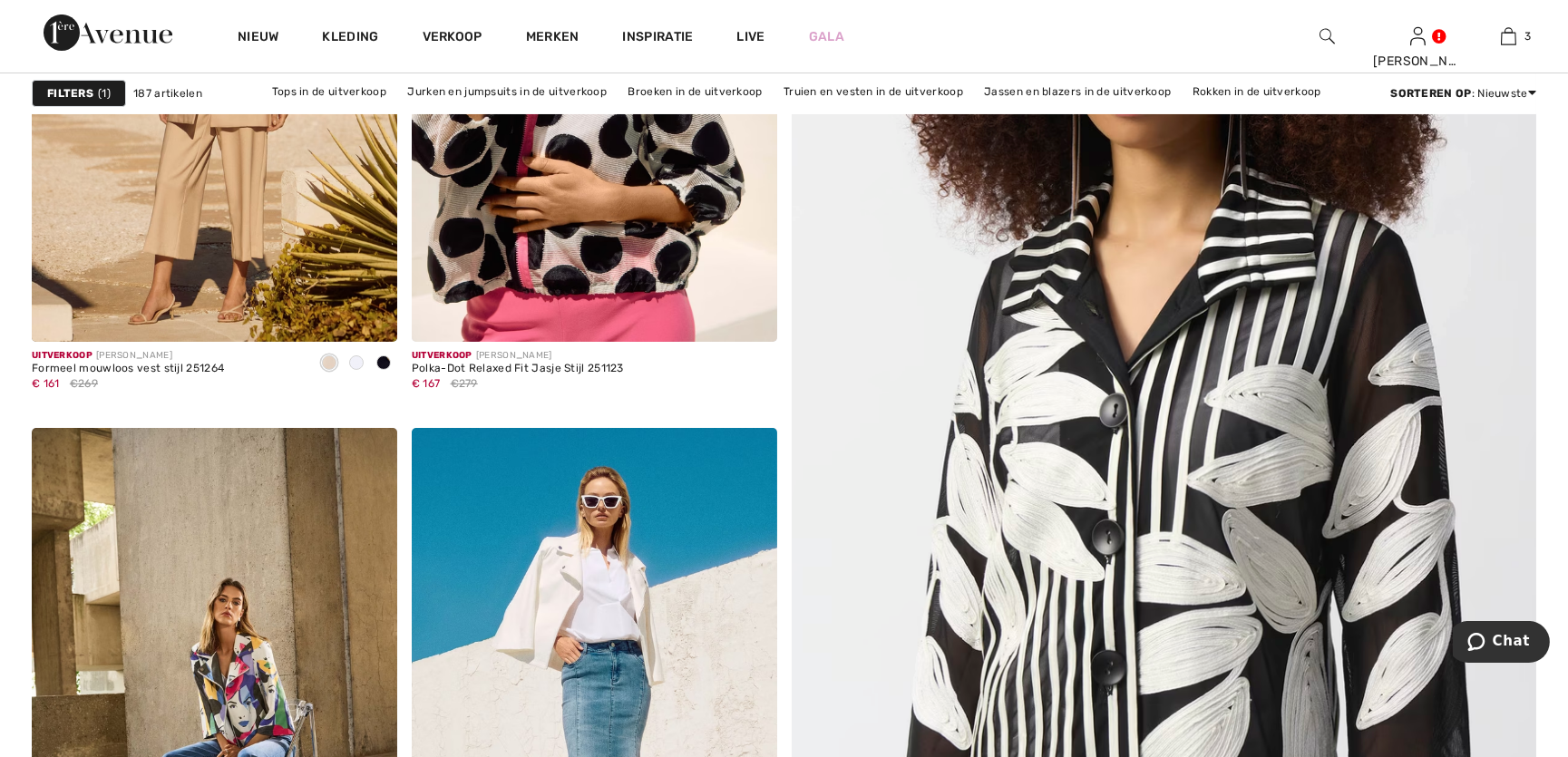
scroll to position [548, 0]
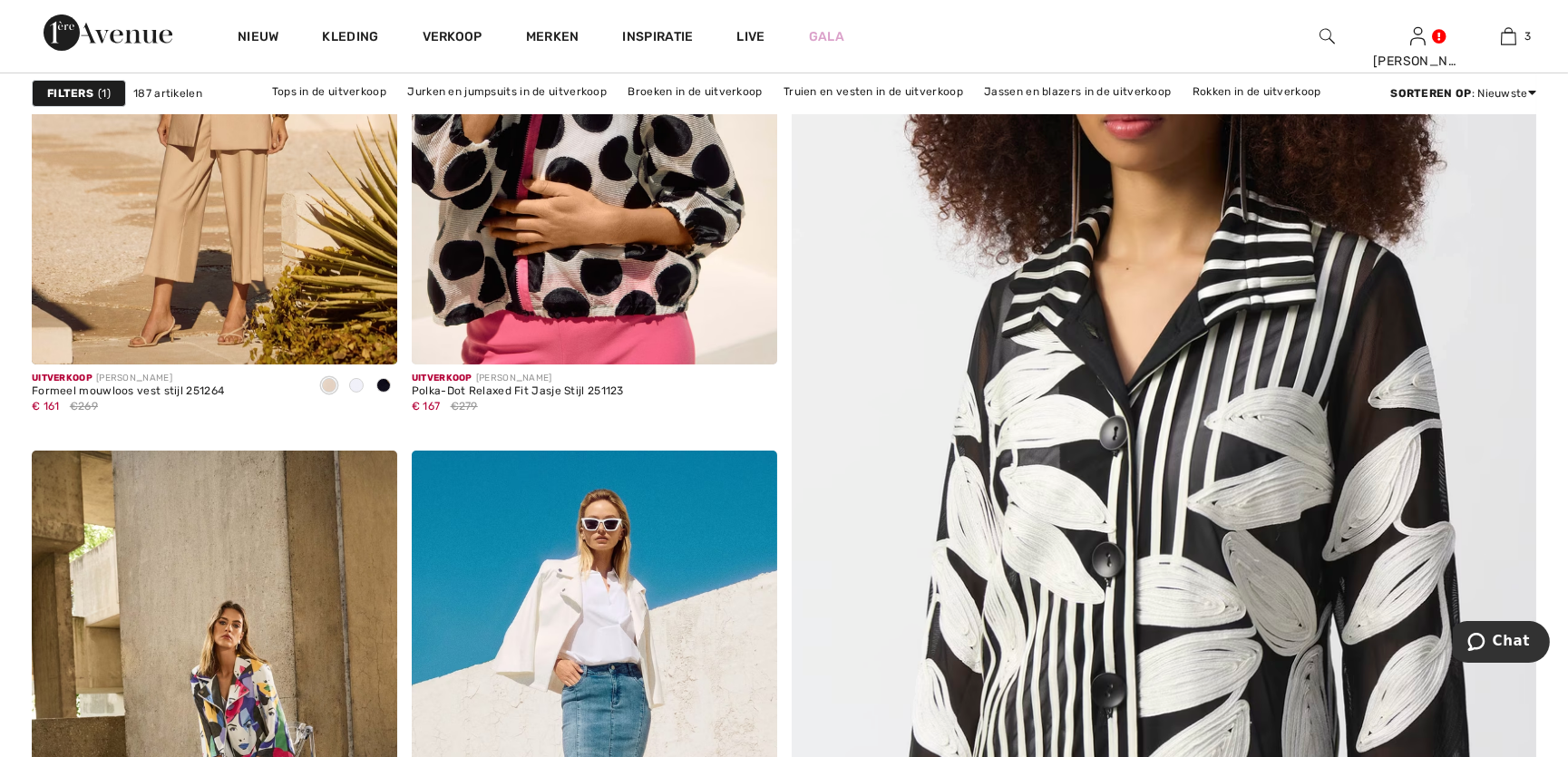
click at [1098, 403] on img at bounding box center [1164, 487] width 894 height 1341
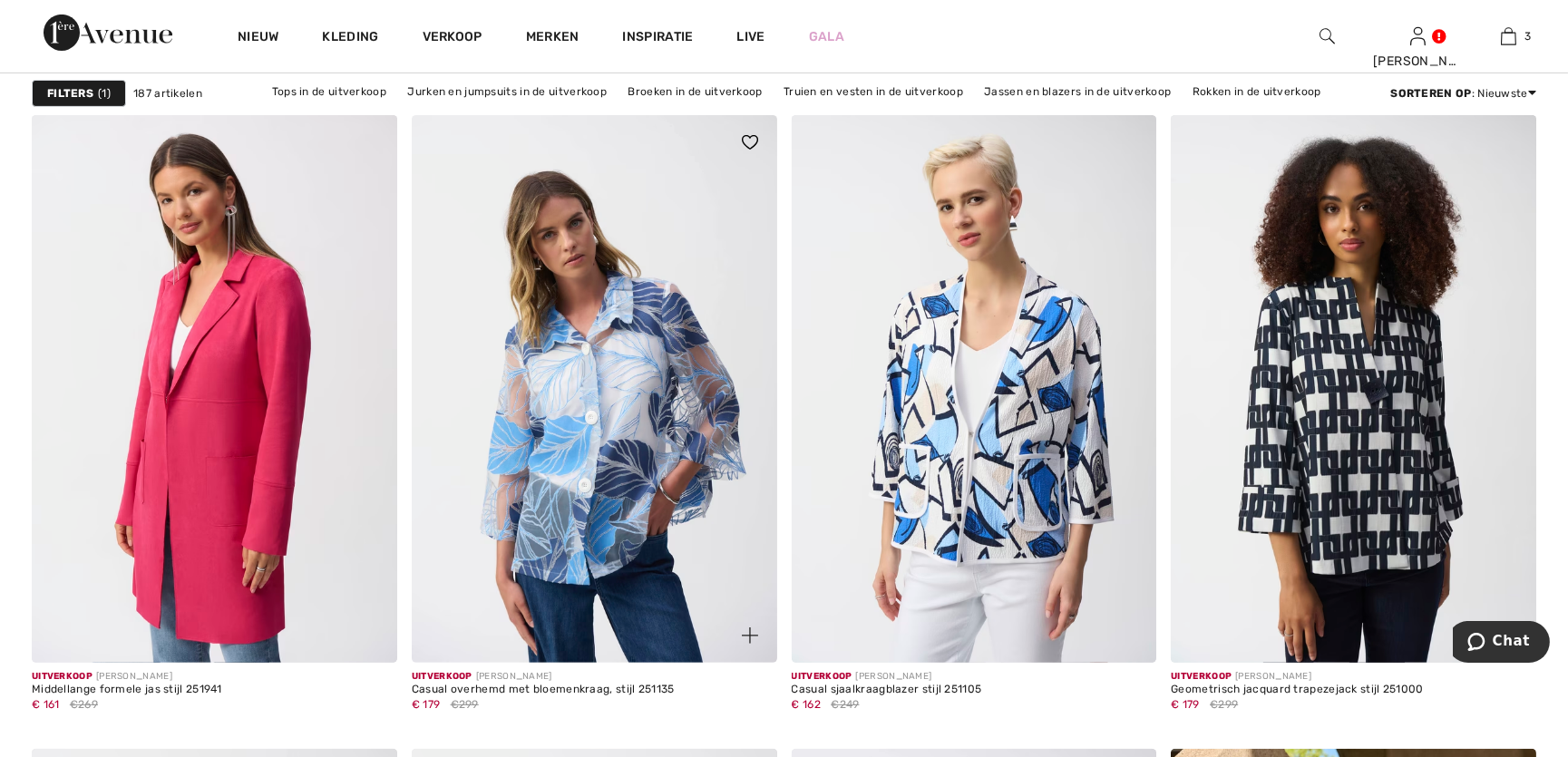
scroll to position [1620, 0]
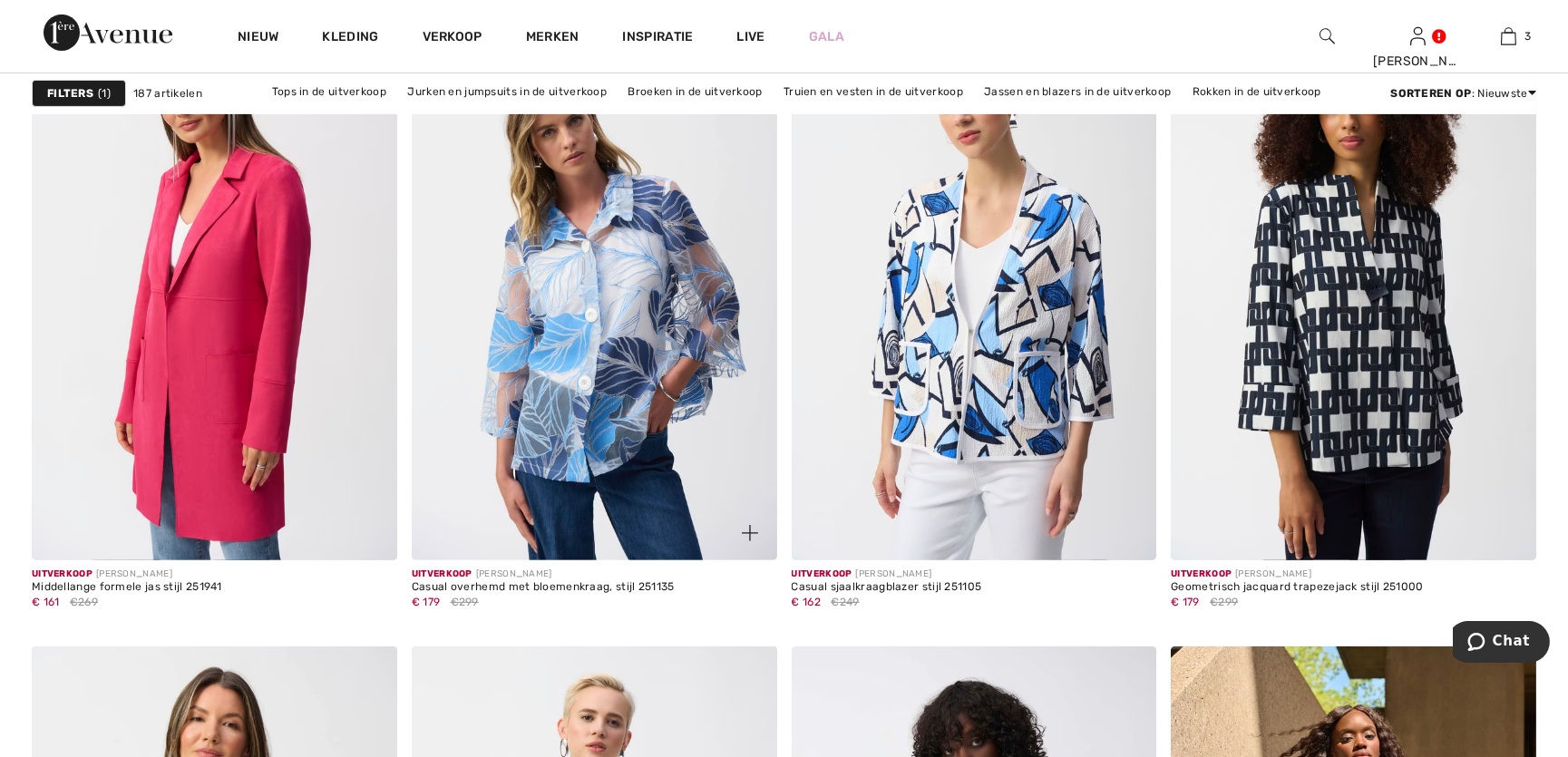
click at [613, 310] on img at bounding box center [595, 286] width 366 height 547
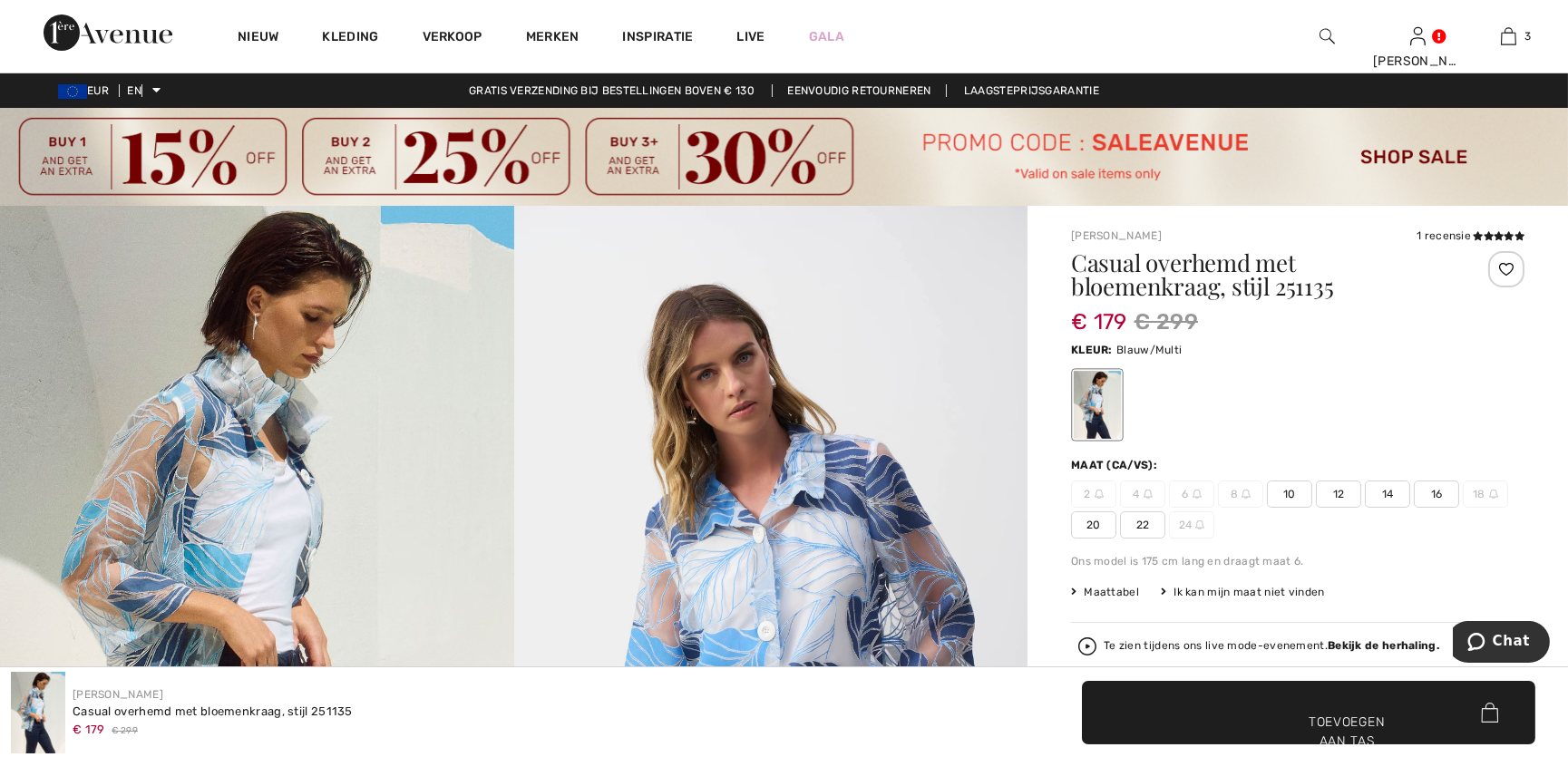
click at [1398, 500] on span "14" at bounding box center [1387, 494] width 45 height 27
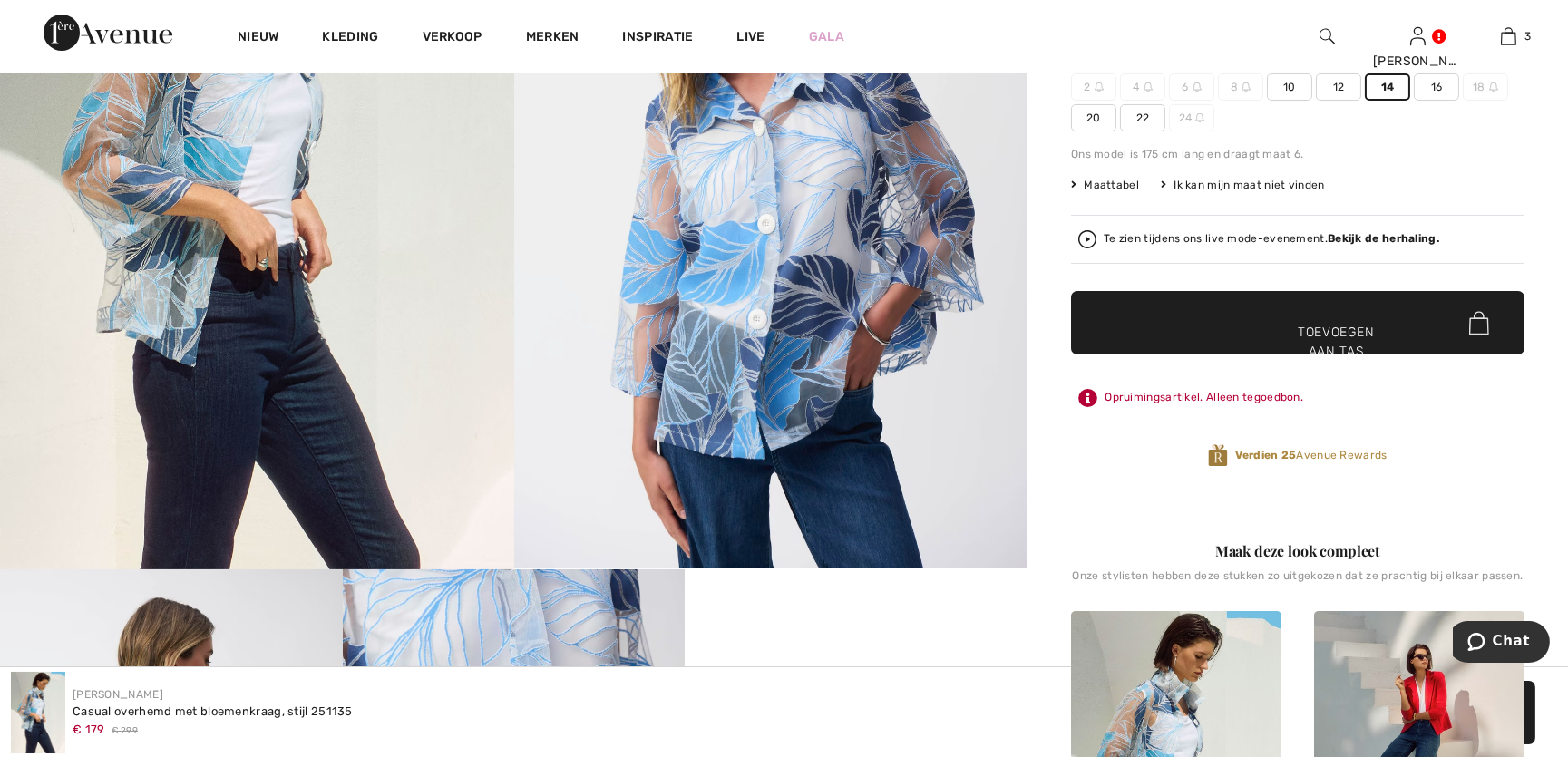
scroll to position [330, 0]
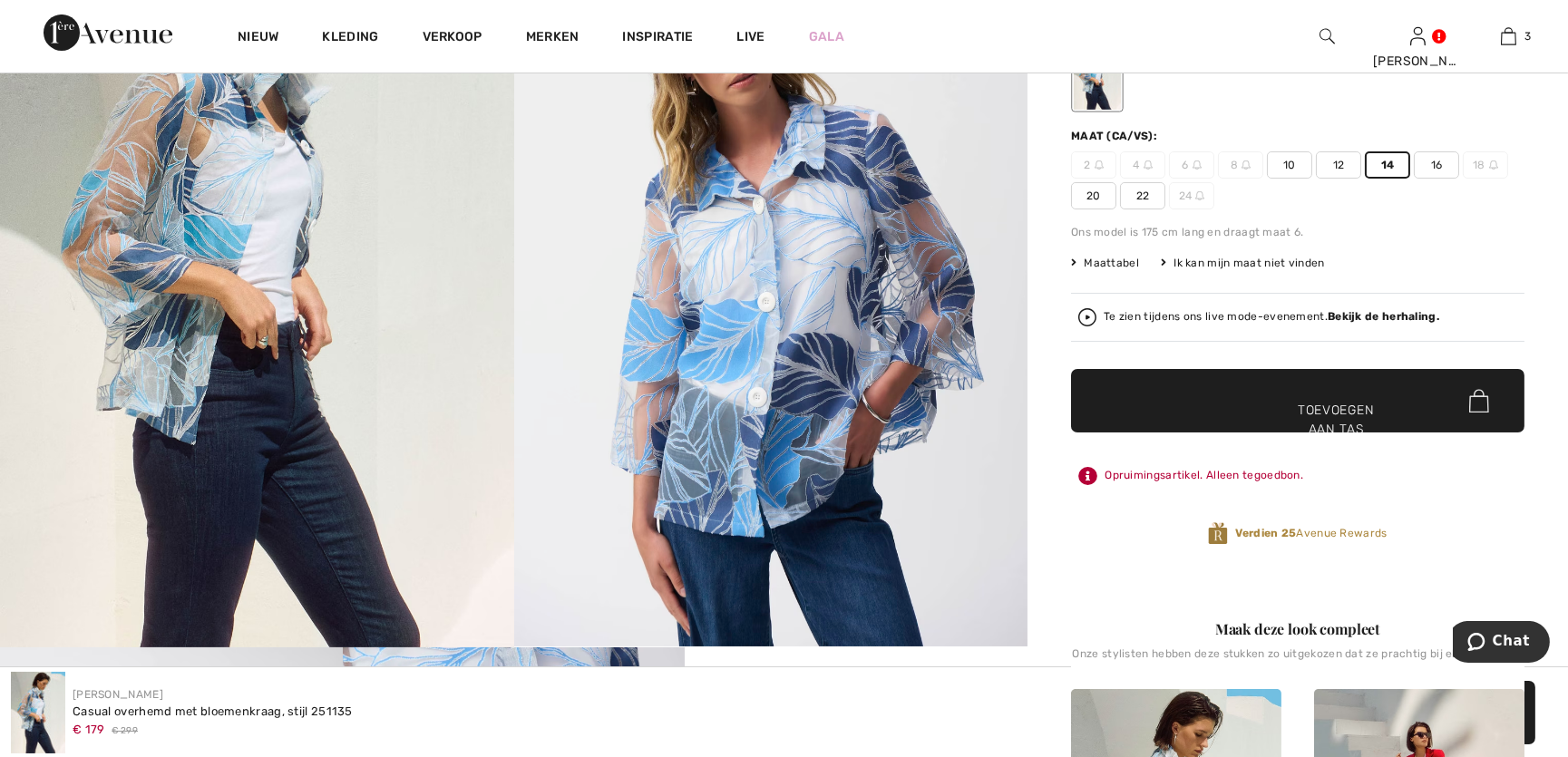
click at [1254, 390] on span "✔ Toegevoegd aan tas Toevoegen aan tas" at bounding box center [1297, 401] width 453 height 64
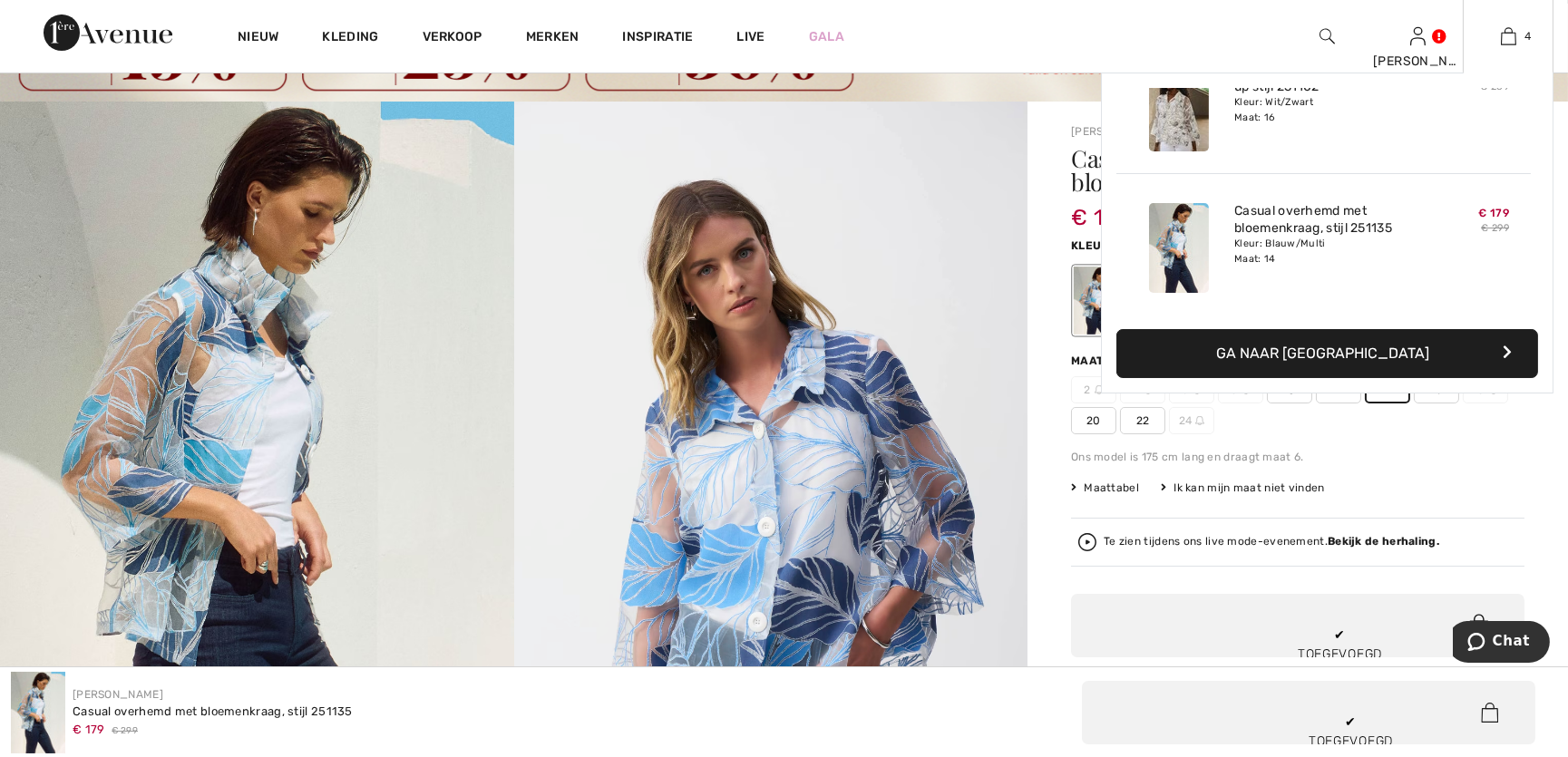
scroll to position [81, 0]
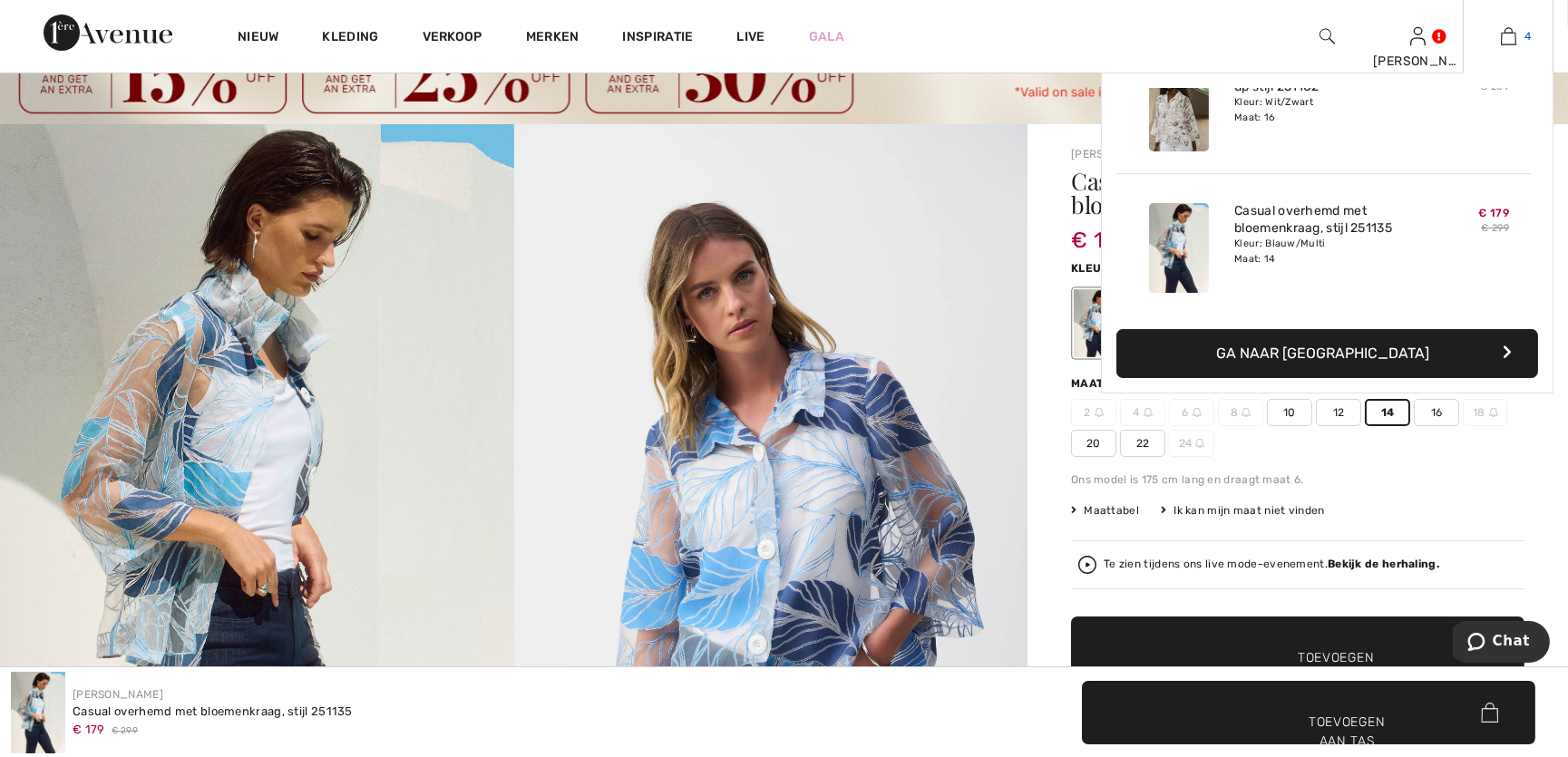
click at [1511, 33] on img at bounding box center [1508, 36] width 16 height 22
